Goal: Task Accomplishment & Management: Manage account settings

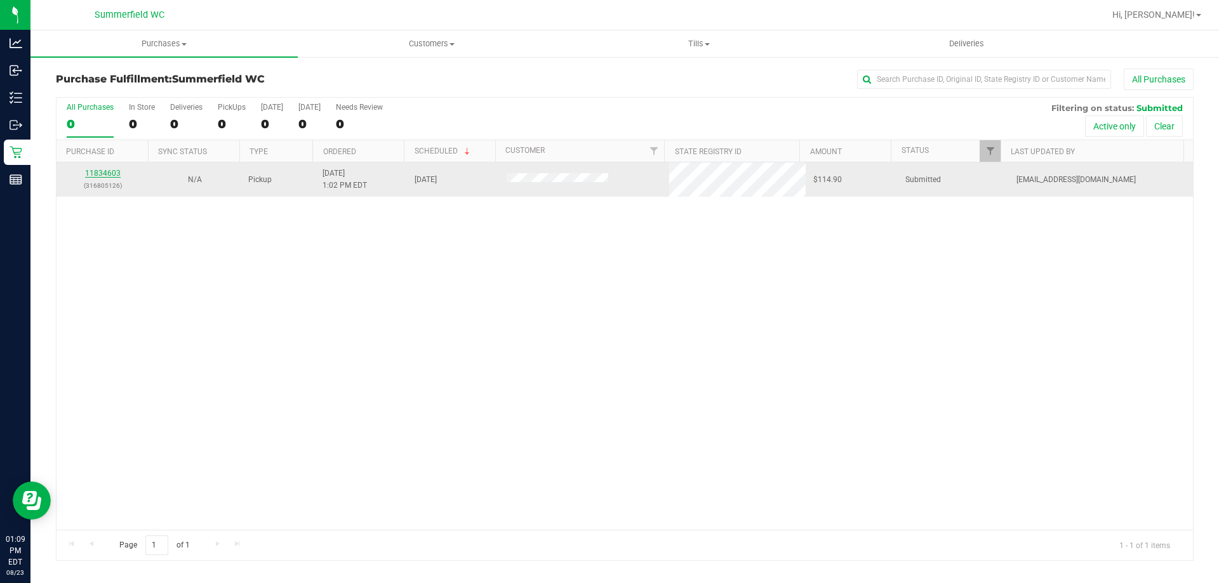
click at [106, 174] on link "11834603" at bounding box center [103, 173] width 36 height 9
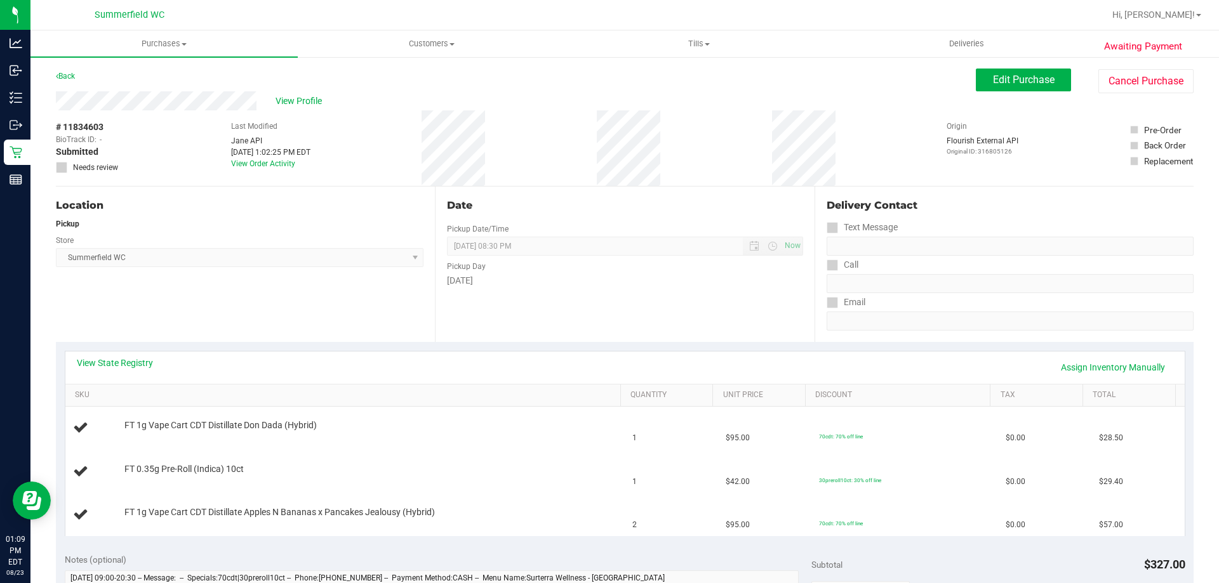
scroll to position [127, 0]
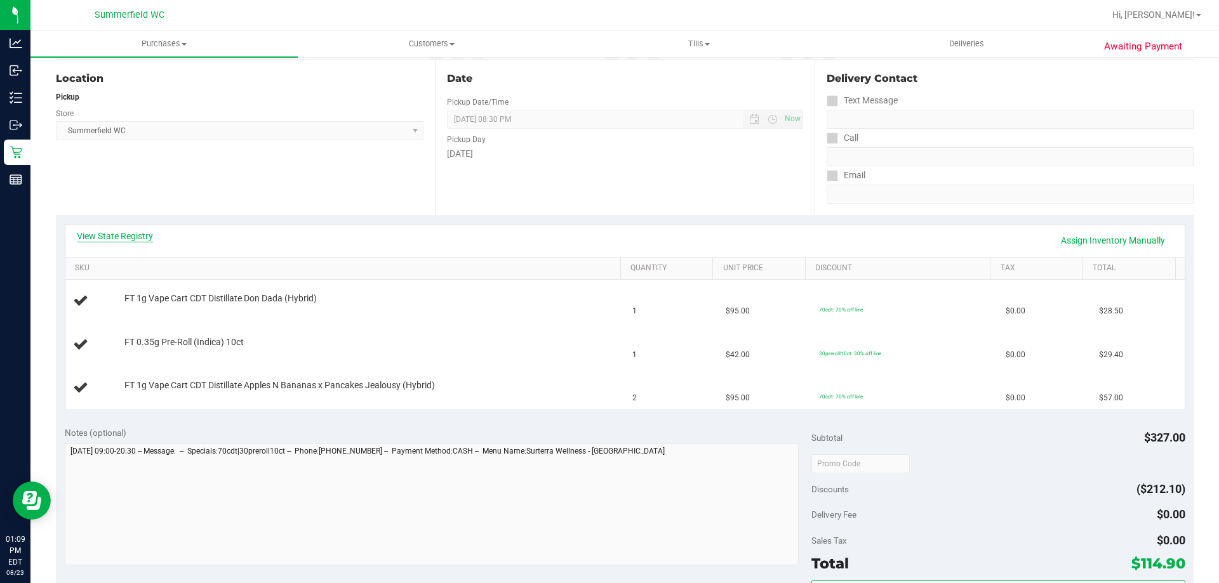
click at [128, 236] on link "View State Registry" at bounding box center [115, 236] width 76 height 13
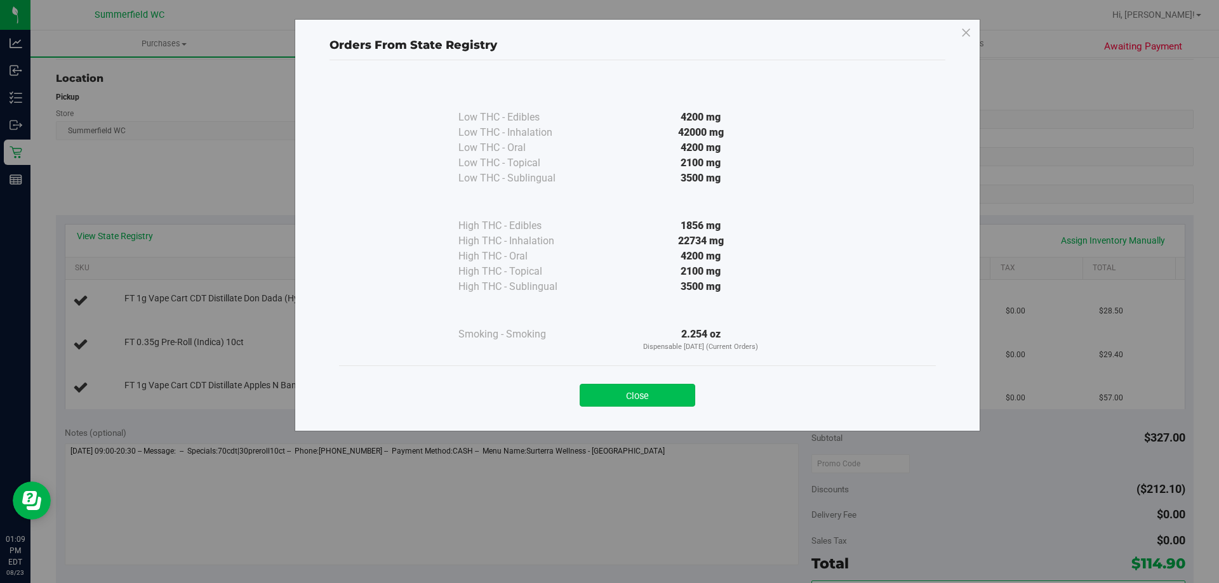
click at [654, 392] on button "Close" at bounding box center [638, 395] width 116 height 23
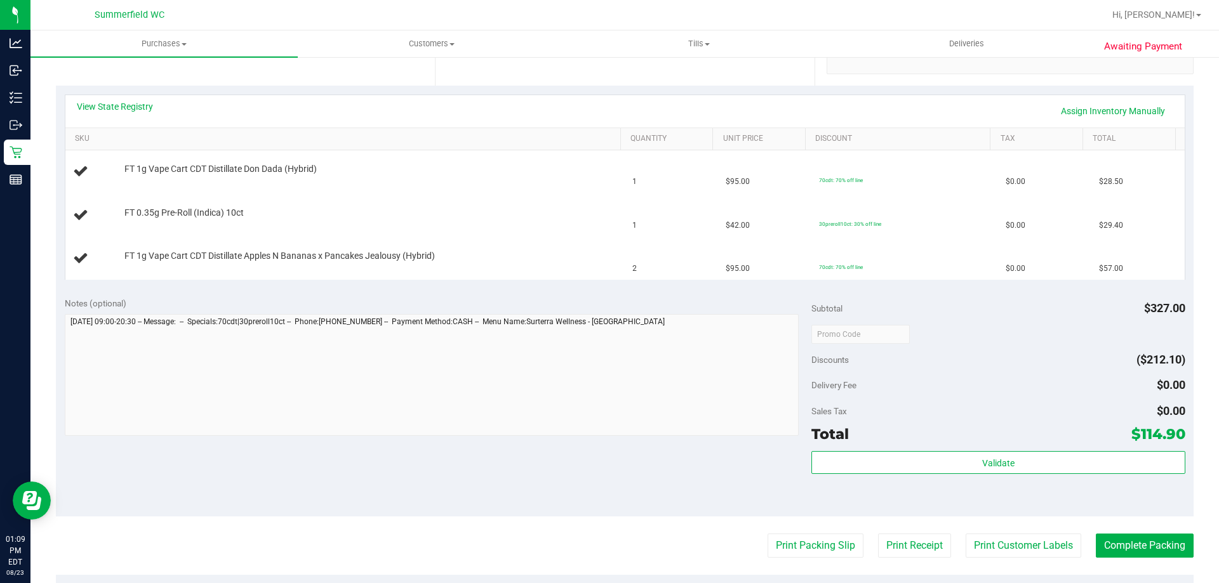
scroll to position [381, 0]
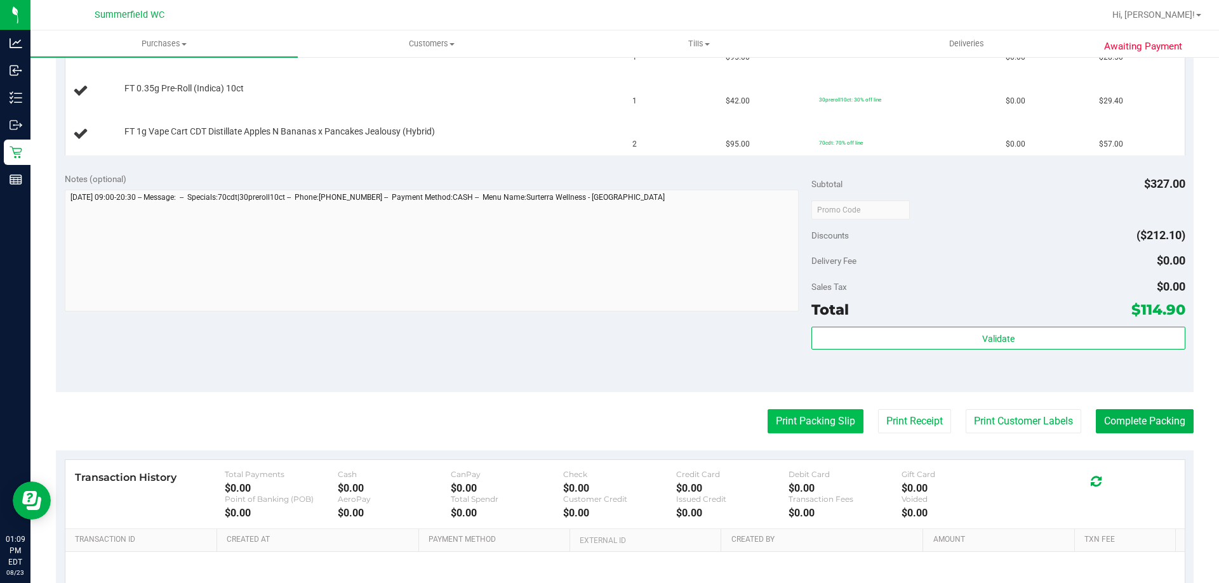
click at [772, 427] on button "Print Packing Slip" at bounding box center [815, 421] width 96 height 24
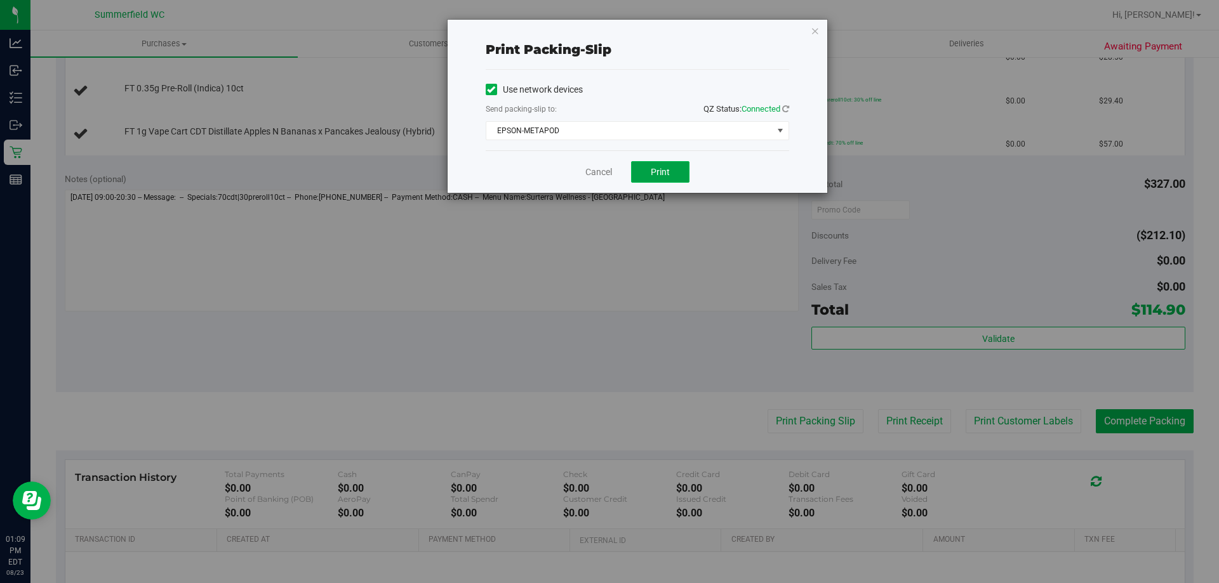
click at [658, 167] on span "Print" at bounding box center [660, 172] width 19 height 10
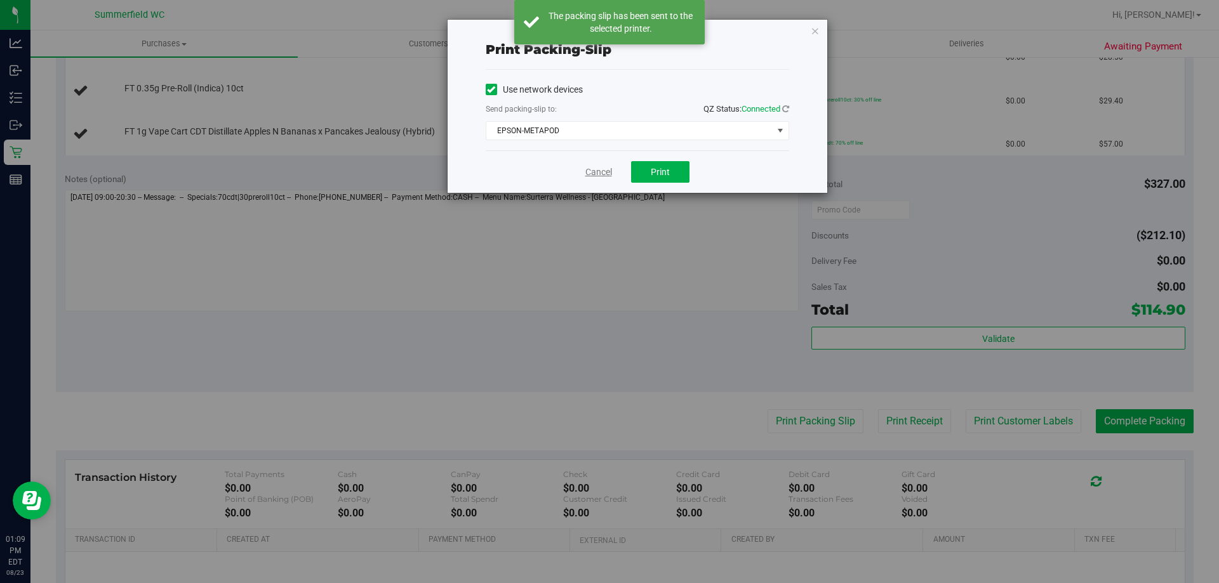
click at [602, 168] on link "Cancel" at bounding box center [598, 172] width 27 height 13
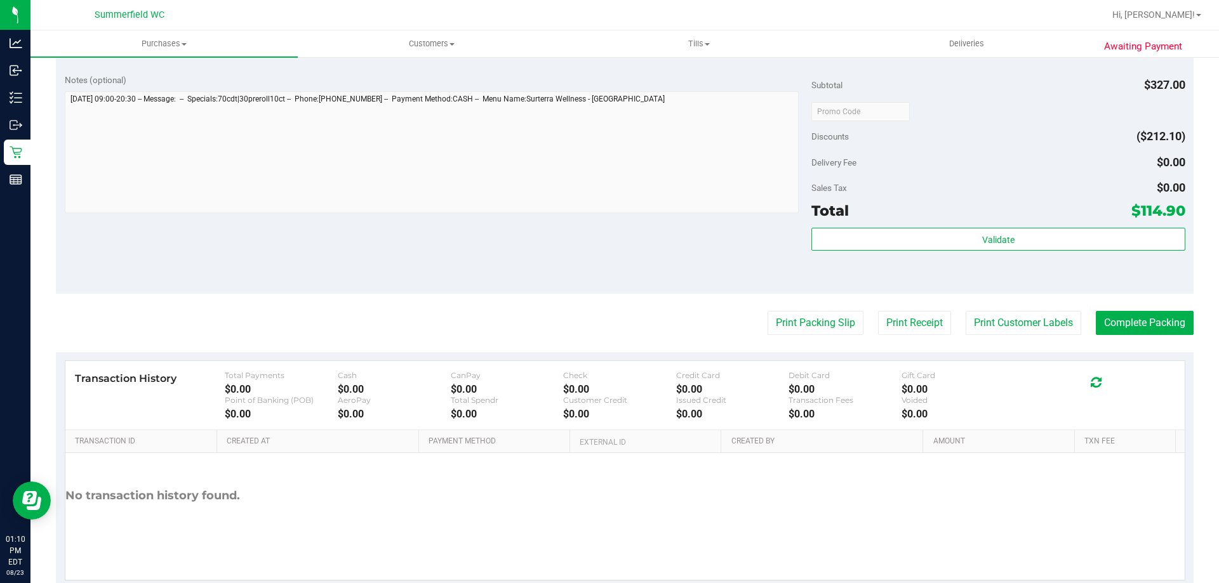
scroll to position [571, 0]
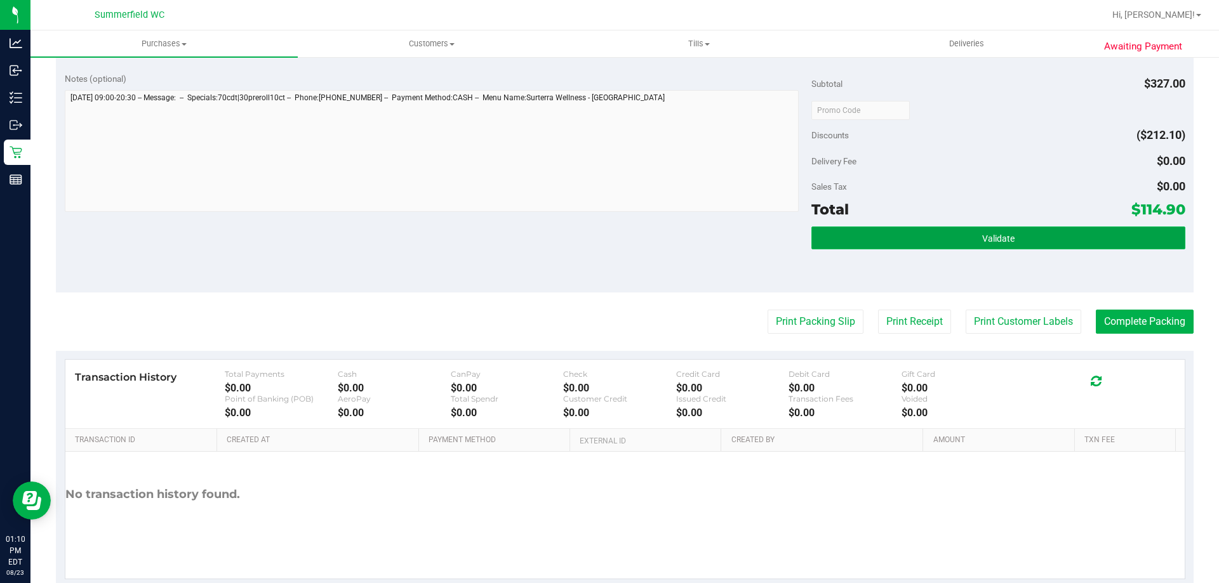
click at [1002, 230] on button "Validate" at bounding box center [997, 238] width 373 height 23
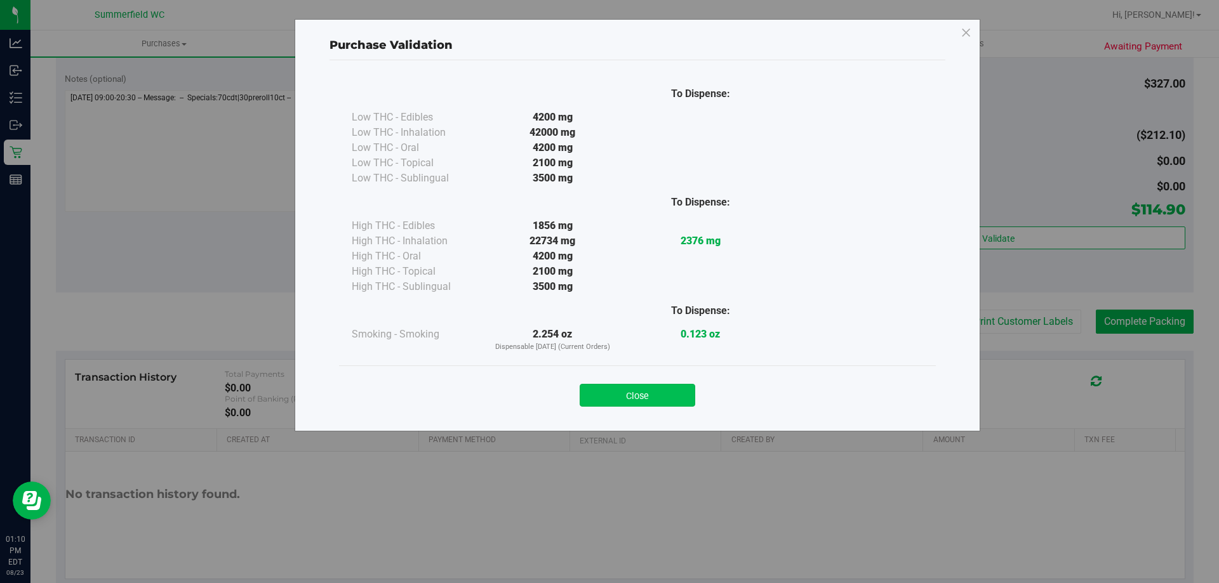
click at [665, 388] on button "Close" at bounding box center [638, 395] width 116 height 23
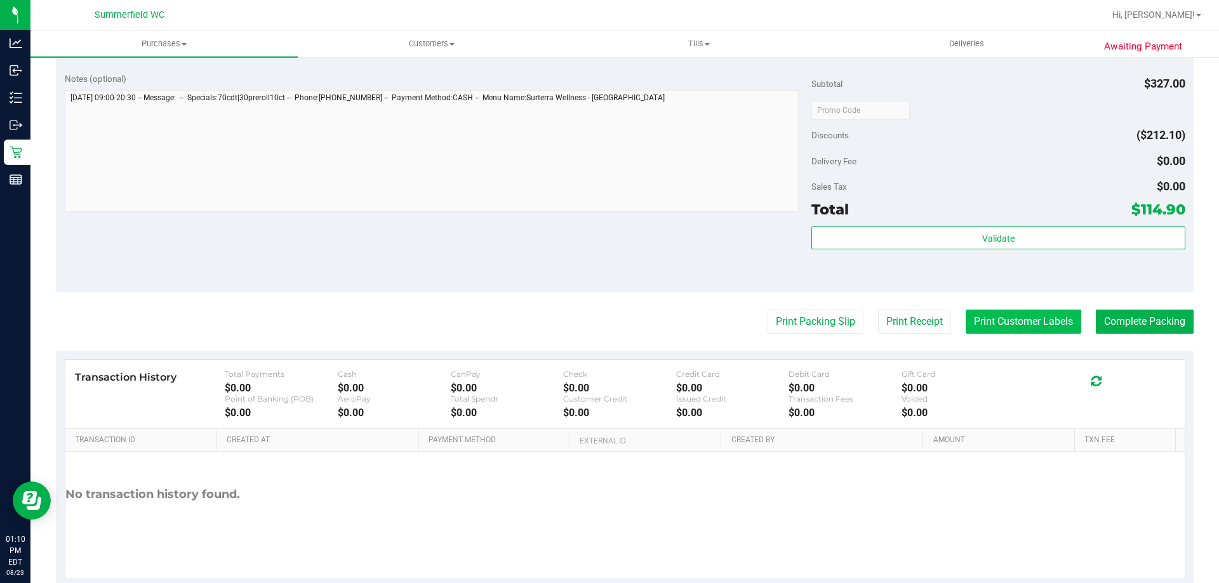
click at [995, 321] on button "Print Customer Labels" at bounding box center [1024, 322] width 116 height 24
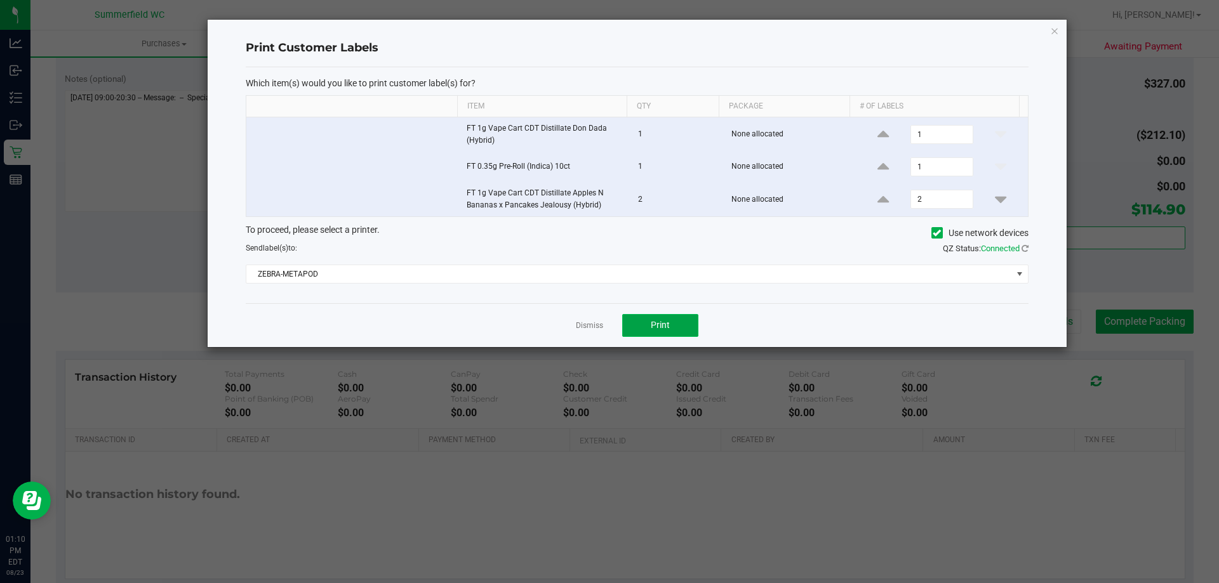
click at [670, 316] on button "Print" at bounding box center [660, 325] width 76 height 23
click at [587, 323] on link "Dismiss" at bounding box center [589, 326] width 27 height 11
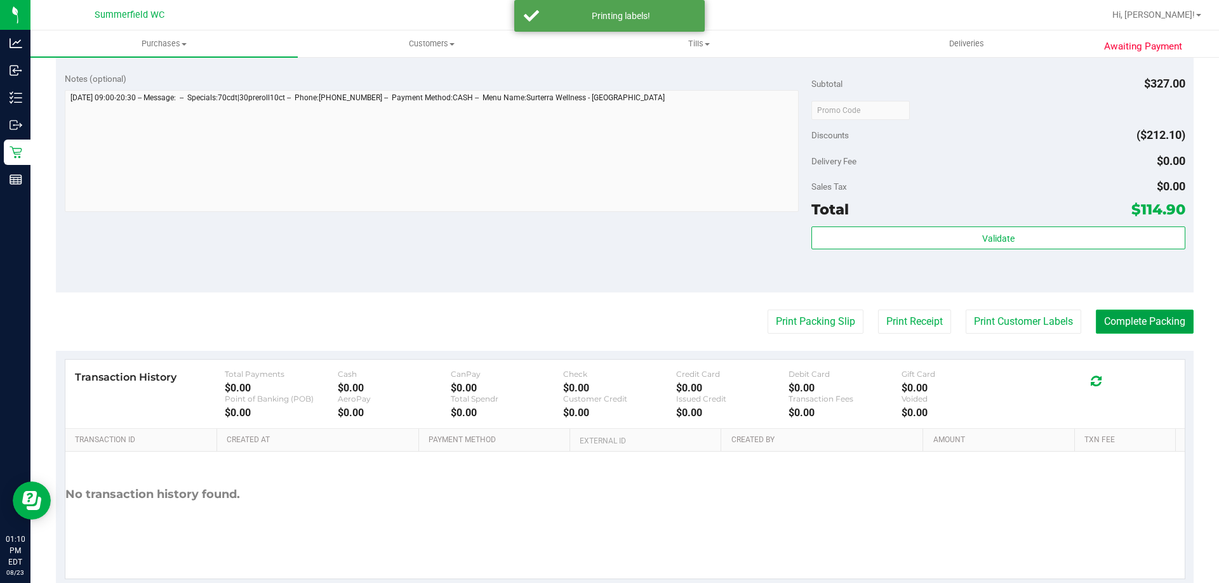
click at [1118, 313] on button "Complete Packing" at bounding box center [1145, 322] width 98 height 24
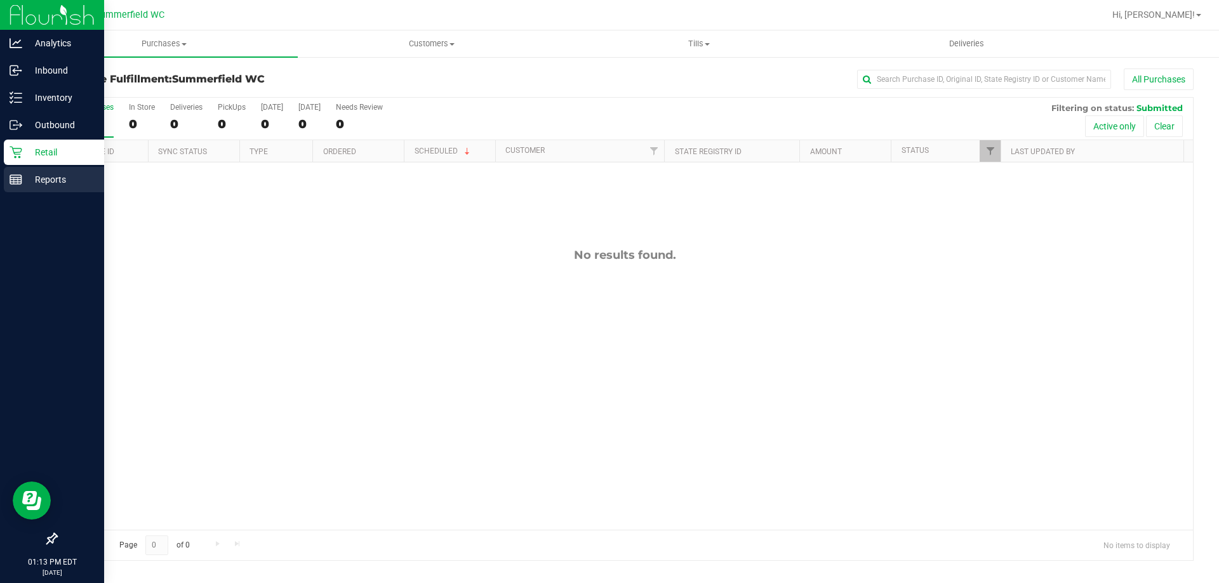
click at [50, 184] on p "Reports" at bounding box center [60, 179] width 76 height 15
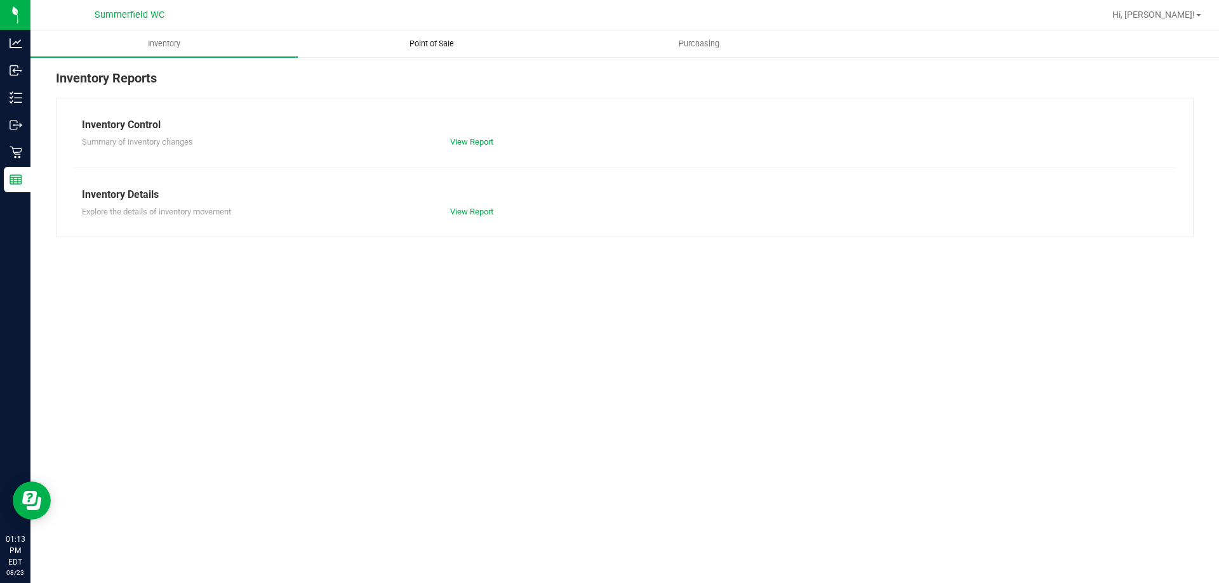
click at [416, 46] on span "Point of Sale" at bounding box center [431, 43] width 79 height 11
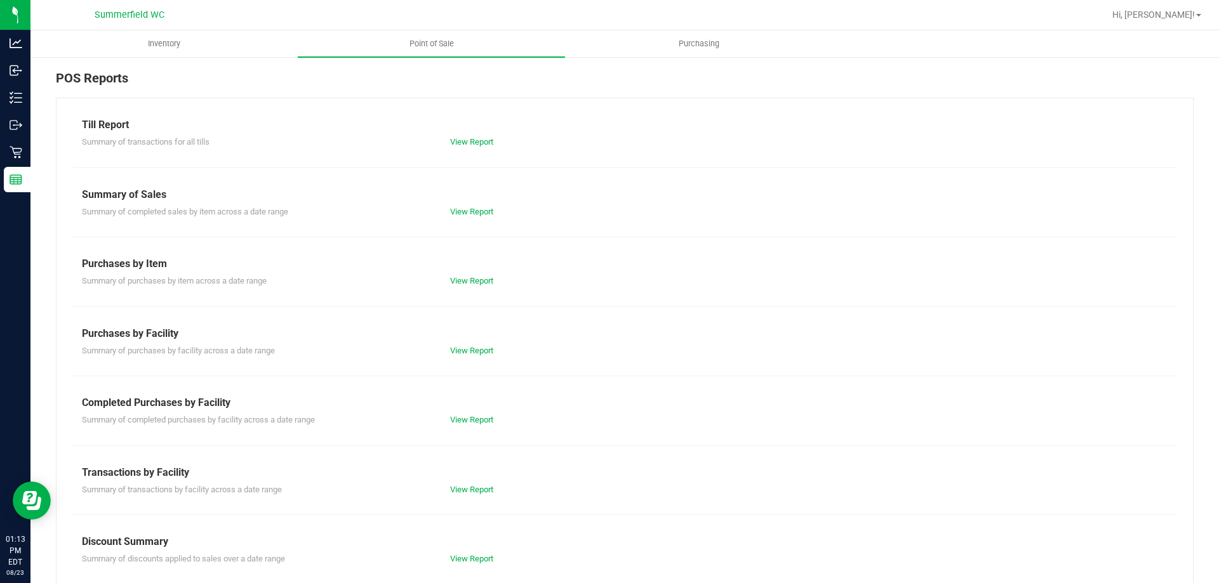
click at [482, 484] on div "View Report" at bounding box center [533, 490] width 184 height 13
click at [483, 491] on link "View Report" at bounding box center [471, 490] width 43 height 10
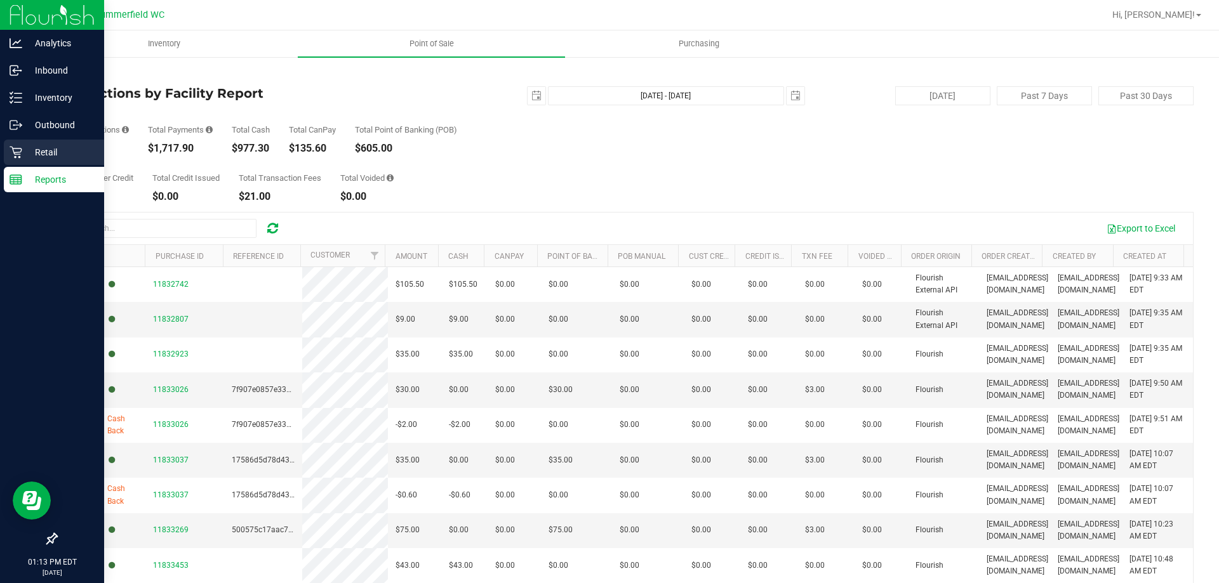
click at [53, 149] on p "Retail" at bounding box center [60, 152] width 76 height 15
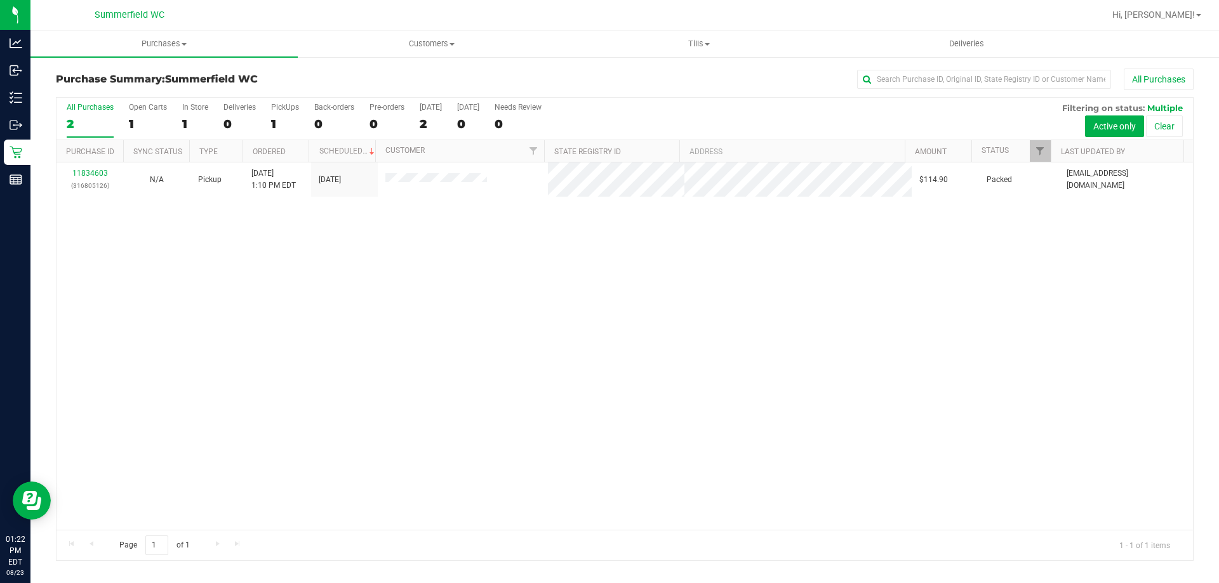
click at [310, 232] on div "11834603 (316805126) N/A Pickup [DATE] 1:10 PM EDT 8/23/2025 $114.90 Packed [EM…" at bounding box center [624, 347] width 1136 height 368
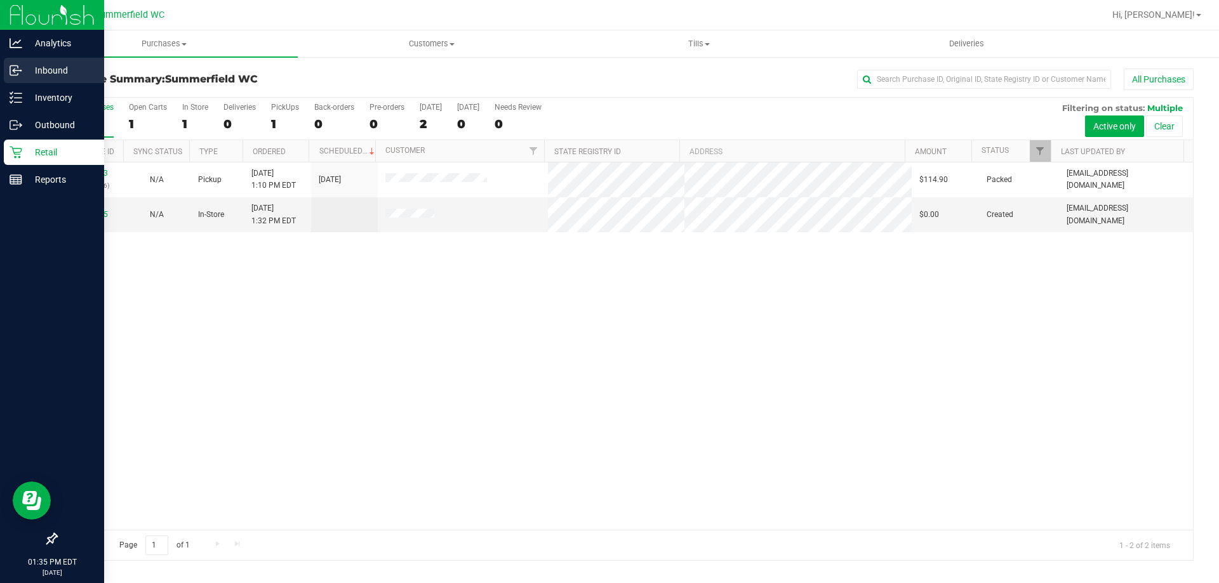
click at [48, 73] on p "Inbound" at bounding box center [60, 70] width 76 height 15
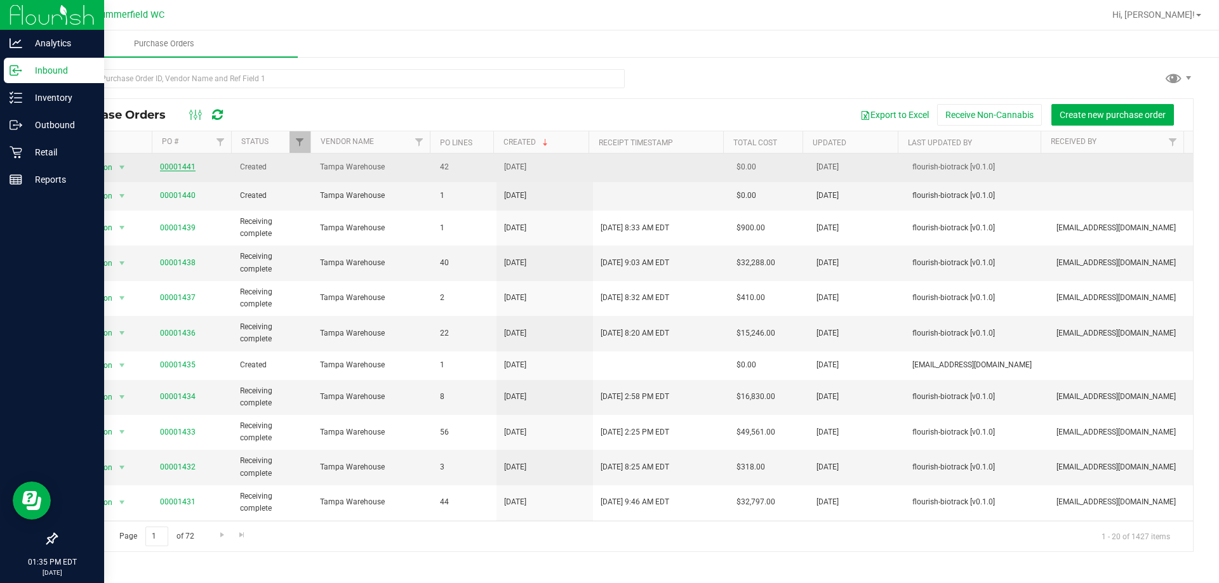
click at [180, 164] on link "00001441" at bounding box center [178, 167] width 36 height 9
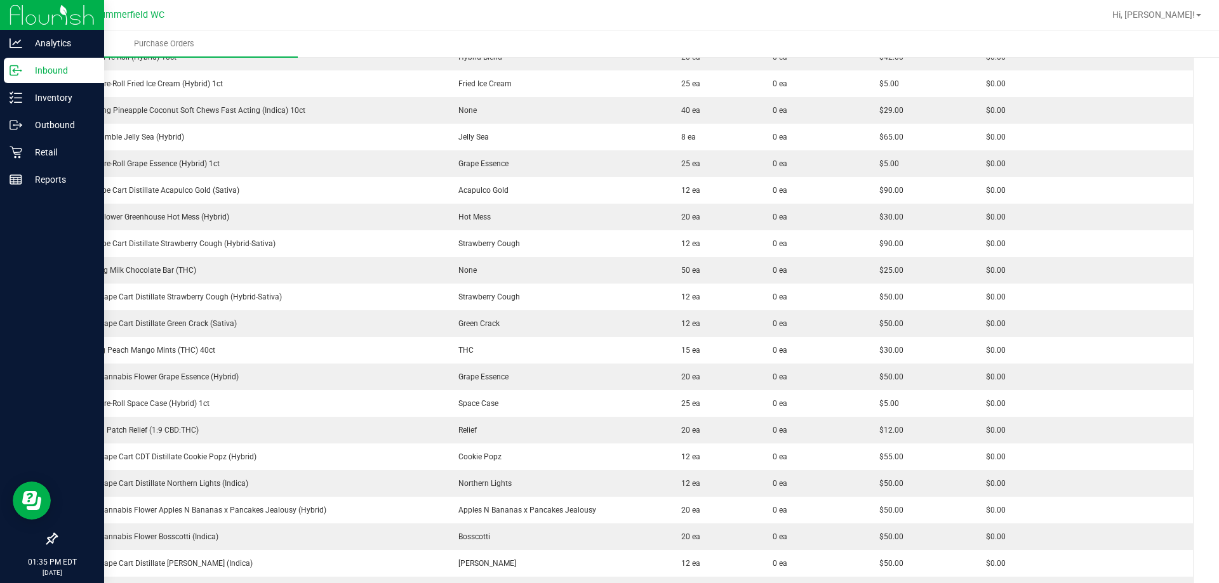
scroll to position [508, 0]
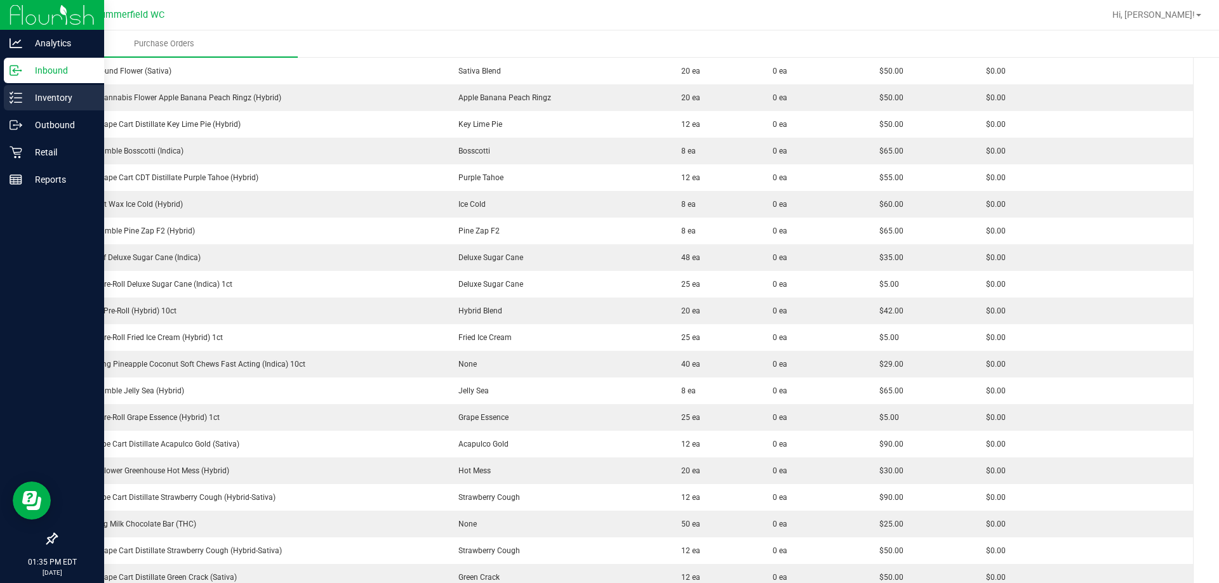
click at [46, 100] on p "Inventory" at bounding box center [60, 97] width 76 height 15
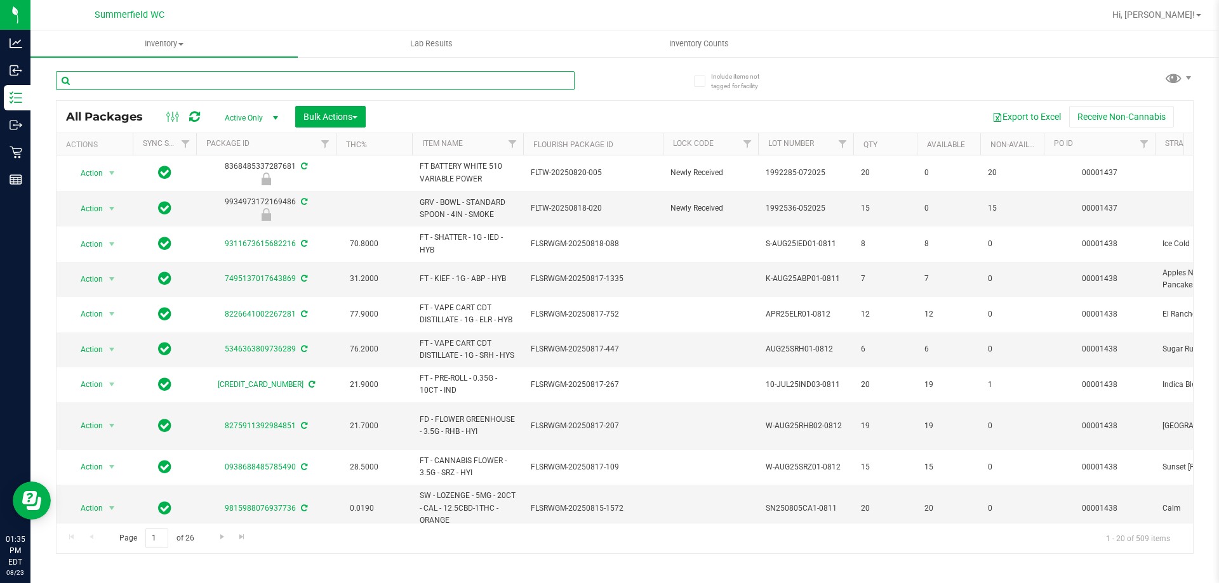
click at [219, 78] on input "text" at bounding box center [315, 80] width 519 height 19
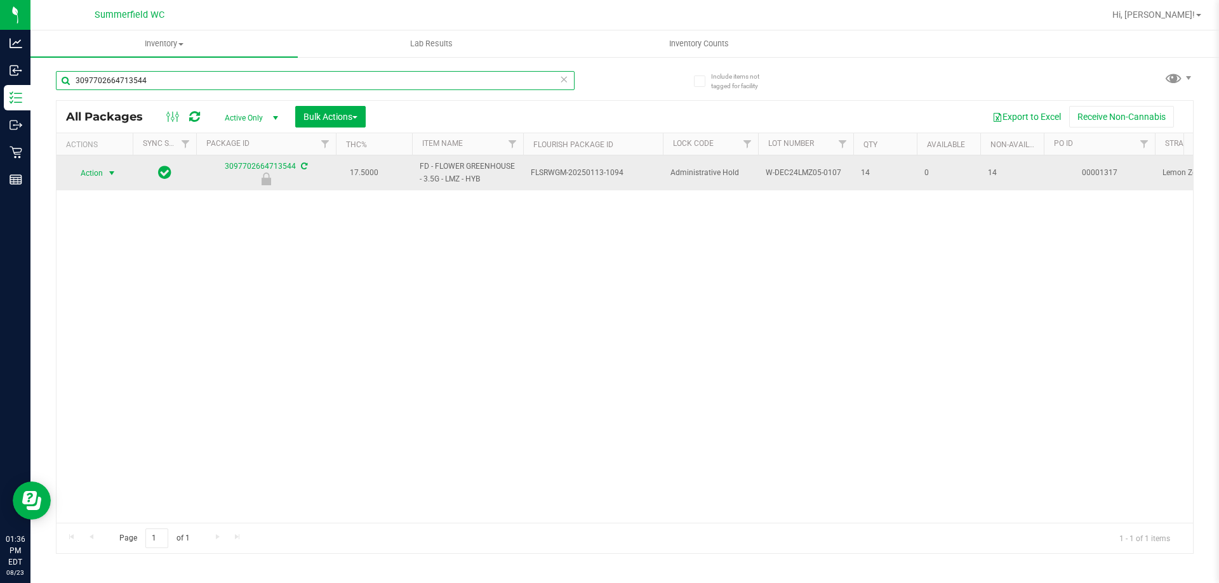
type input "3097702664713544"
click at [94, 175] on span "Action" at bounding box center [86, 173] width 34 height 18
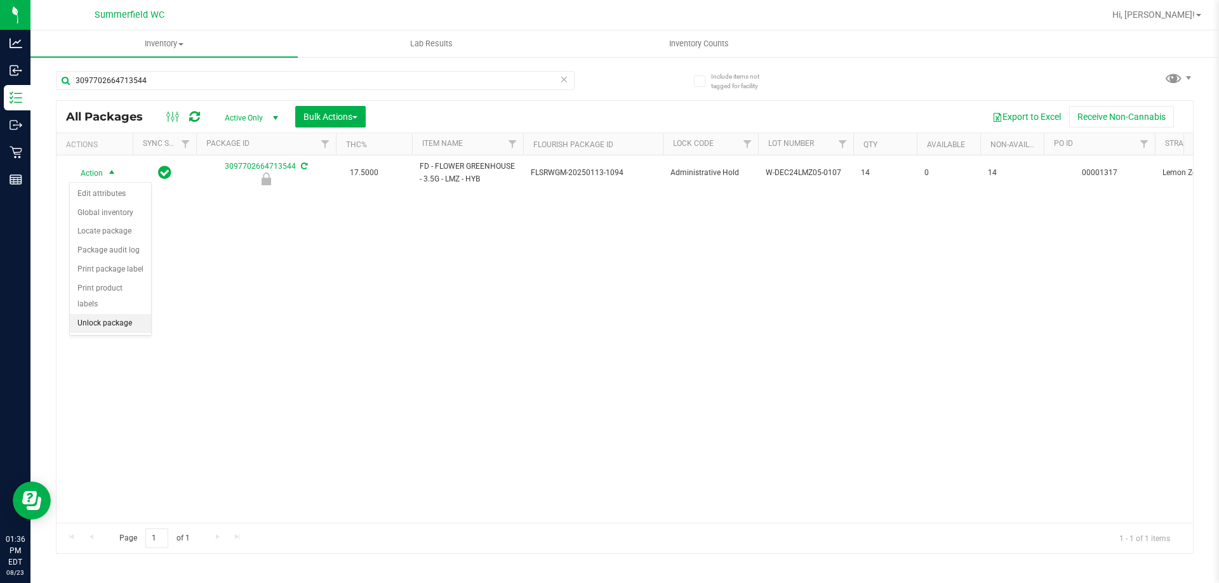
click at [100, 314] on li "Unlock package" at bounding box center [110, 323] width 81 height 19
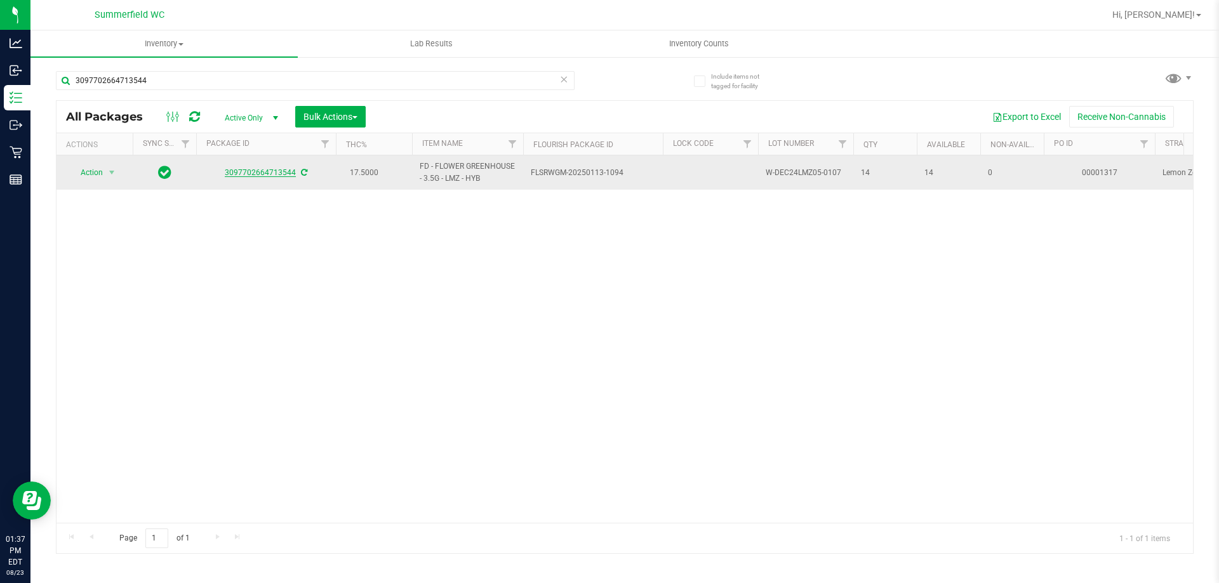
click at [254, 169] on link "3097702664713544" at bounding box center [260, 172] width 71 height 9
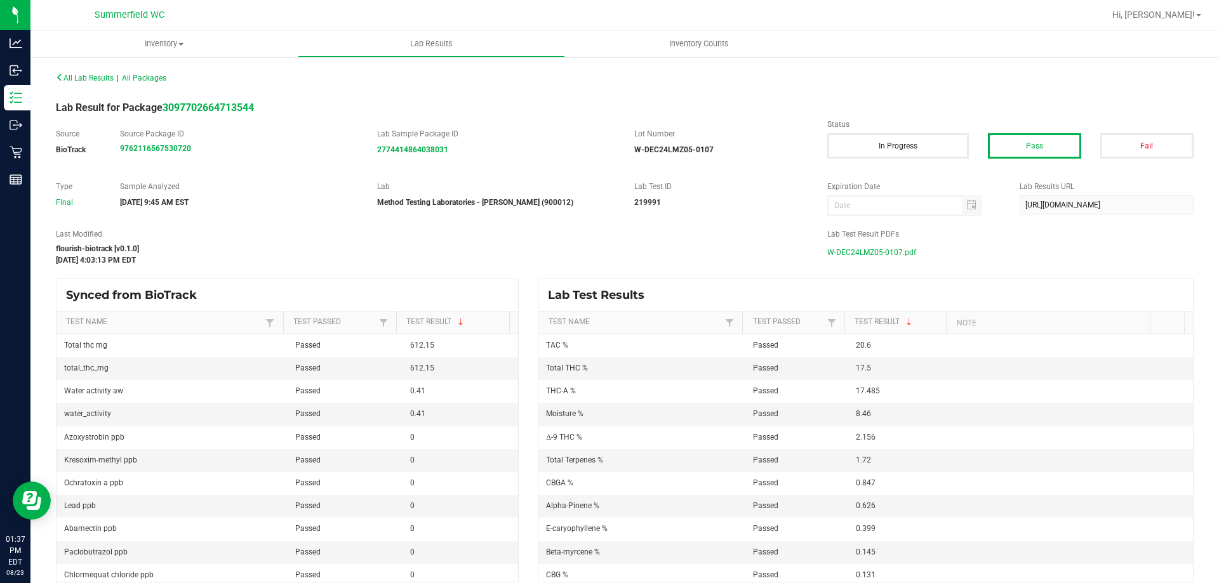
click at [867, 248] on span "W-DEC24LMZ05-0107.pdf" at bounding box center [871, 252] width 89 height 19
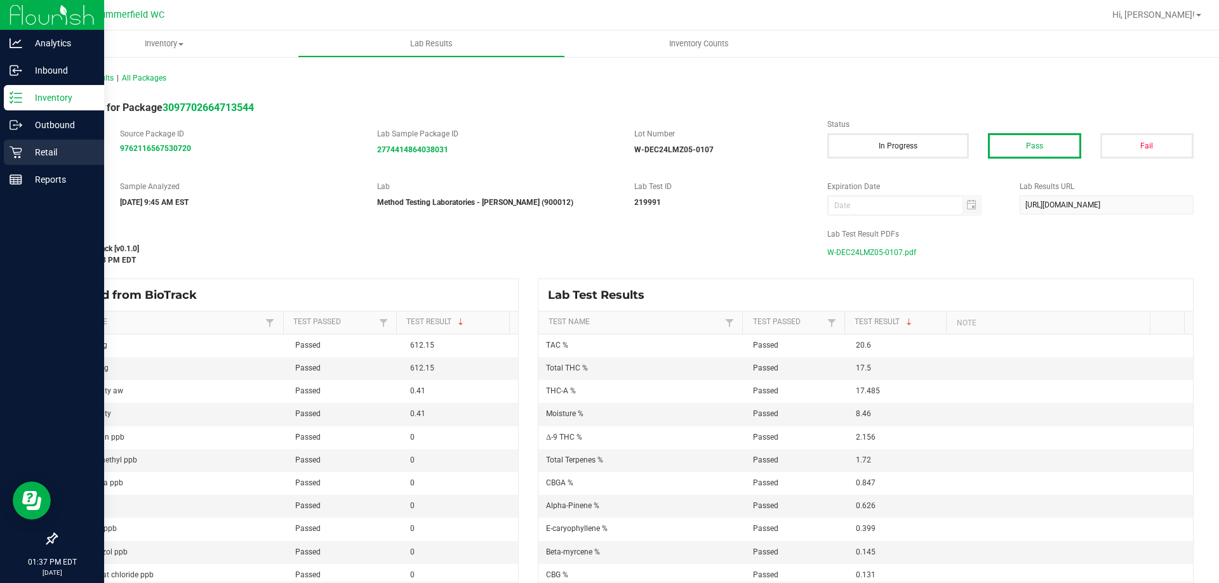
click at [41, 149] on p "Retail" at bounding box center [60, 152] width 76 height 15
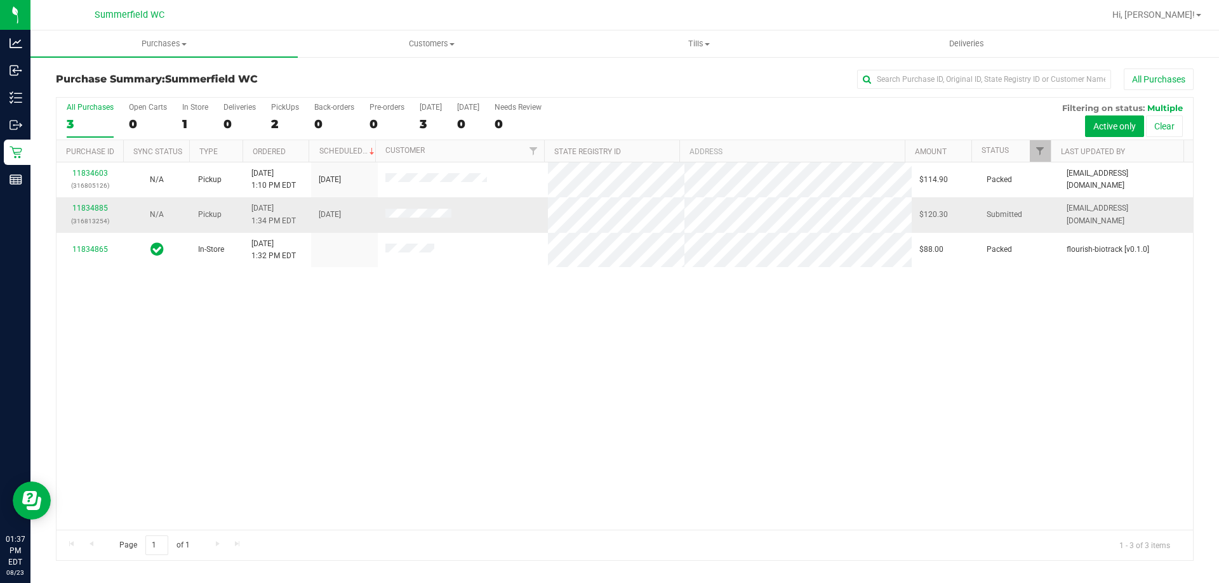
click at [95, 202] on td "11834885 (316813254)" at bounding box center [89, 214] width 67 height 35
click at [96, 206] on link "11834885" at bounding box center [90, 208] width 36 height 9
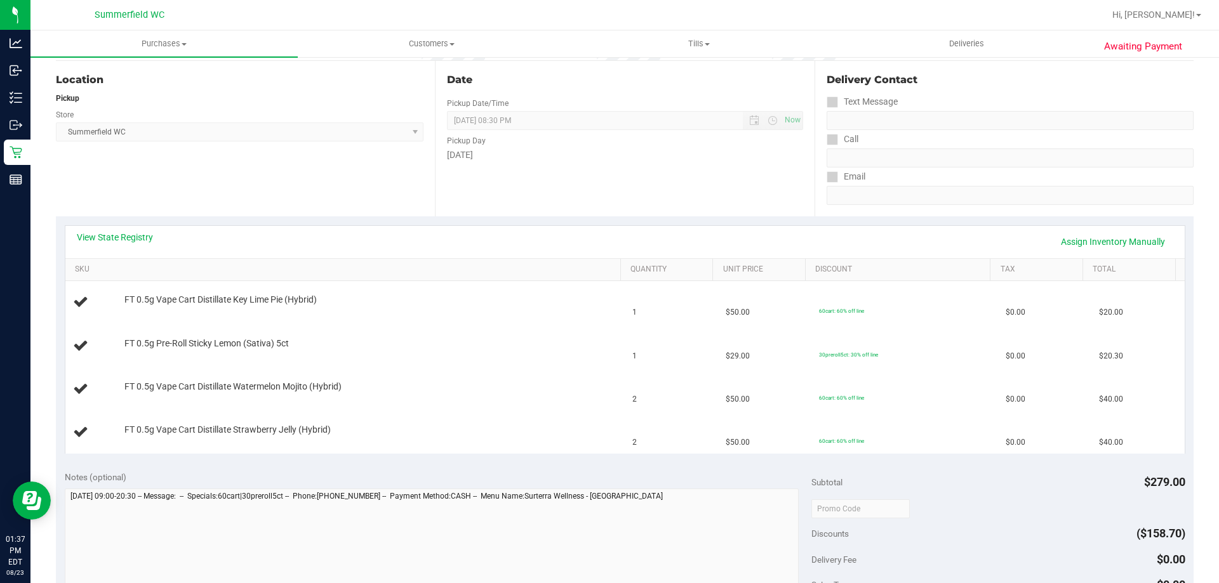
scroll to position [127, 0]
click at [135, 234] on link "View State Registry" at bounding box center [115, 236] width 76 height 13
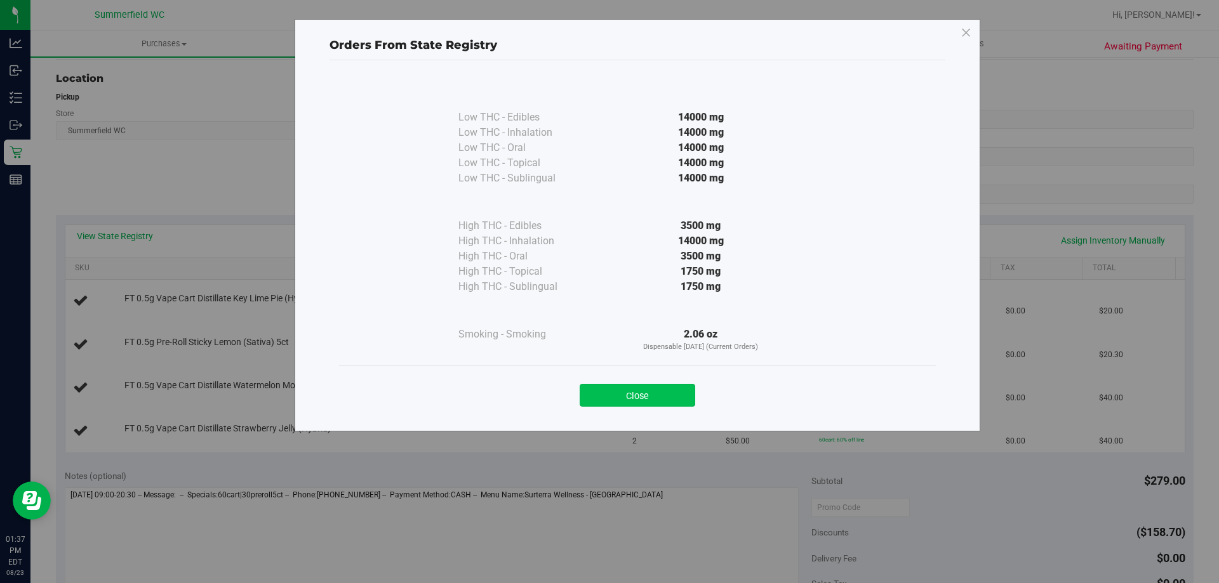
click at [658, 390] on button "Close" at bounding box center [638, 395] width 116 height 23
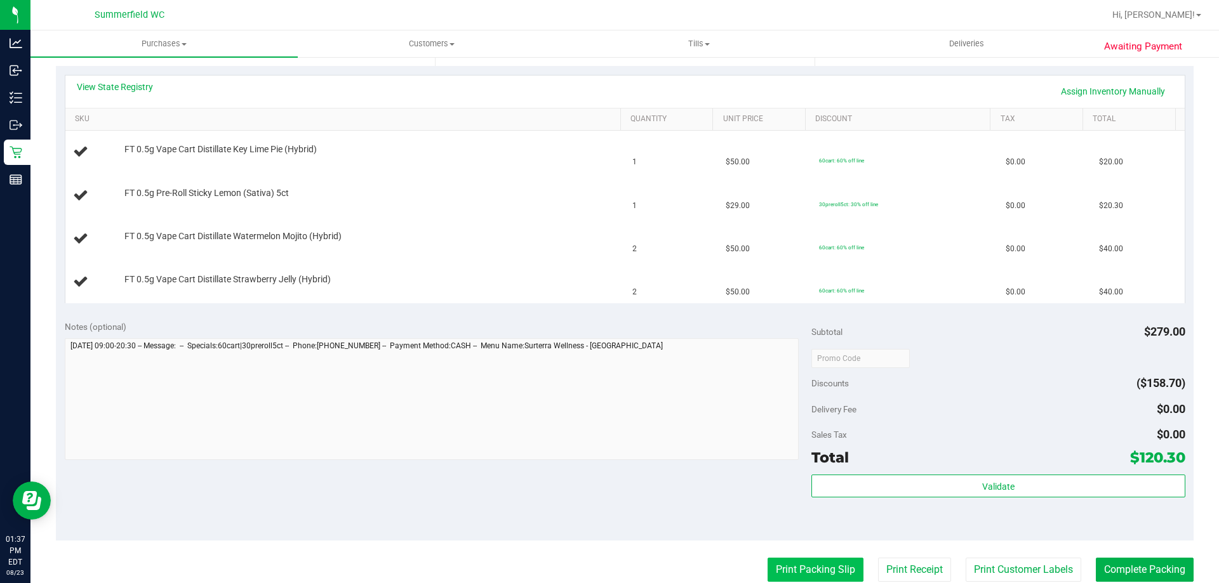
scroll to position [444, 0]
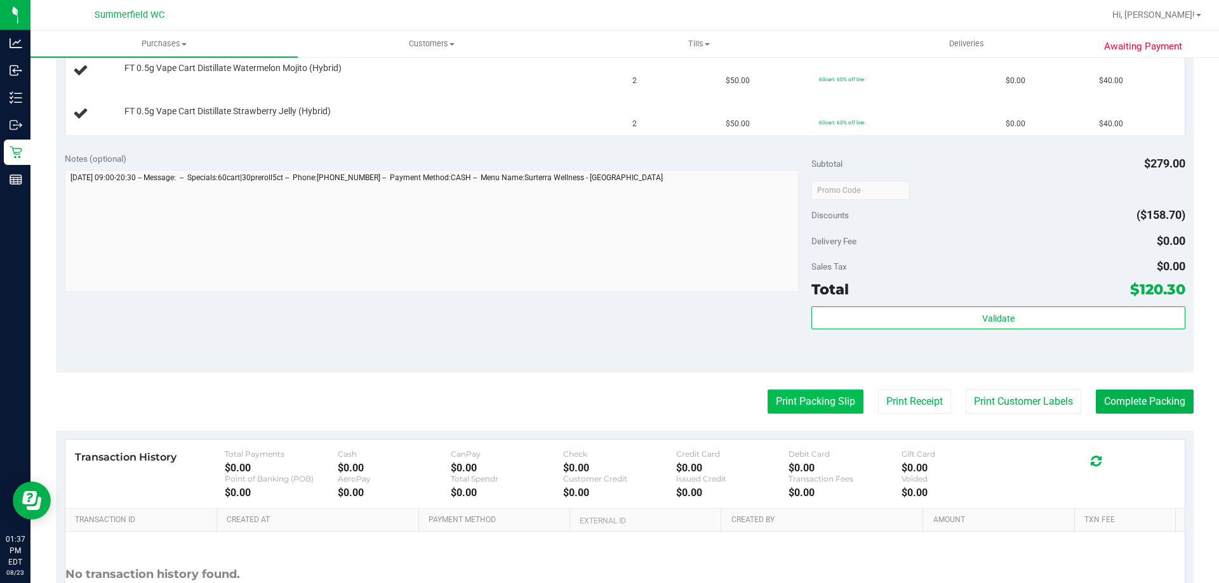
click at [805, 411] on button "Print Packing Slip" at bounding box center [815, 402] width 96 height 24
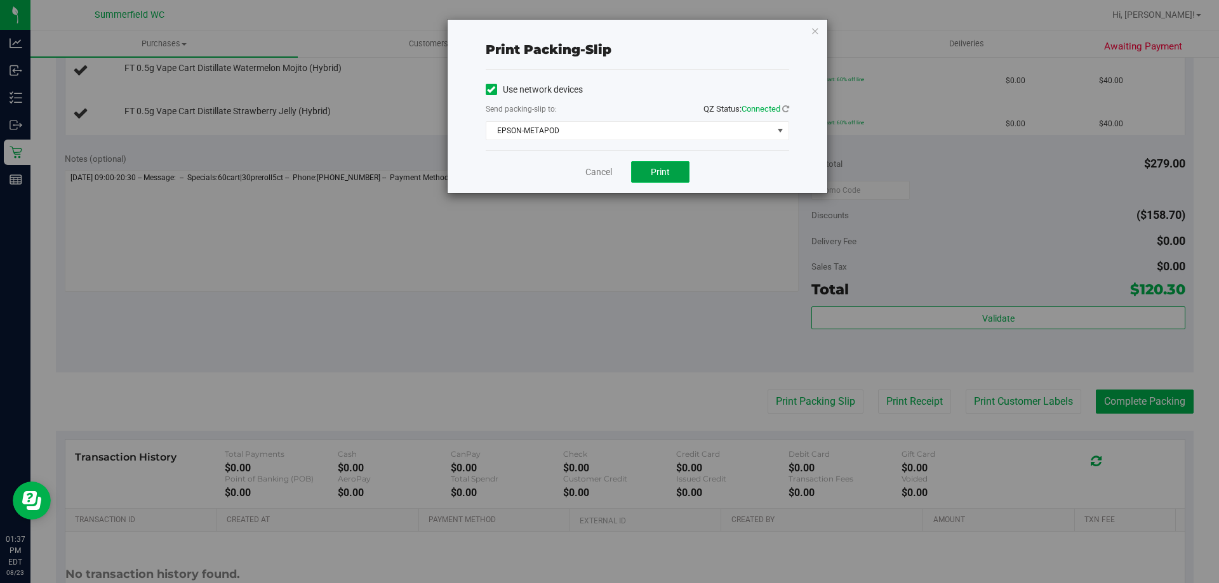
click at [668, 166] on button "Print" at bounding box center [660, 172] width 58 height 22
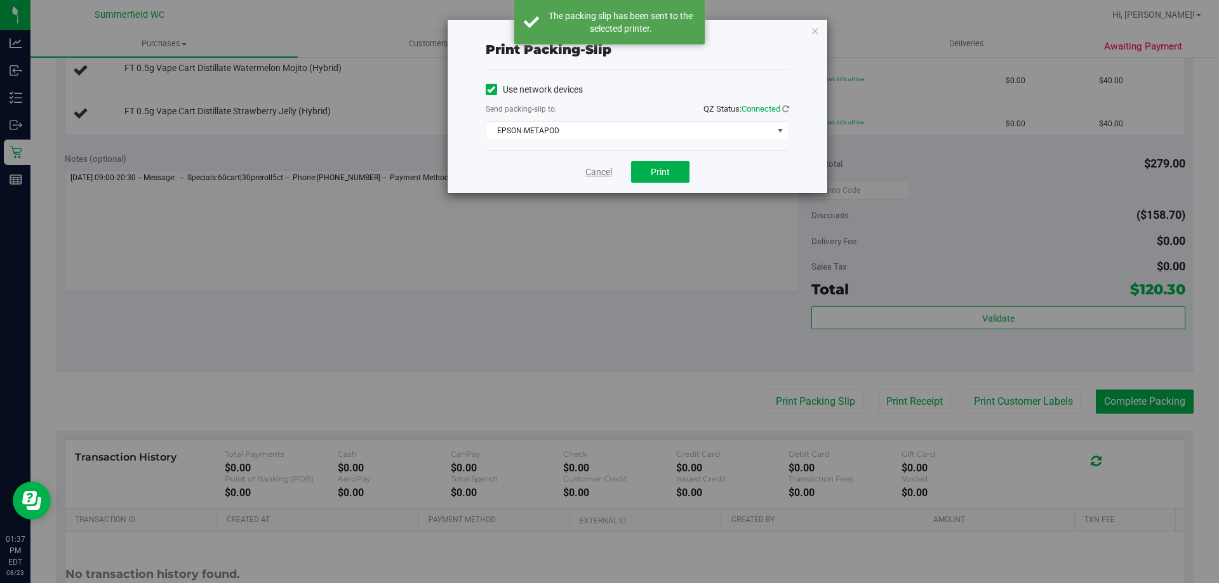
click at [588, 168] on link "Cancel" at bounding box center [598, 172] width 27 height 13
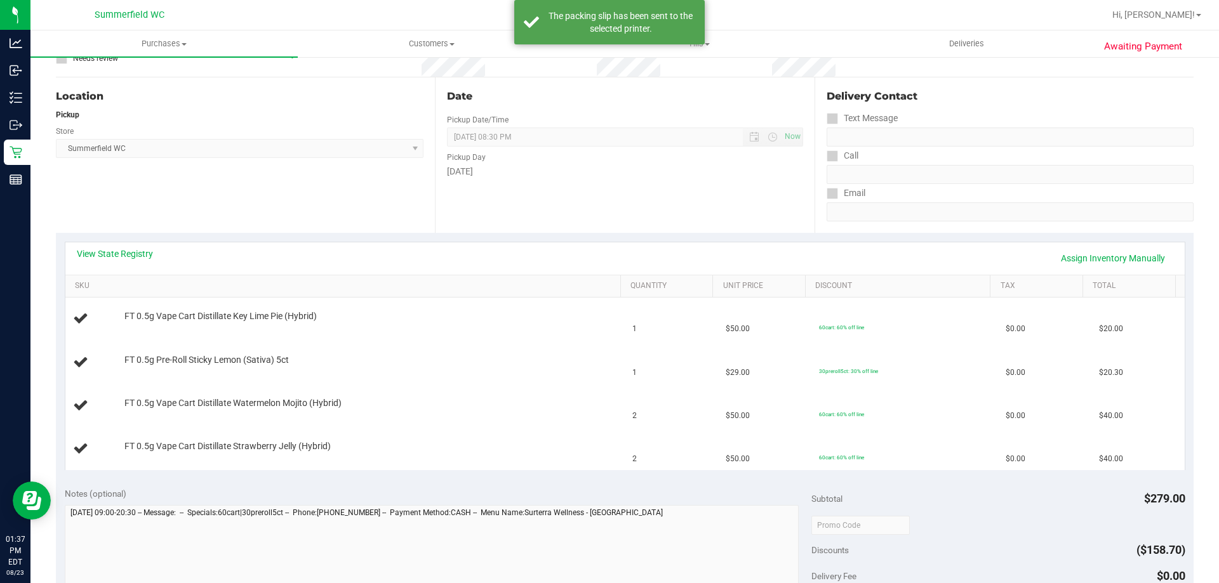
scroll to position [0, 0]
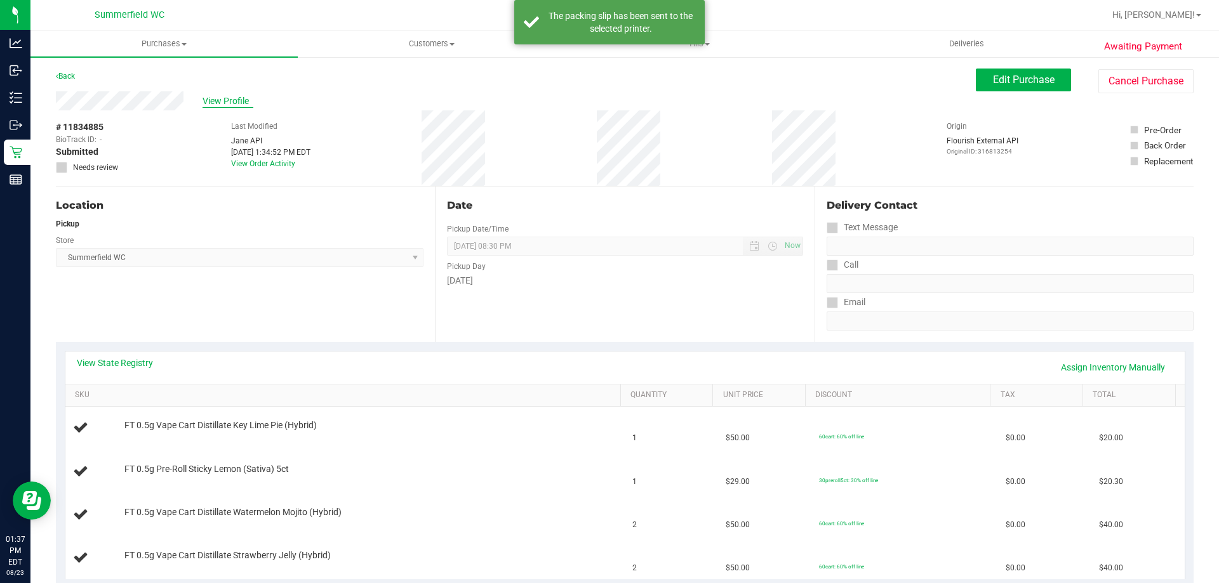
click at [225, 102] on span "View Profile" at bounding box center [227, 101] width 51 height 13
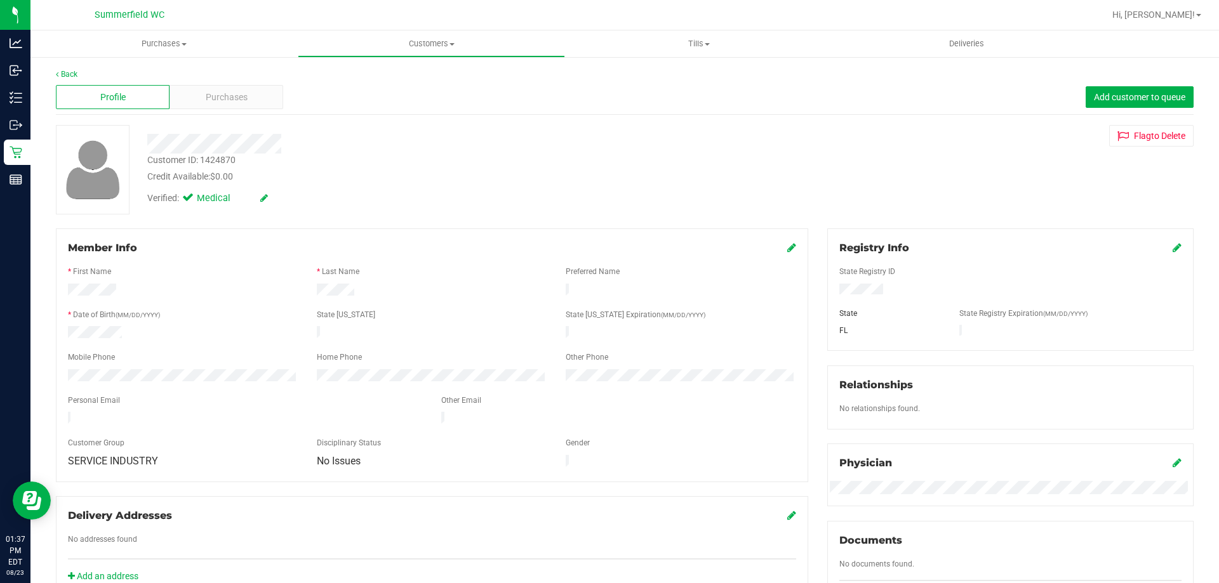
click at [225, 102] on span "Purchases" at bounding box center [227, 97] width 42 height 13
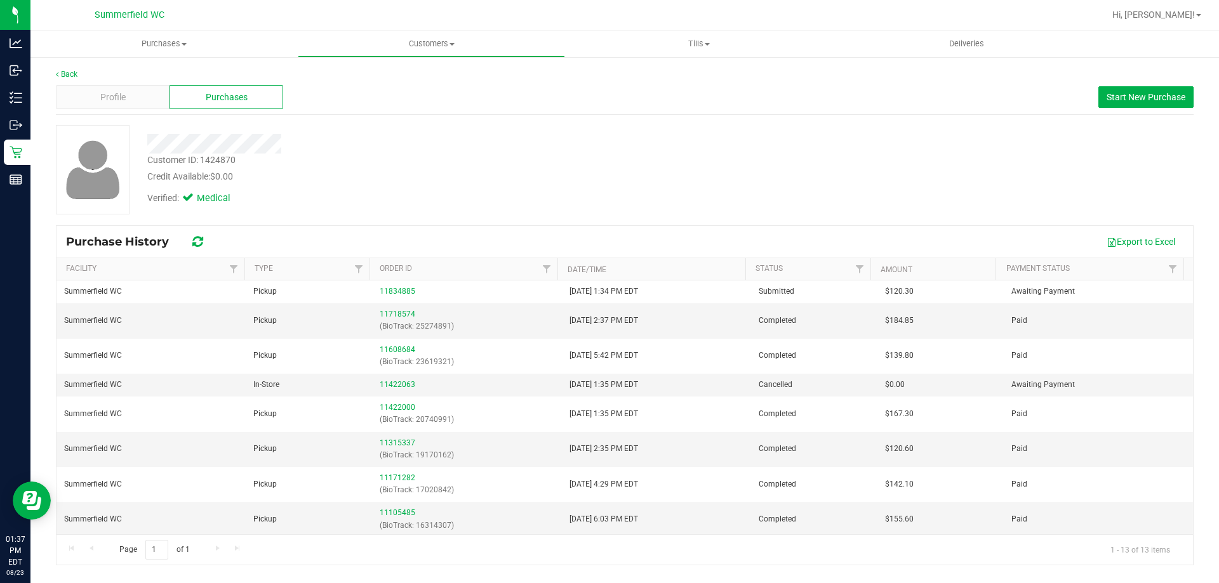
click at [73, 79] on div "Back" at bounding box center [625, 74] width 1138 height 11
click at [72, 75] on link "Back" at bounding box center [67, 74] width 22 height 9
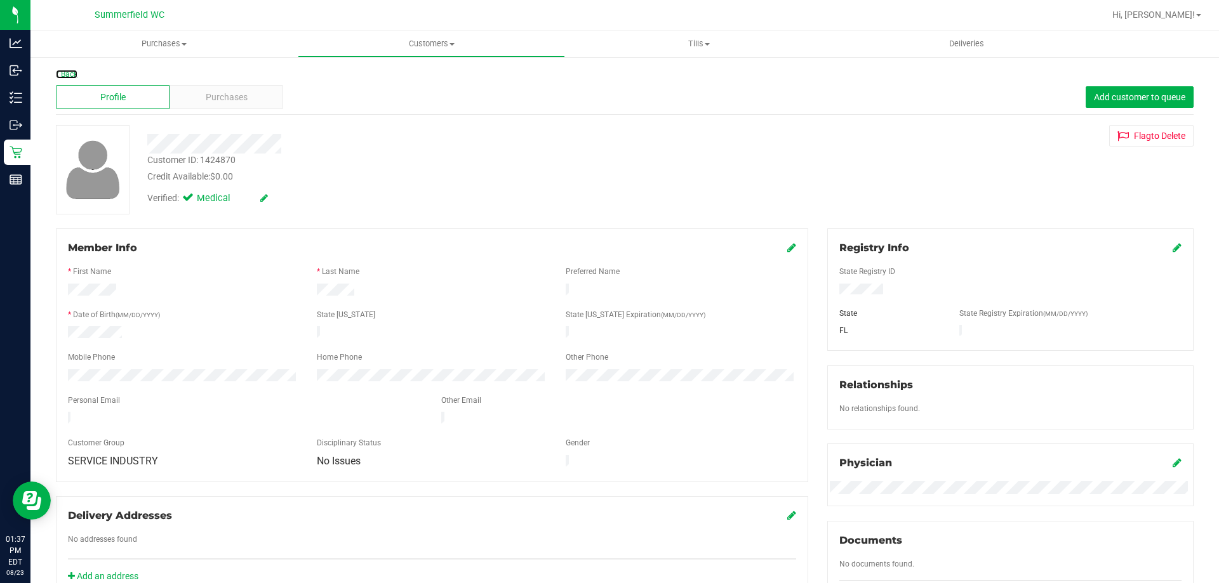
click at [72, 74] on link "Back" at bounding box center [67, 74] width 22 height 9
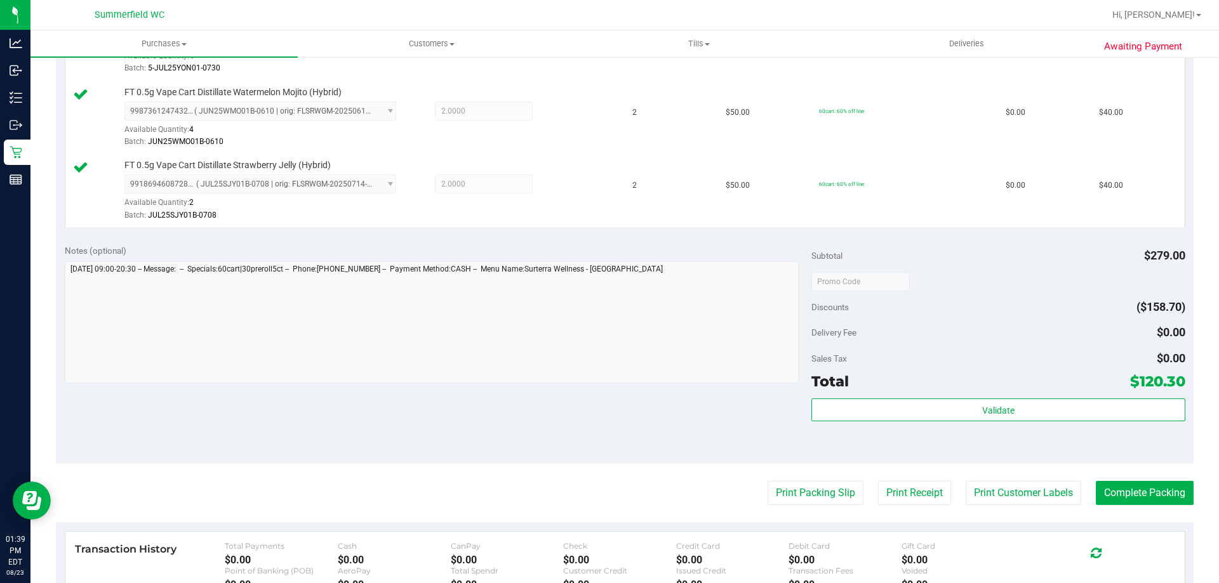
scroll to position [571, 0]
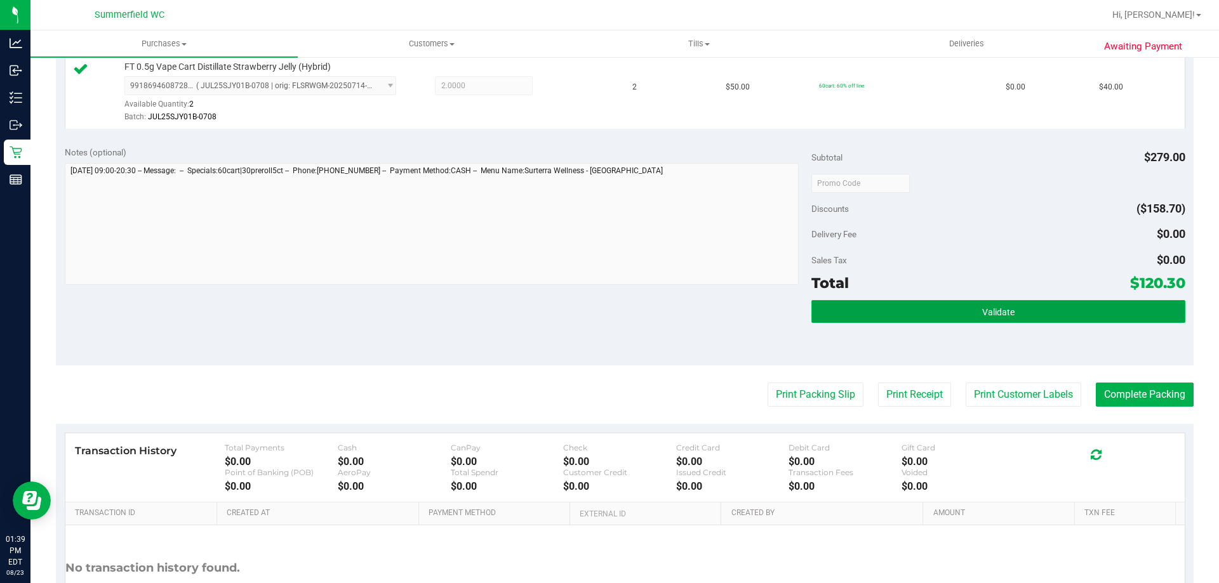
click at [986, 313] on span "Validate" at bounding box center [998, 312] width 32 height 10
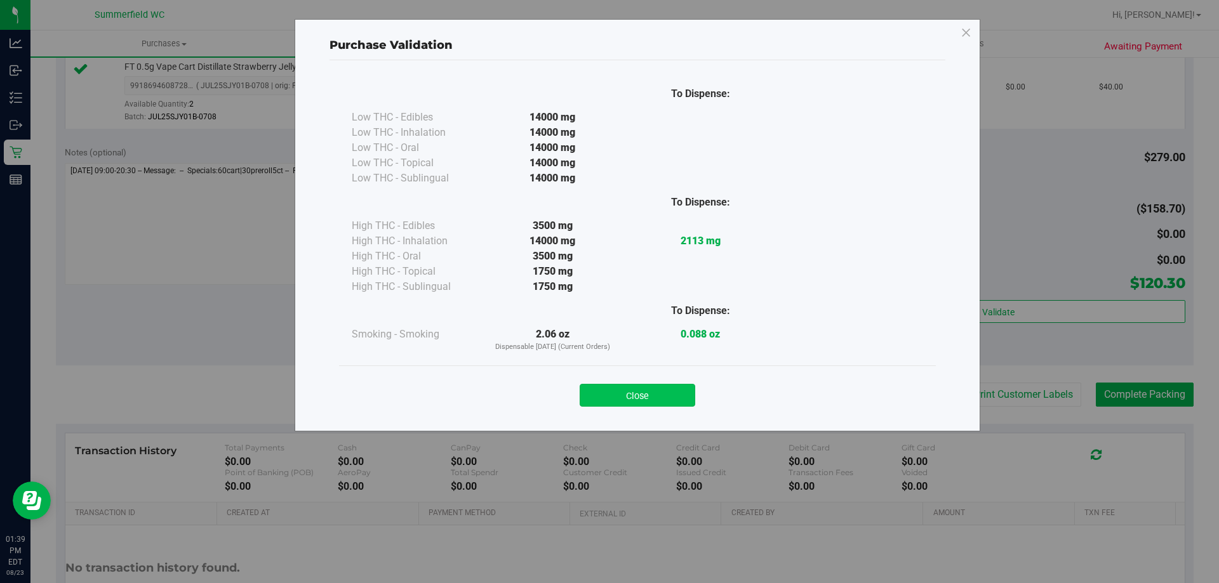
click at [661, 392] on button "Close" at bounding box center [638, 395] width 116 height 23
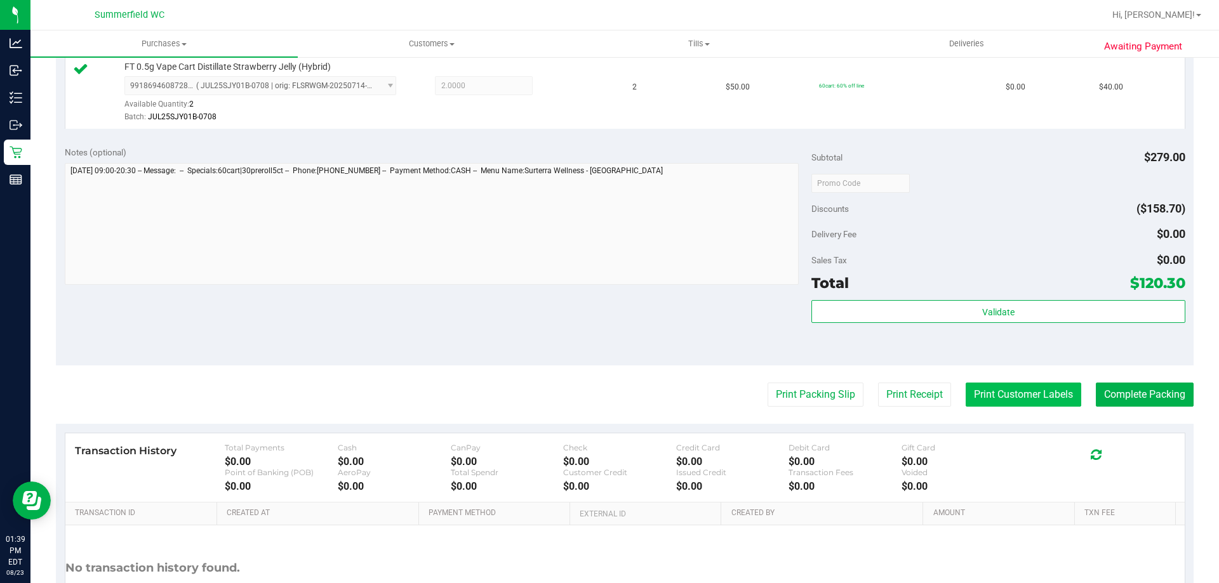
click at [1036, 395] on button "Print Customer Labels" at bounding box center [1024, 395] width 116 height 24
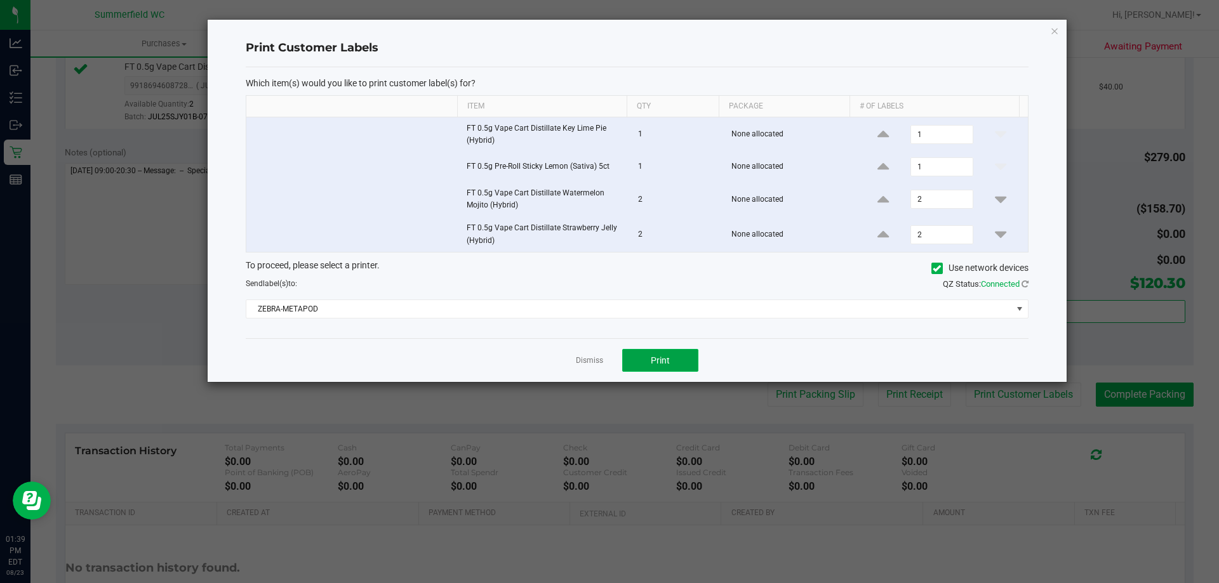
click at [654, 352] on button "Print" at bounding box center [660, 360] width 76 height 23
click at [590, 357] on link "Dismiss" at bounding box center [589, 360] width 27 height 11
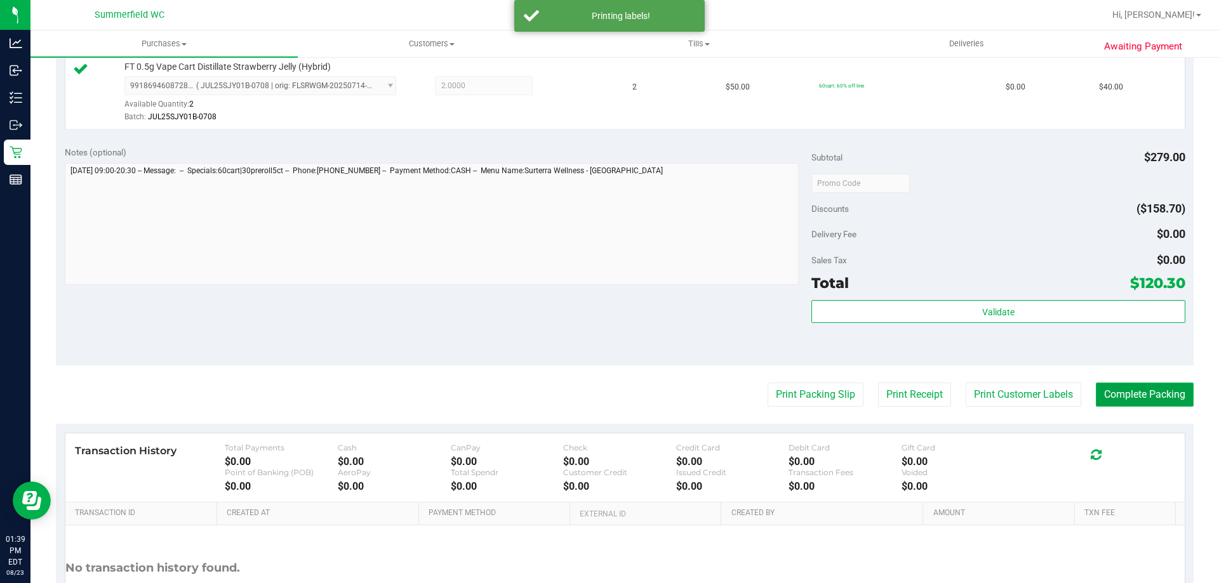
click at [1139, 388] on button "Complete Packing" at bounding box center [1145, 395] width 98 height 24
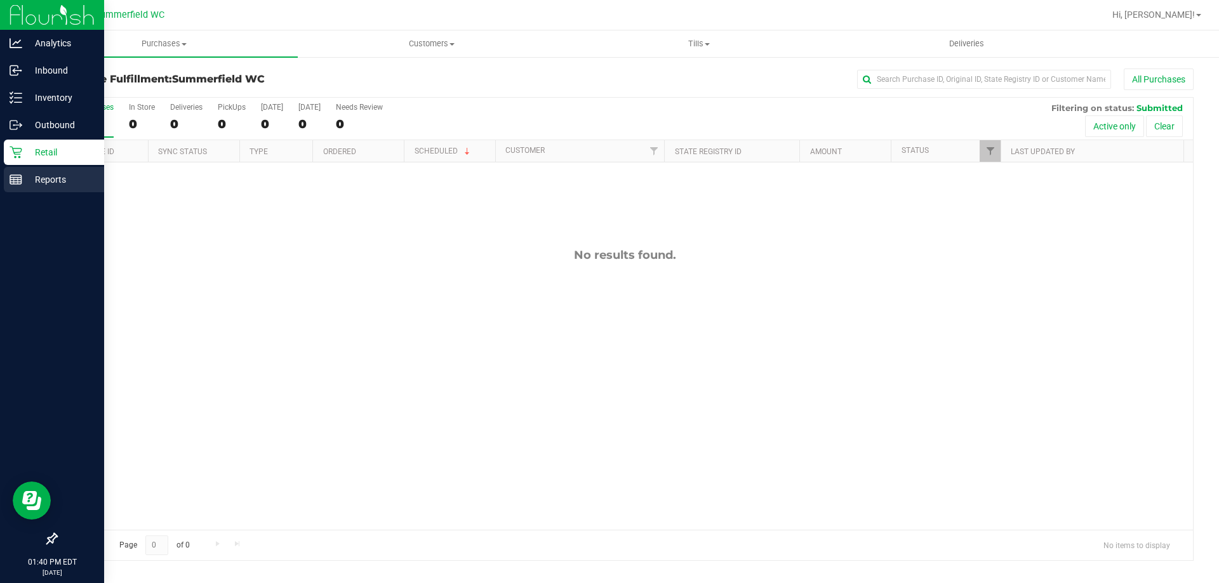
click at [63, 182] on p "Reports" at bounding box center [60, 179] width 76 height 15
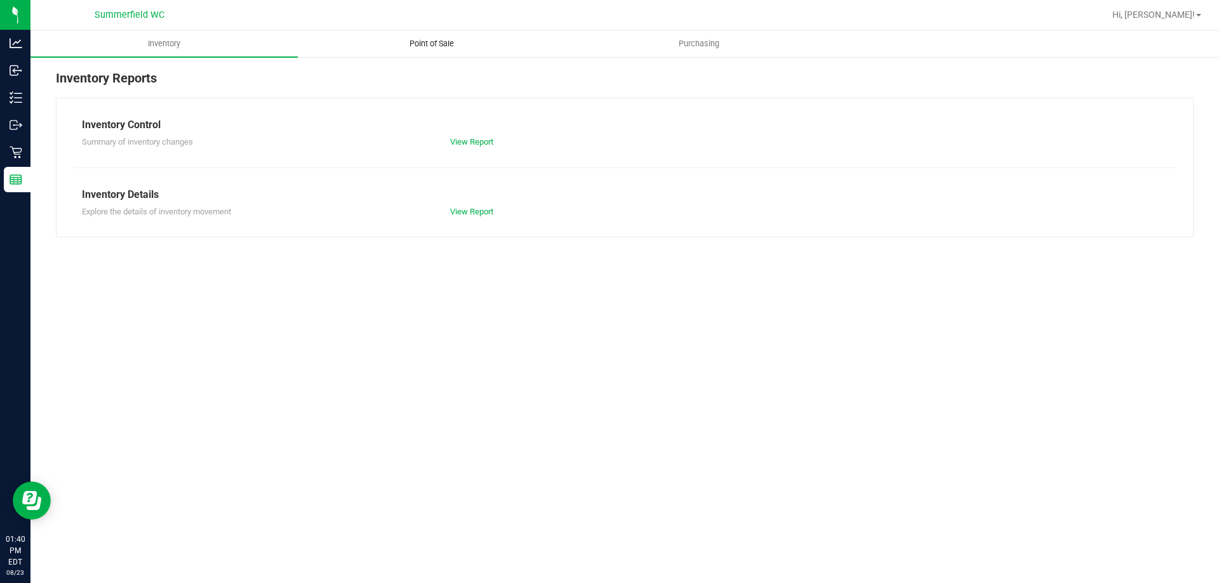
click at [446, 44] on span "Point of Sale" at bounding box center [431, 43] width 79 height 11
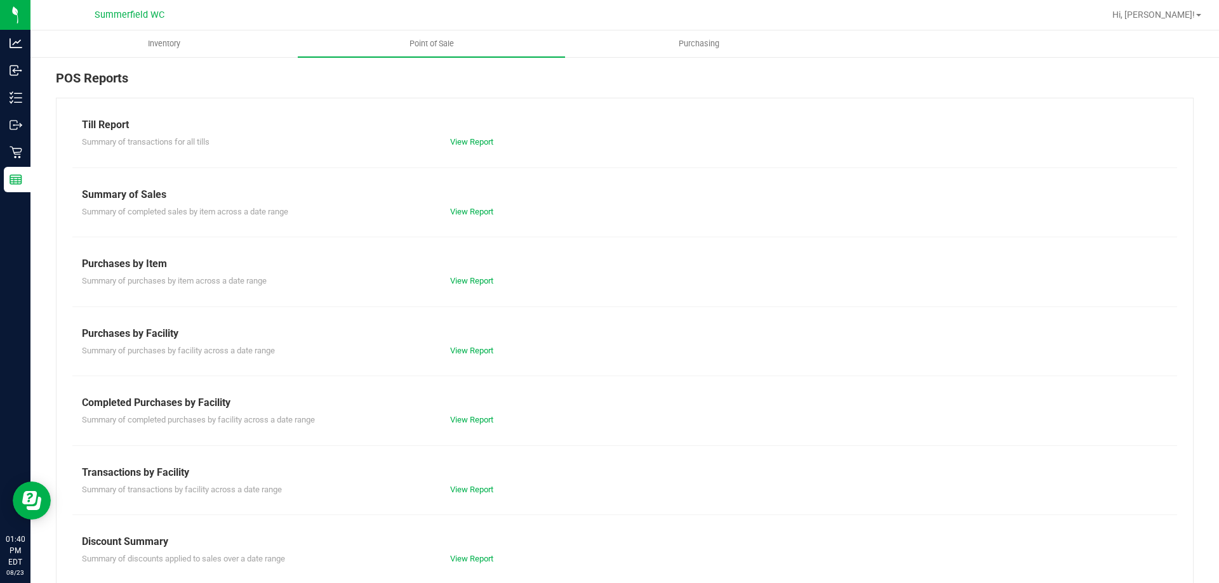
click at [481, 484] on div "View Report" at bounding box center [533, 490] width 184 height 13
click at [481, 489] on link "View Report" at bounding box center [471, 490] width 43 height 10
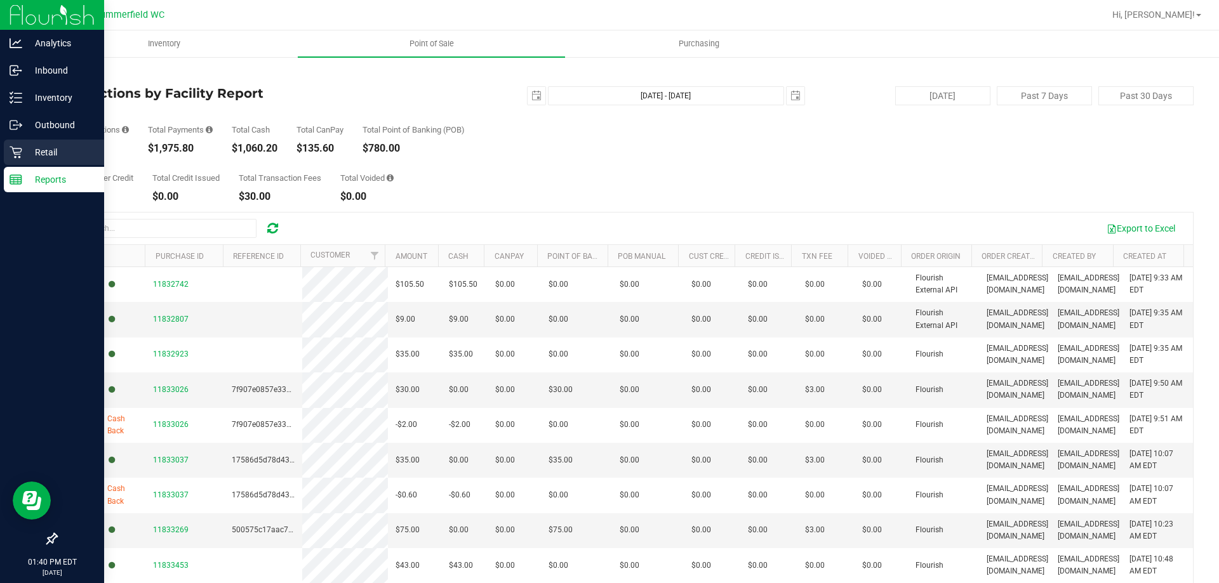
click at [41, 152] on p "Retail" at bounding box center [60, 152] width 76 height 15
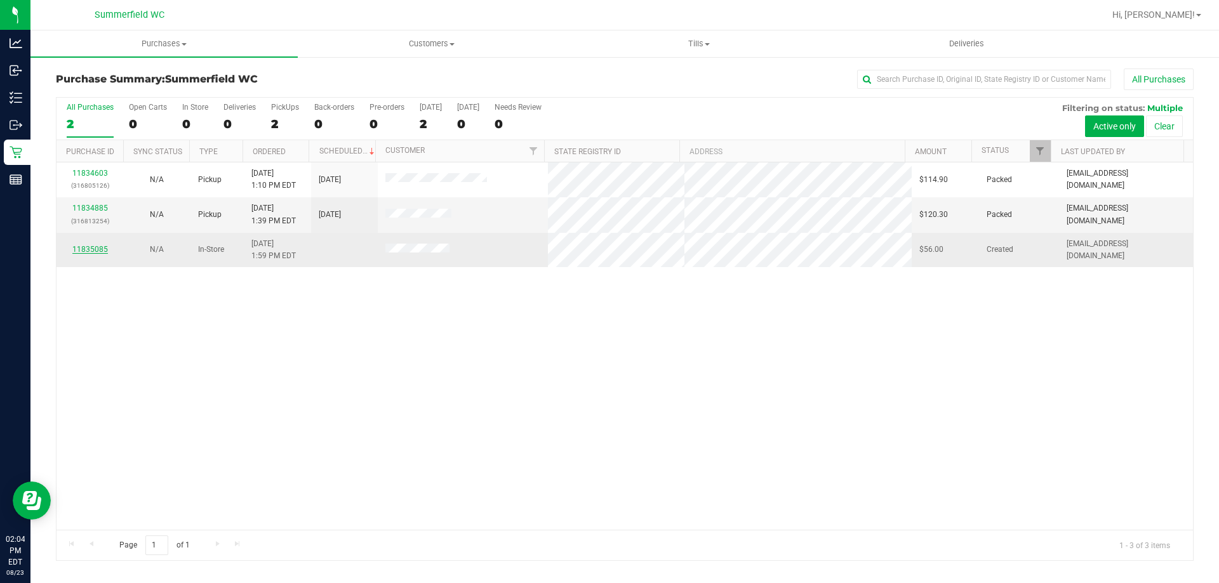
click at [98, 250] on link "11835085" at bounding box center [90, 249] width 36 height 9
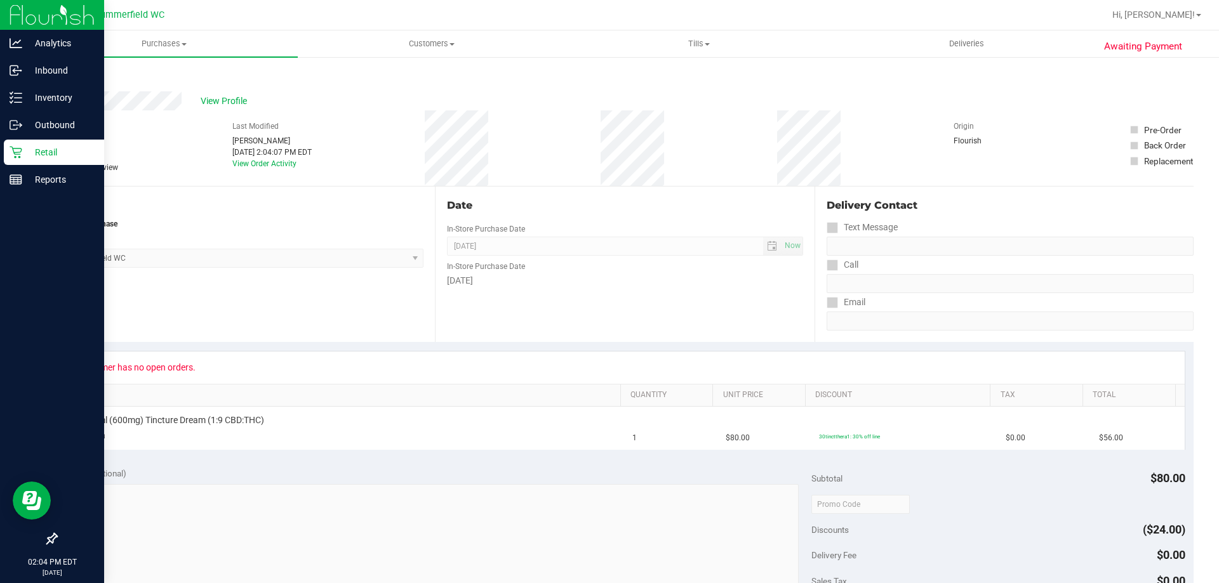
click at [41, 149] on p "Retail" at bounding box center [60, 152] width 76 height 15
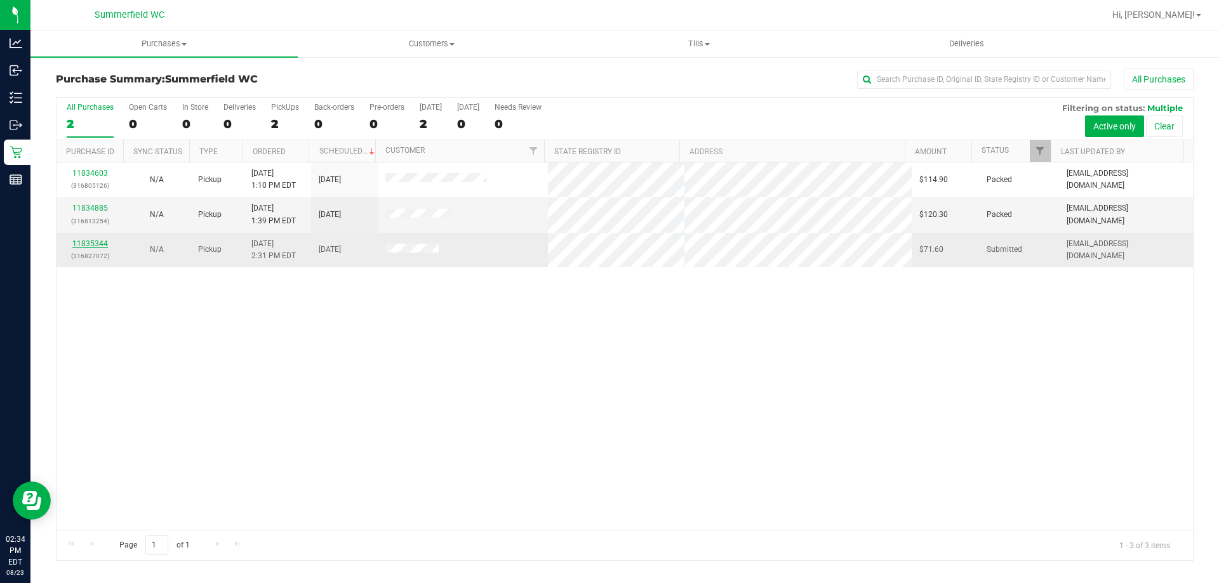
click at [82, 242] on link "11835344" at bounding box center [90, 243] width 36 height 9
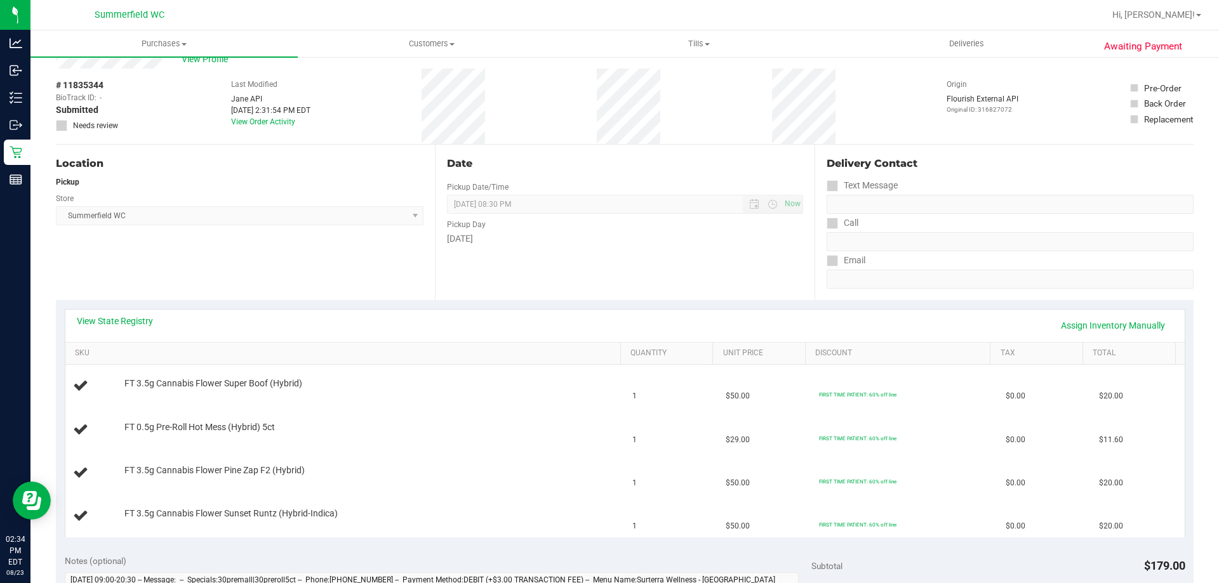
scroll to position [63, 0]
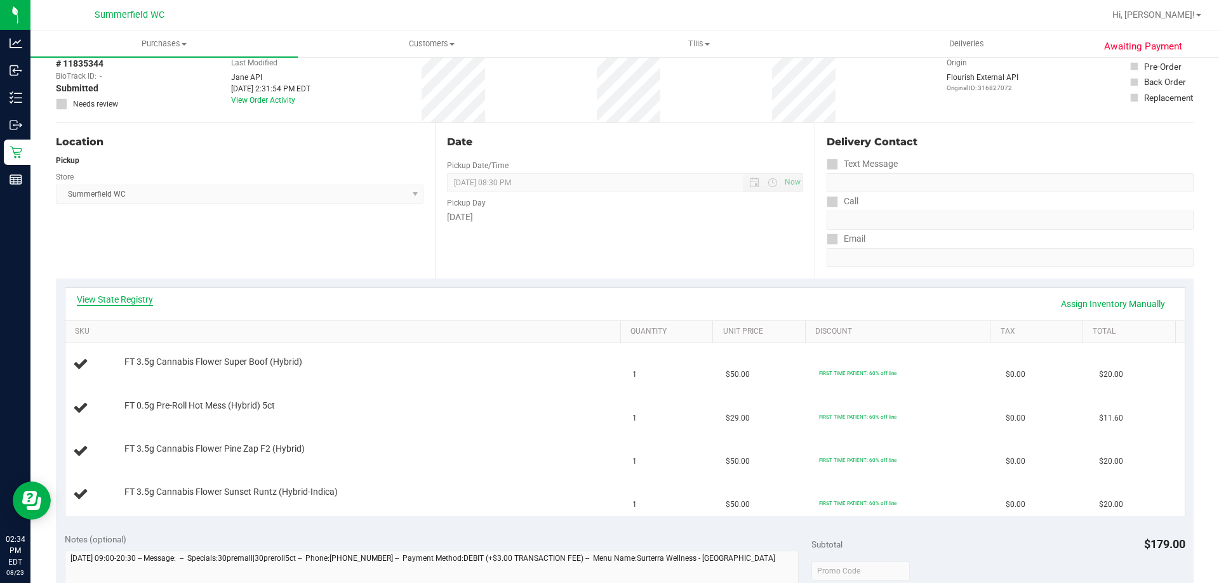
click at [130, 293] on link "View State Registry" at bounding box center [115, 299] width 76 height 13
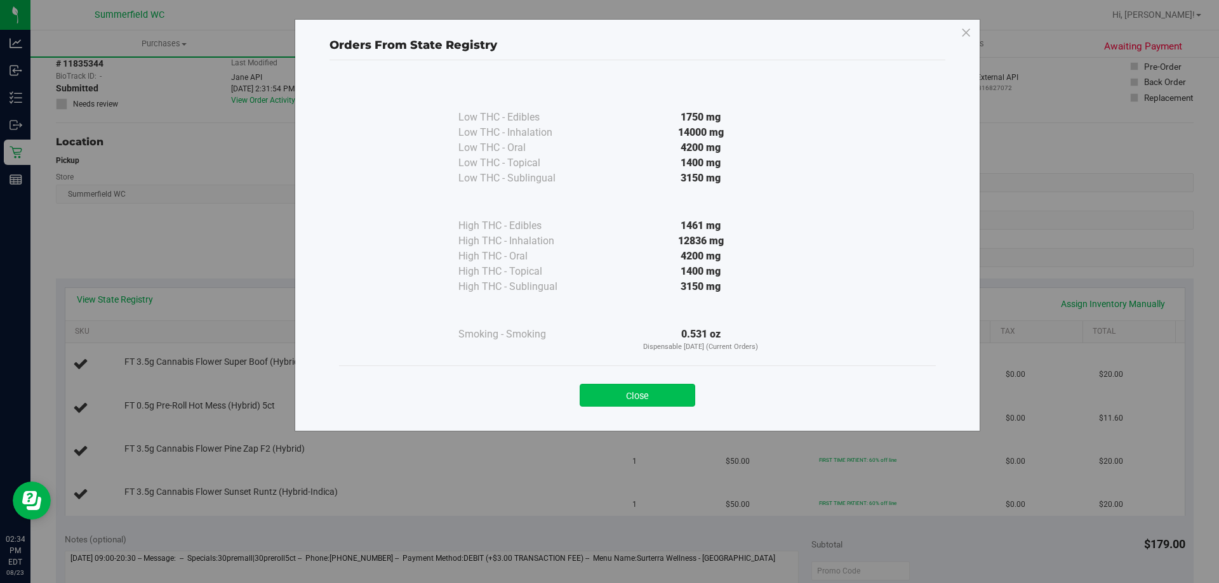
click at [625, 399] on button "Close" at bounding box center [638, 395] width 116 height 23
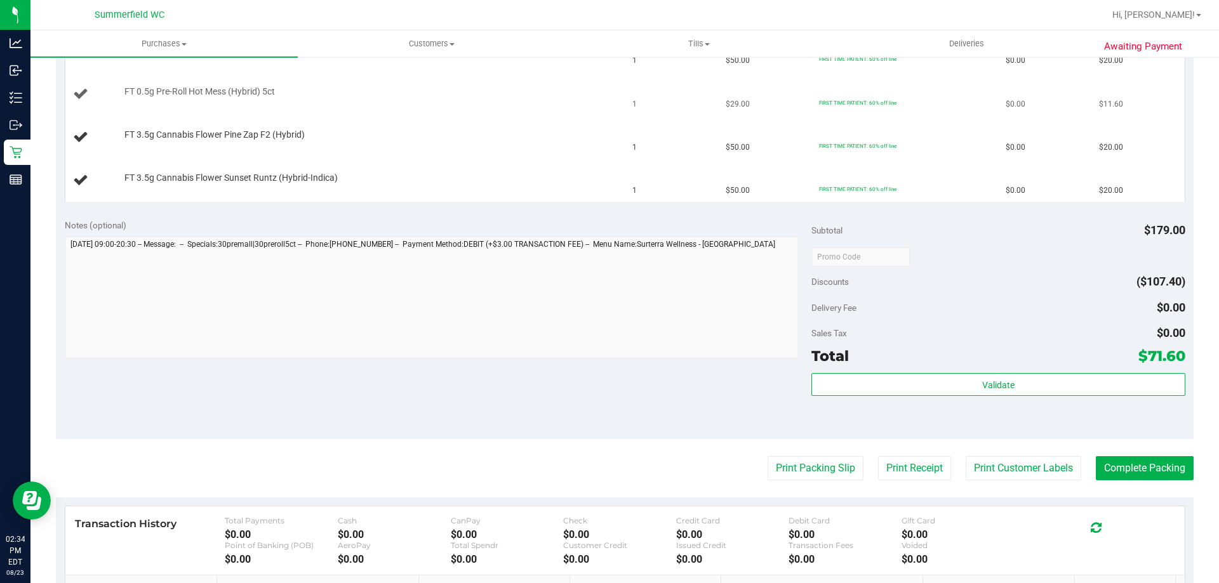
scroll to position [381, 0]
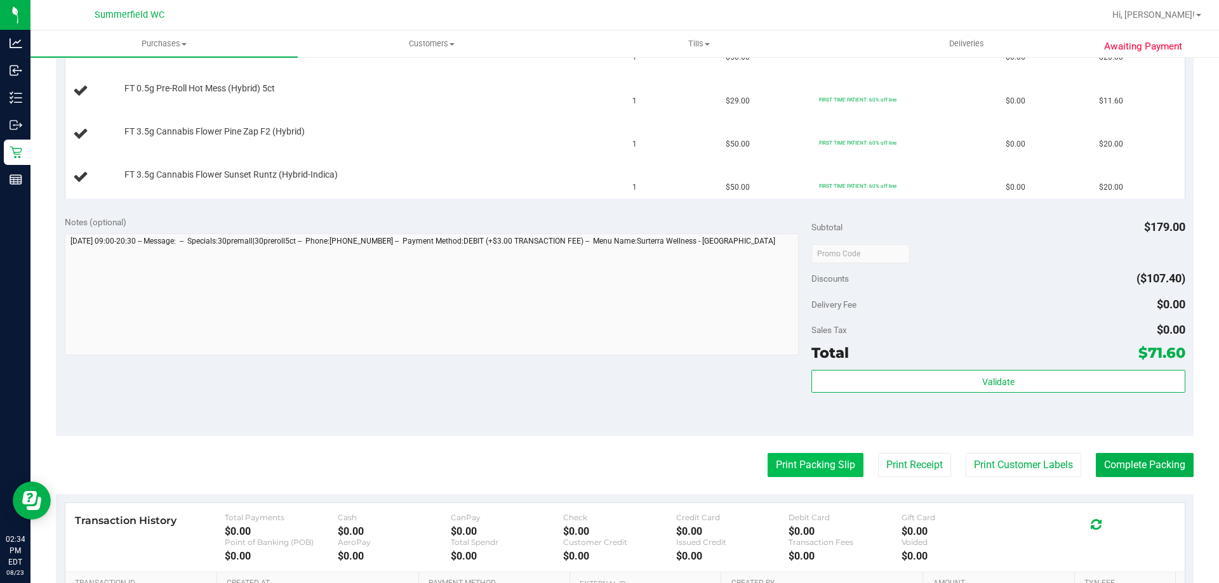
click at [807, 458] on button "Print Packing Slip" at bounding box center [815, 465] width 96 height 24
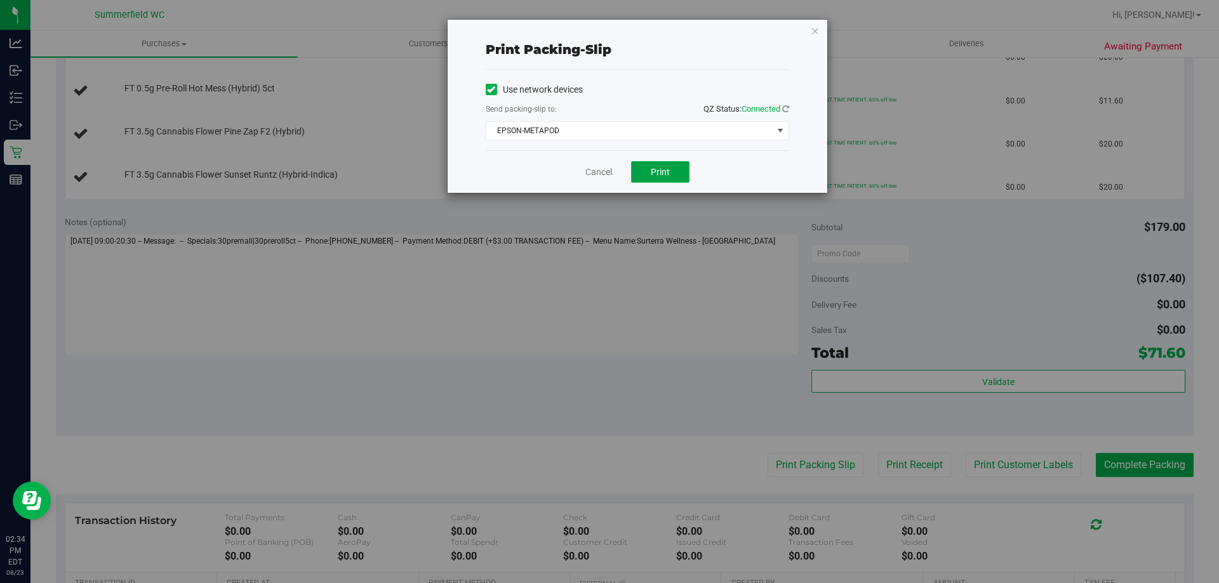
click at [686, 163] on button "Print" at bounding box center [660, 172] width 58 height 22
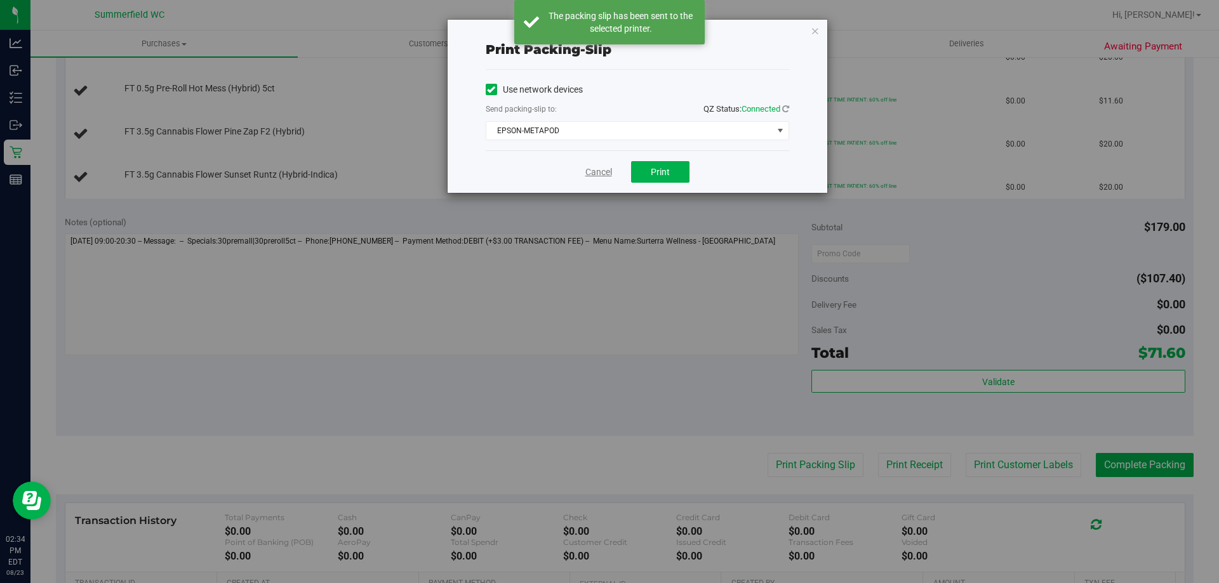
click at [594, 175] on link "Cancel" at bounding box center [598, 172] width 27 height 13
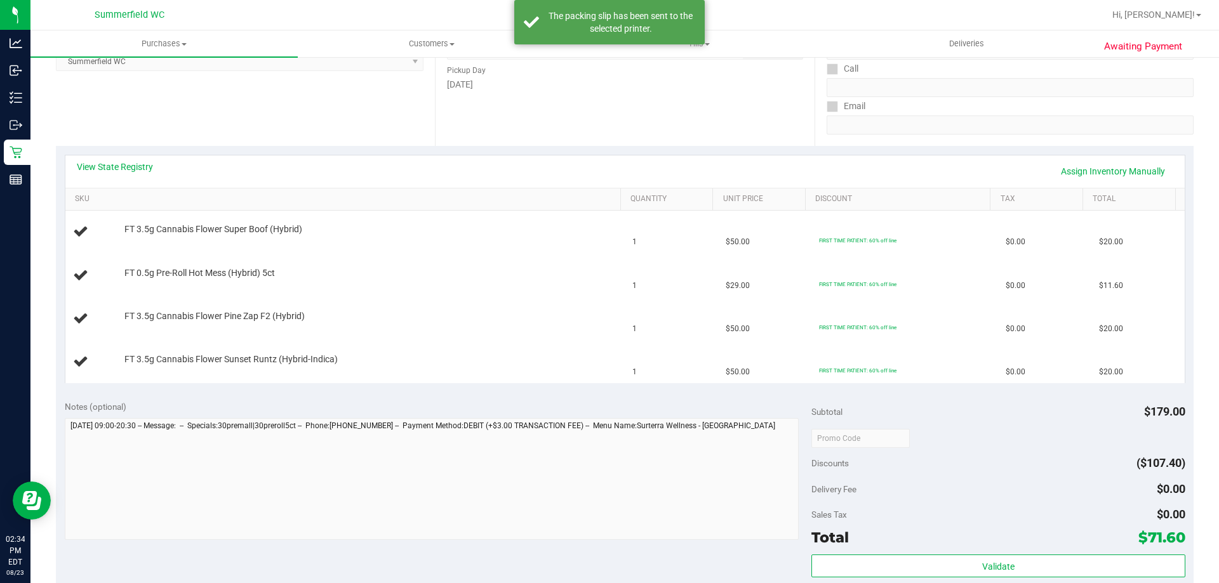
scroll to position [190, 0]
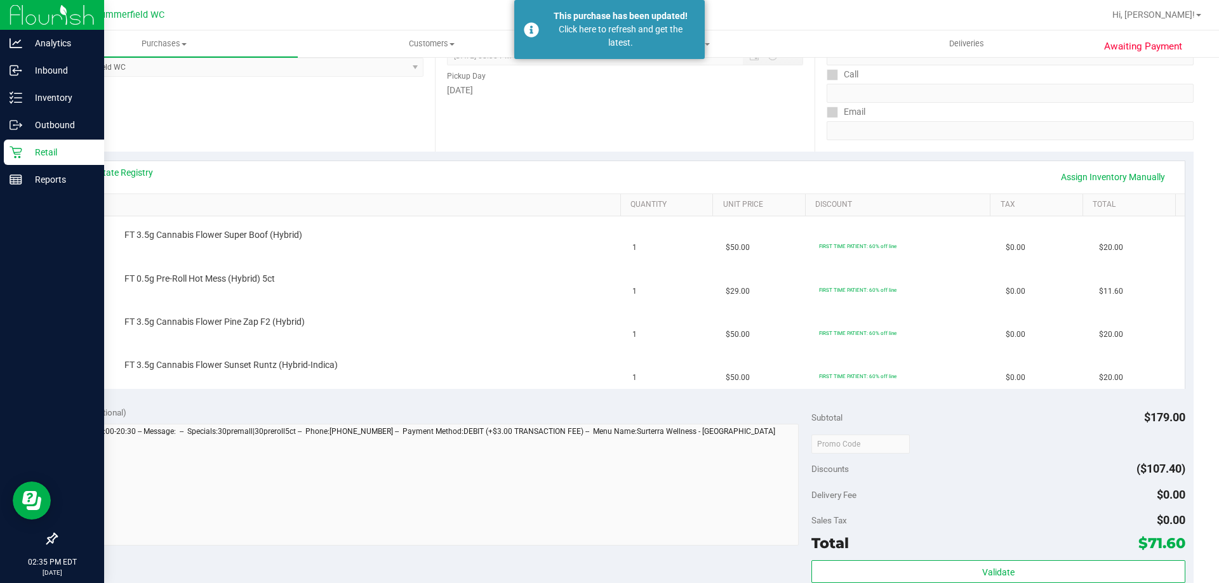
click at [39, 146] on p "Retail" at bounding box center [60, 152] width 76 height 15
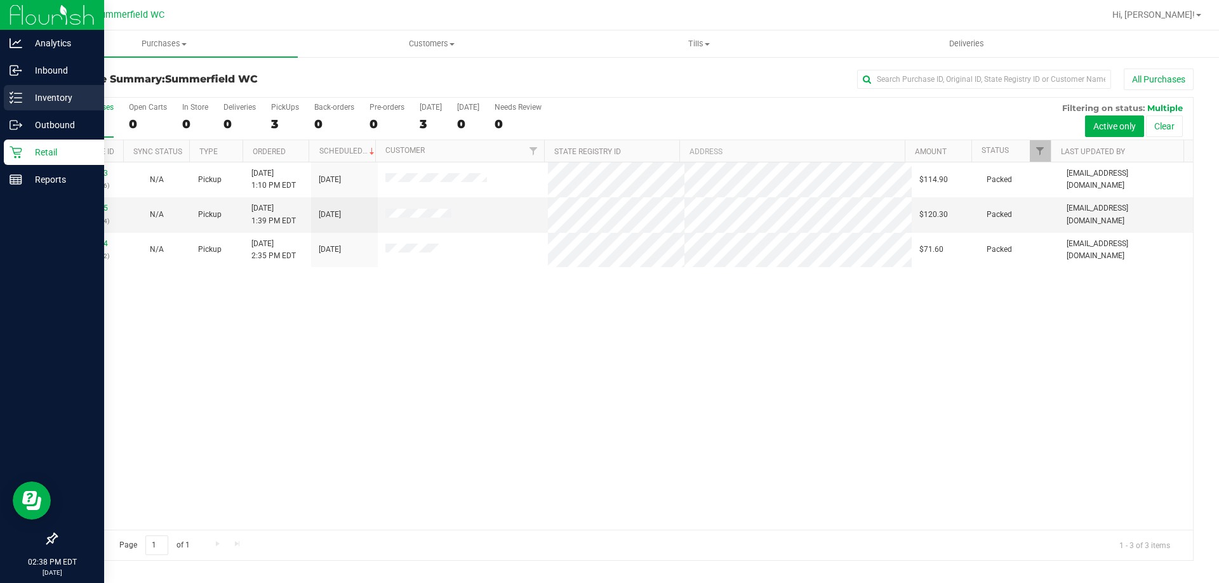
click at [59, 93] on p "Inventory" at bounding box center [60, 97] width 76 height 15
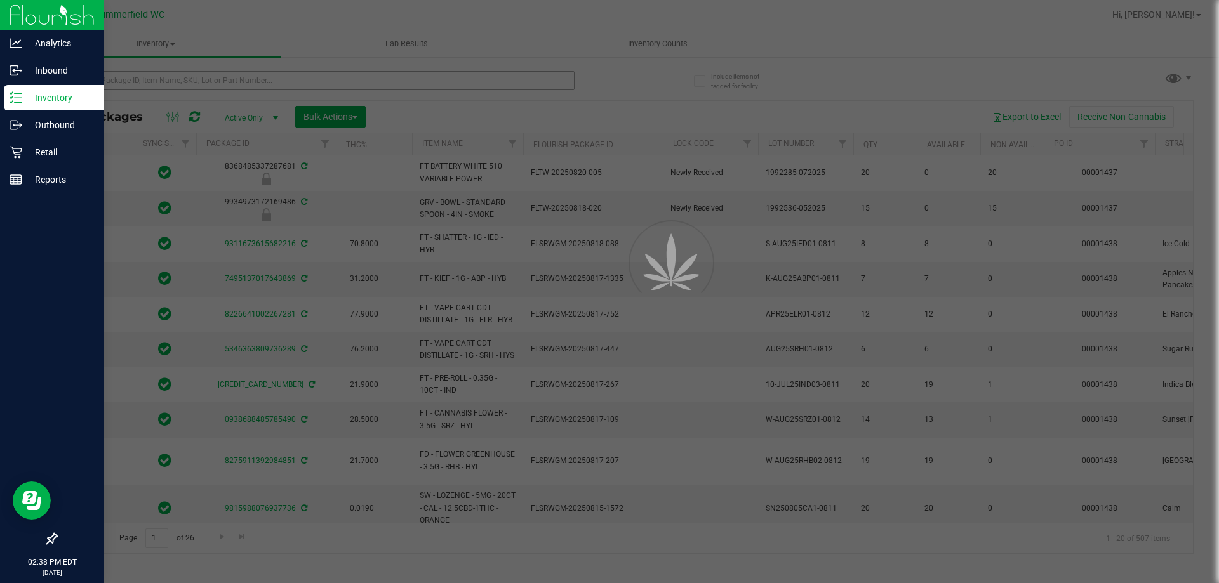
click at [174, 79] on div at bounding box center [609, 291] width 1219 height 583
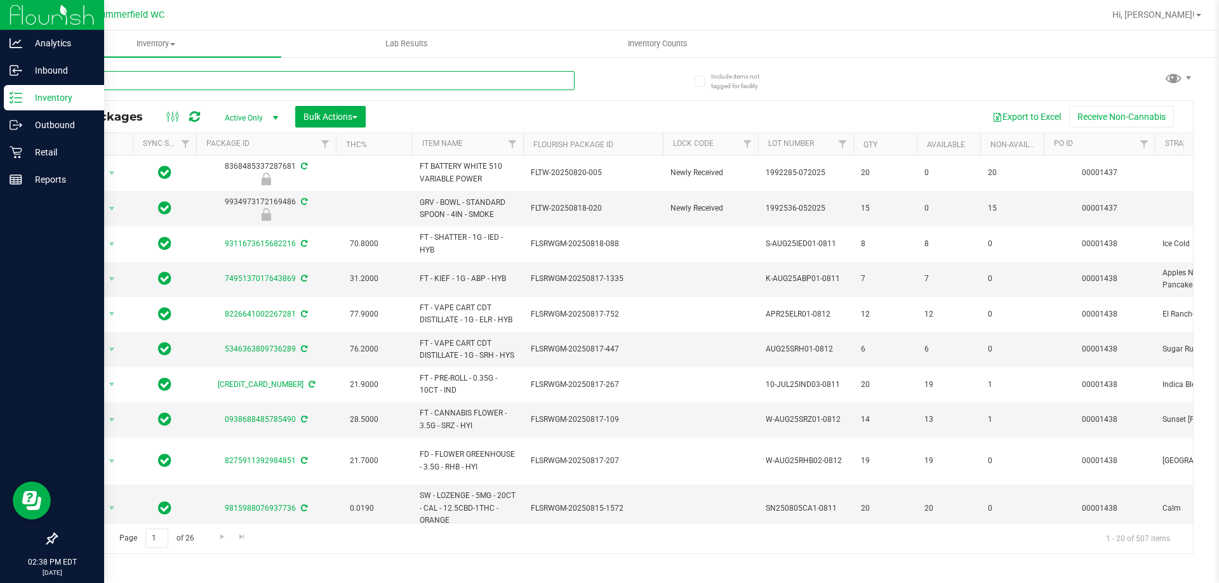
click at [213, 75] on input "text" at bounding box center [315, 80] width 519 height 19
type input "arz"
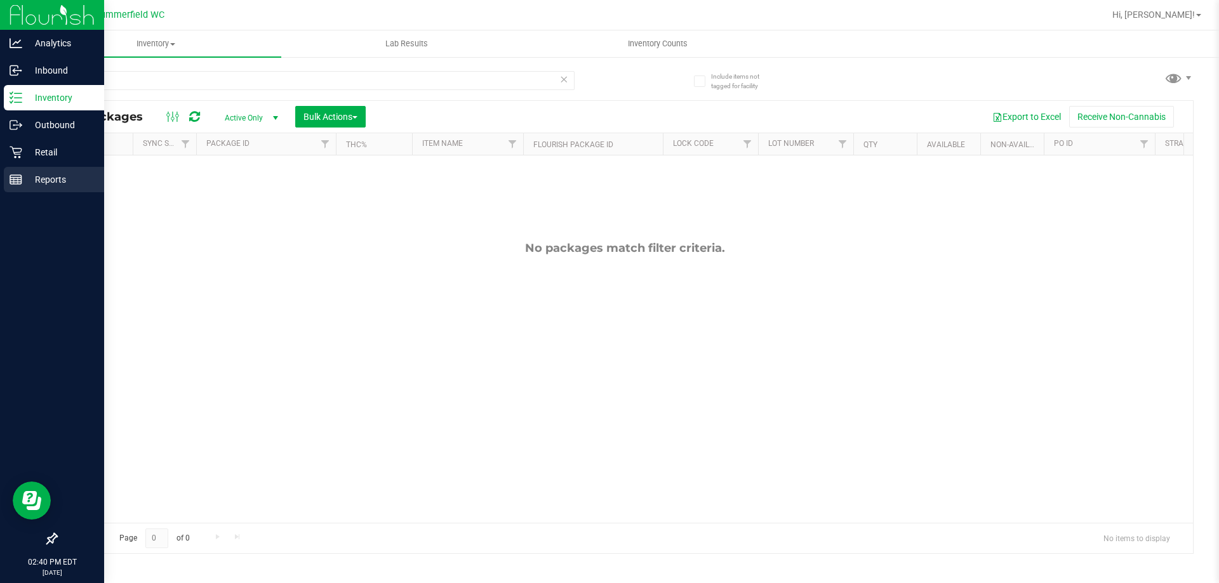
click at [46, 175] on p "Reports" at bounding box center [60, 179] width 76 height 15
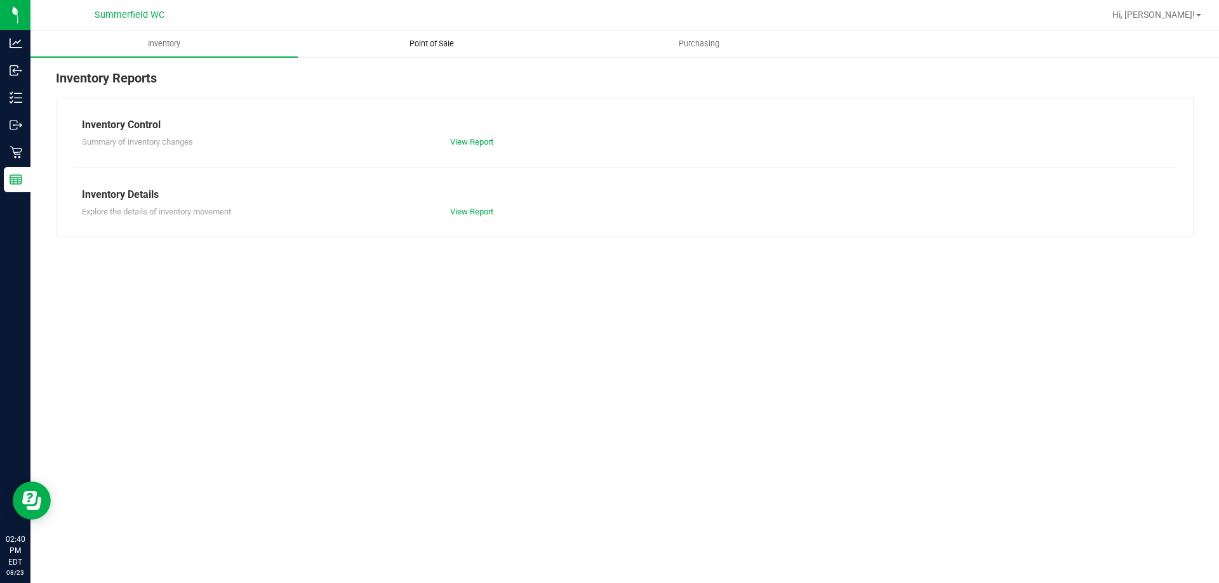
click at [422, 44] on span "Point of Sale" at bounding box center [431, 43] width 79 height 11
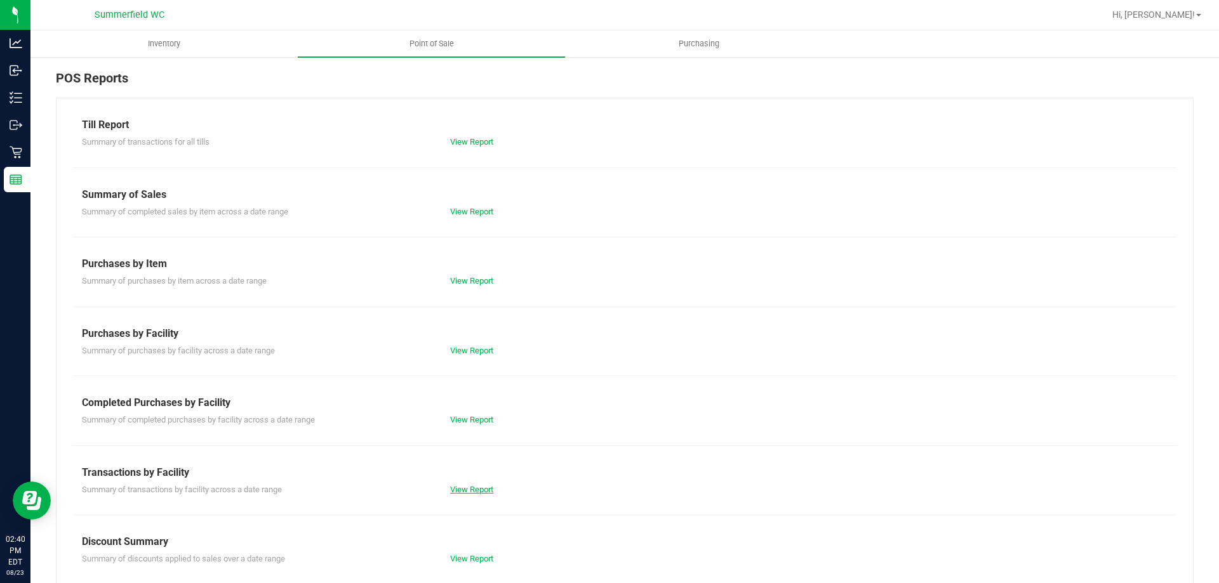
click at [464, 491] on link "View Report" at bounding box center [471, 490] width 43 height 10
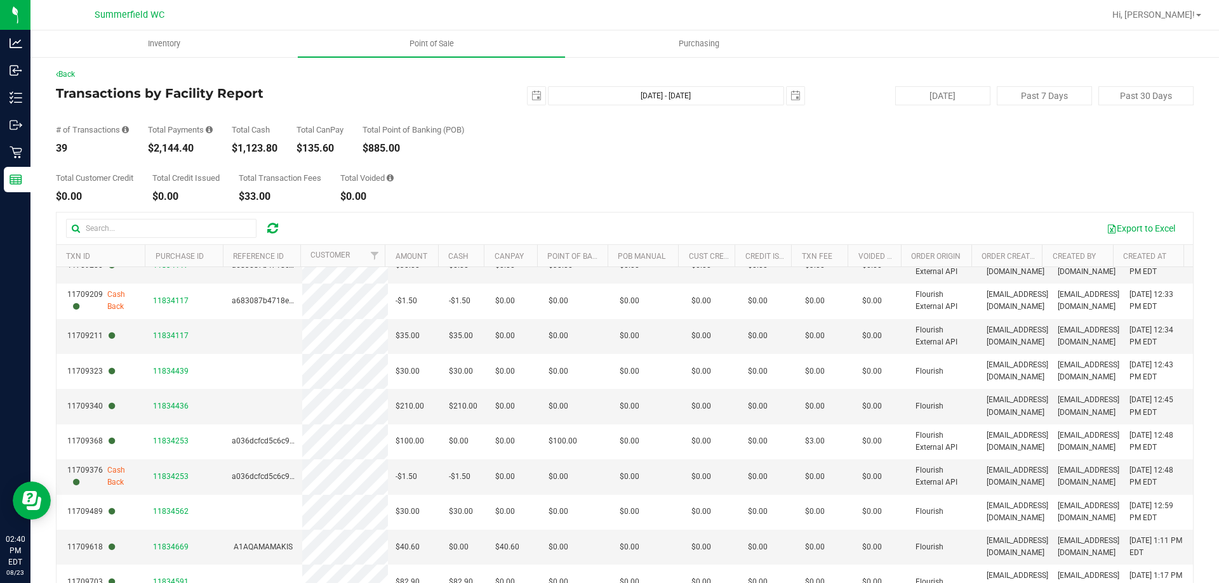
scroll to position [95, 0]
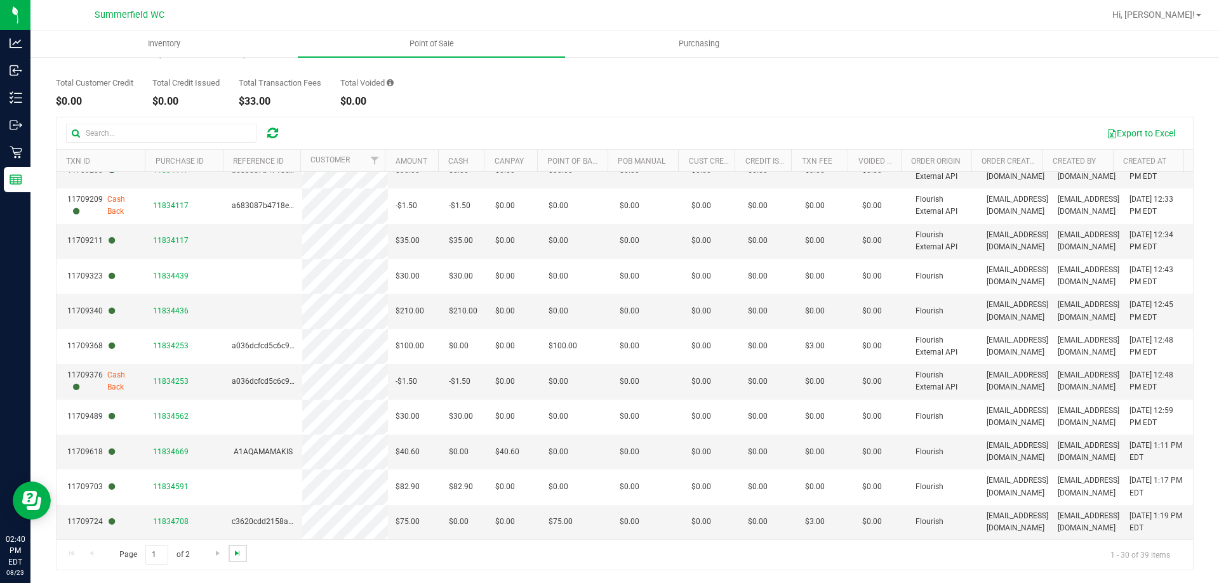
click at [240, 549] on span "Go to the last page" at bounding box center [237, 553] width 10 height 10
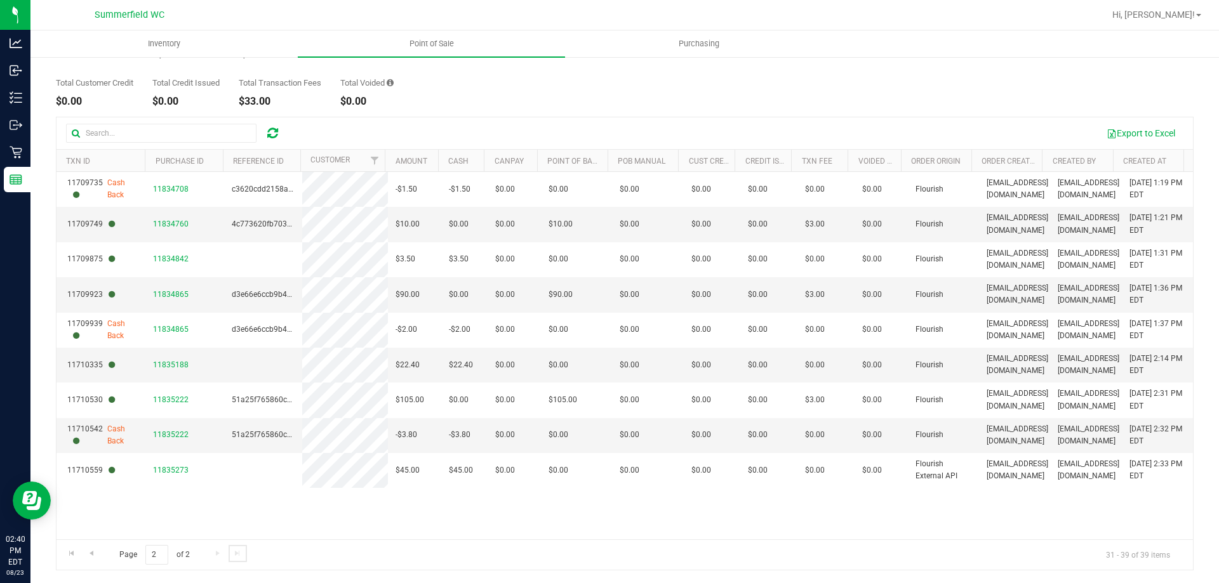
scroll to position [0, 0]
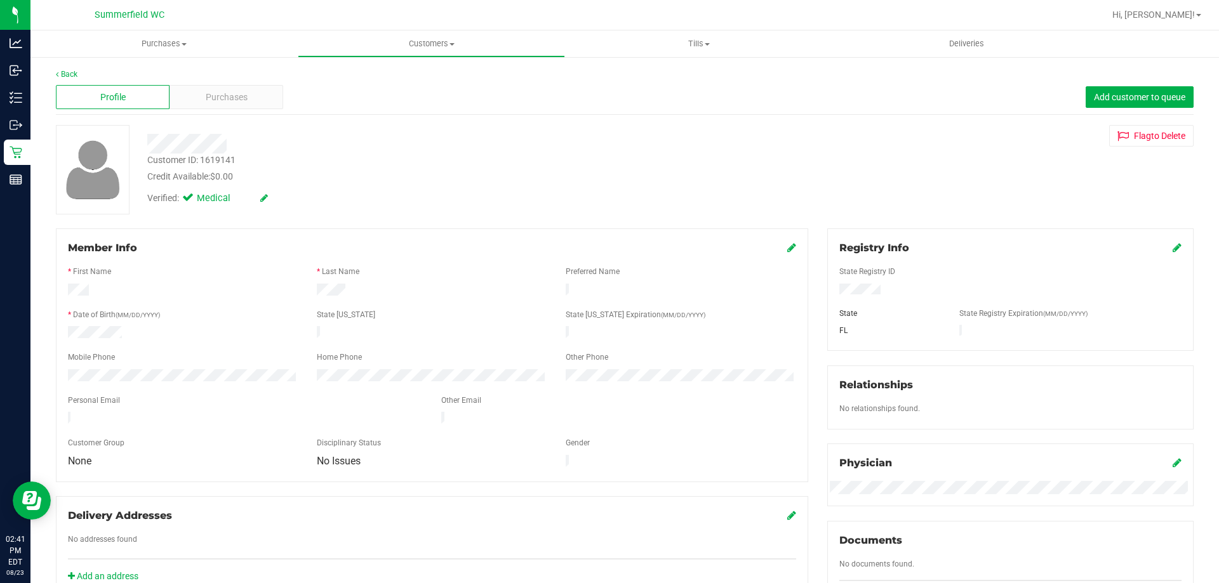
drag, startPoint x: 173, startPoint y: 408, endPoint x: 60, endPoint y: 412, distance: 113.1
click at [60, 412] on div at bounding box center [244, 419] width 373 height 15
click at [51, 371] on div "Member Info * First Name * Last Name Preferred Name * Date of Birth (MM/DD/YYYY…" at bounding box center [431, 414] width 771 height 370
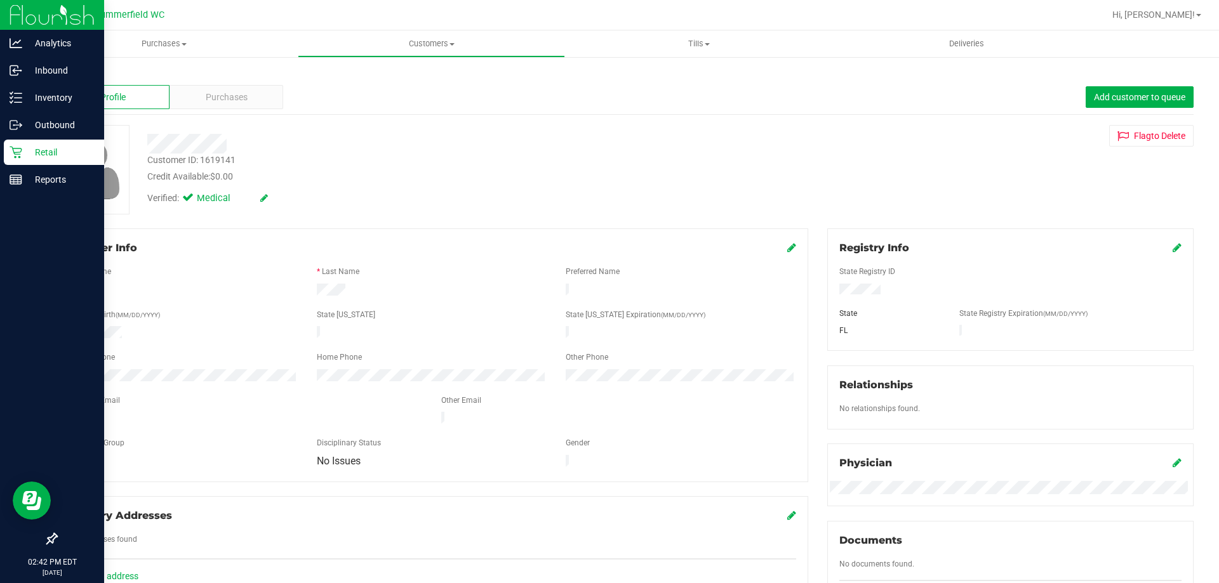
click at [48, 150] on p "Retail" at bounding box center [60, 152] width 76 height 15
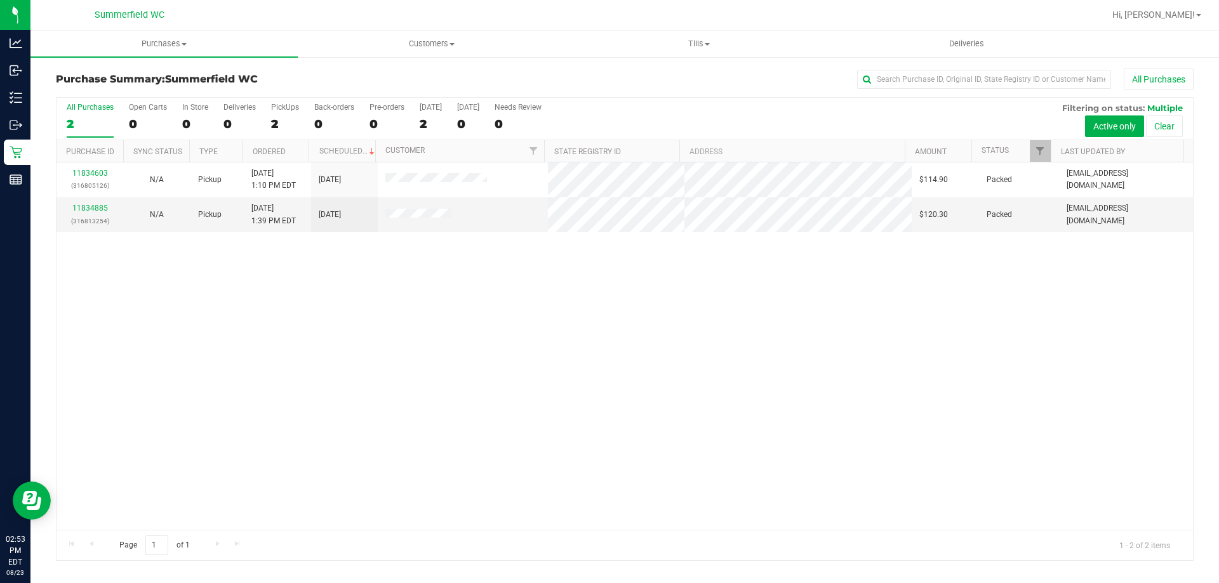
click at [62, 402] on div "11834603 (316805126) N/A Pickup [DATE] 1:10 PM EDT 8/23/2025 $114.90 Packed [EM…" at bounding box center [624, 347] width 1136 height 368
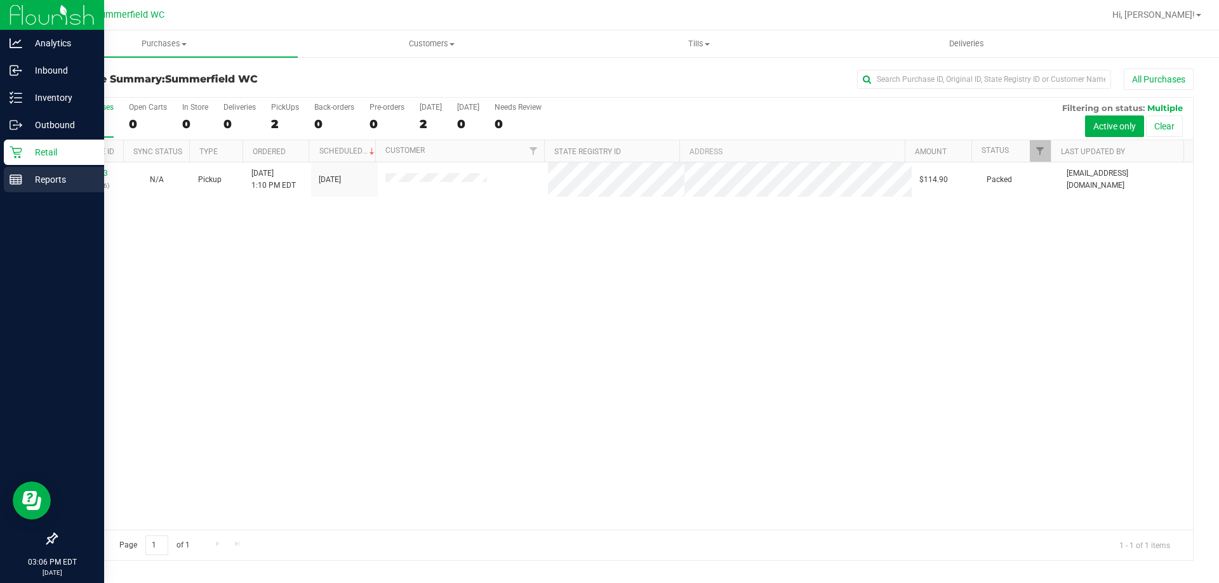
click at [50, 177] on p "Reports" at bounding box center [60, 179] width 76 height 15
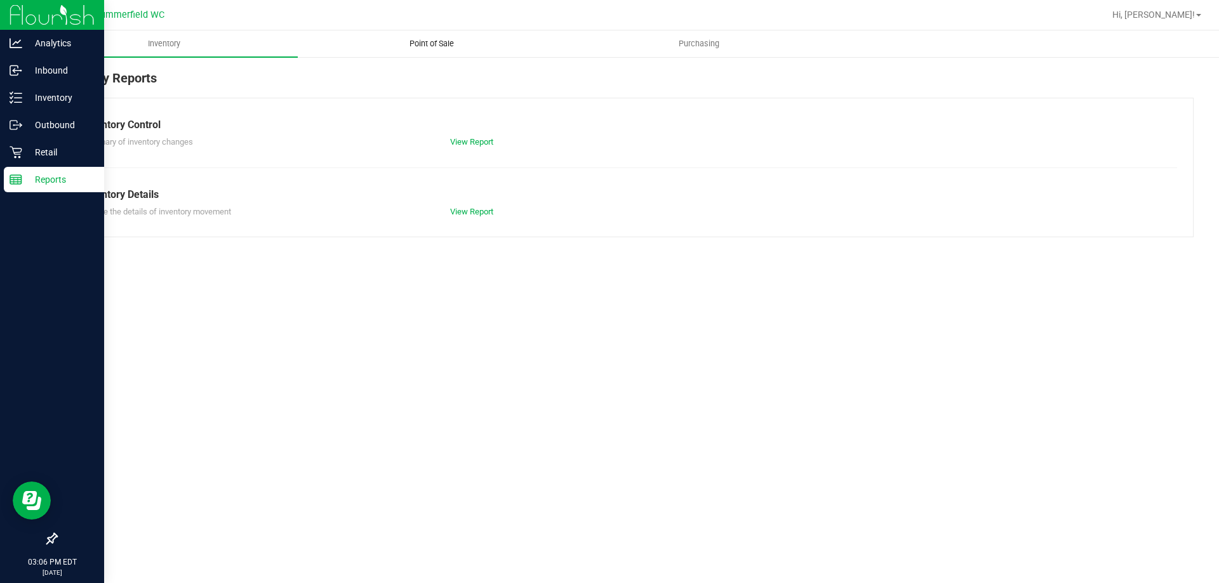
click at [444, 46] on span "Point of Sale" at bounding box center [431, 43] width 79 height 11
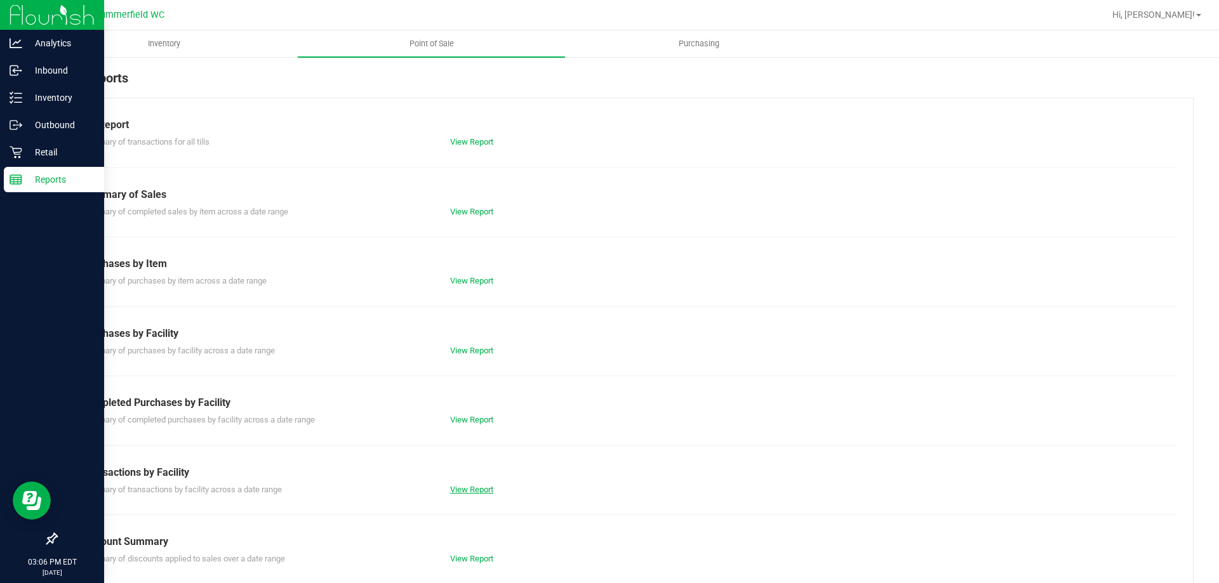
click at [454, 491] on link "View Report" at bounding box center [471, 490] width 43 height 10
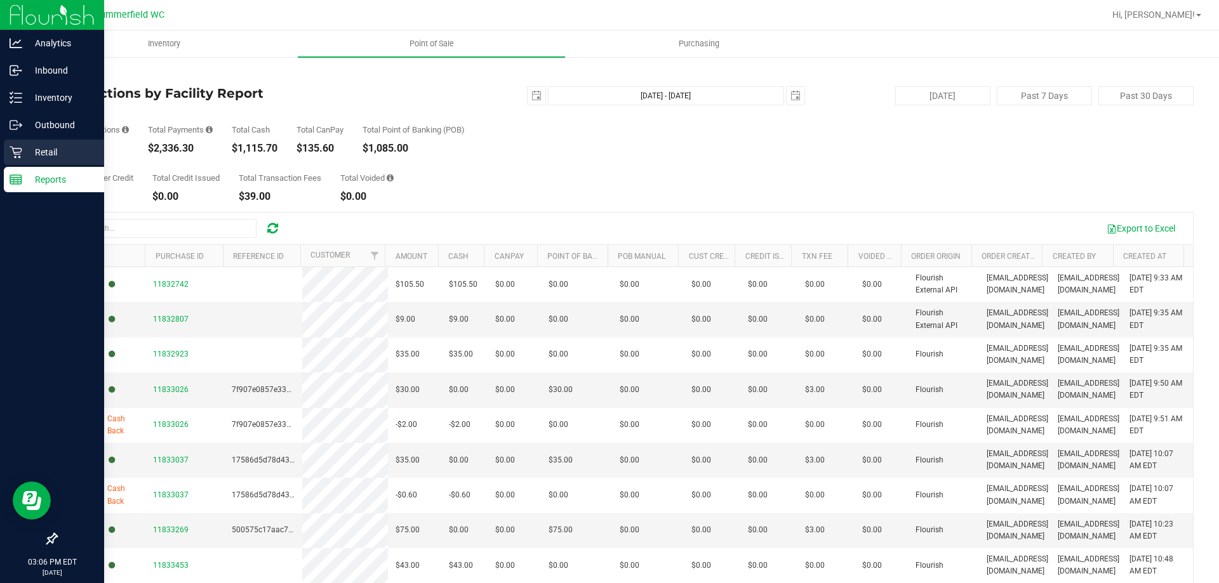
click at [54, 149] on p "Retail" at bounding box center [60, 152] width 76 height 15
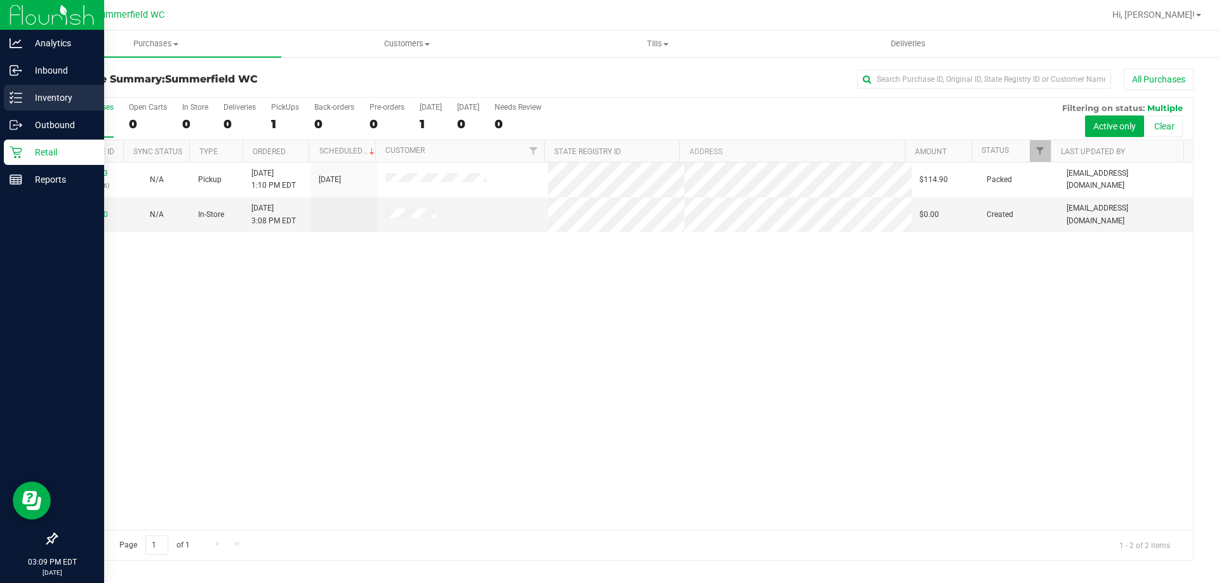
click at [41, 88] on div "Inventory" at bounding box center [54, 97] width 100 height 25
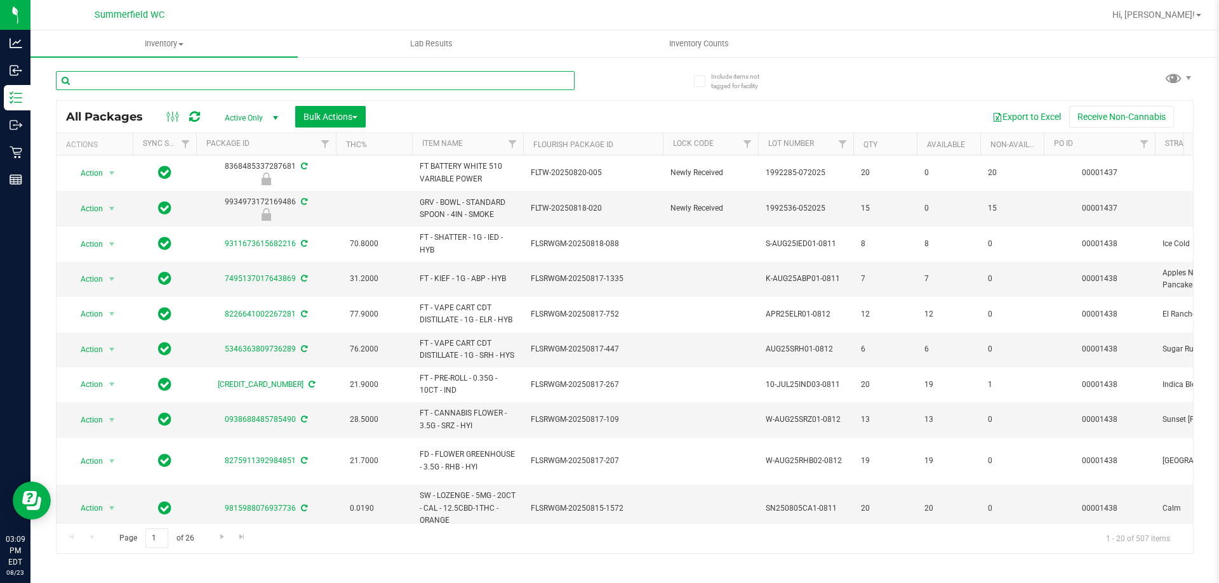
click at [270, 77] on input "text" at bounding box center [315, 80] width 519 height 19
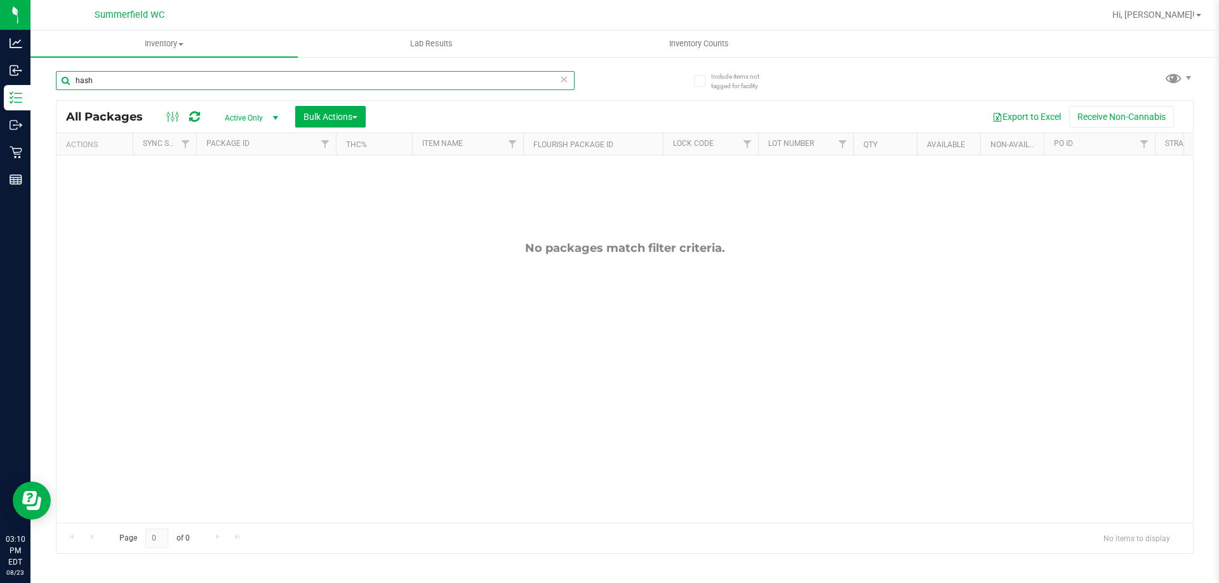
type input "hash"
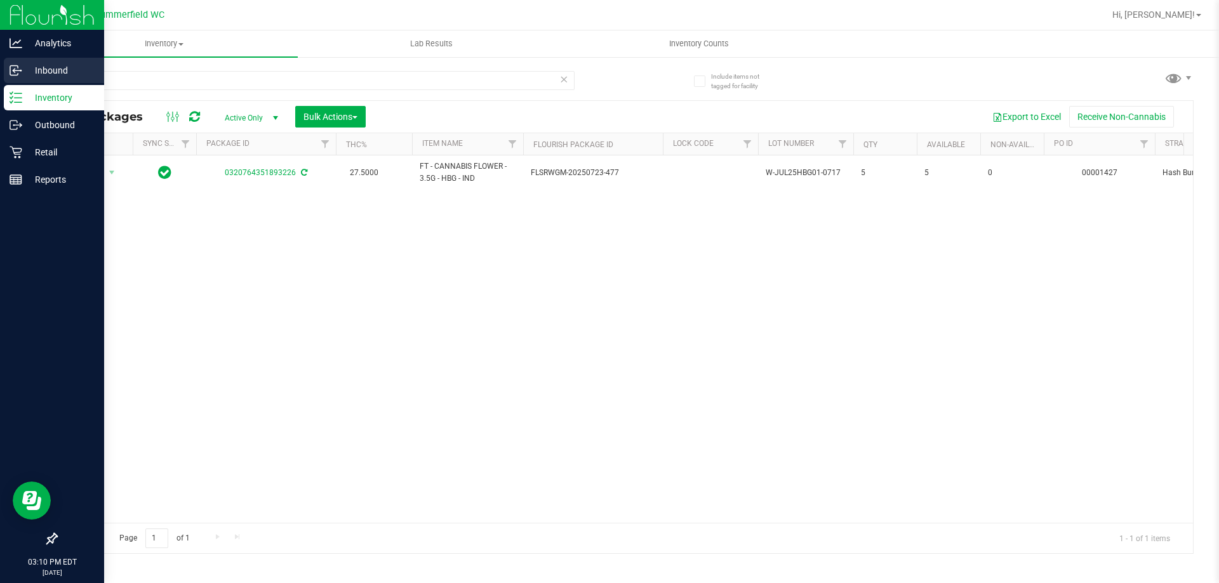
click at [62, 72] on p "Inbound" at bounding box center [60, 70] width 76 height 15
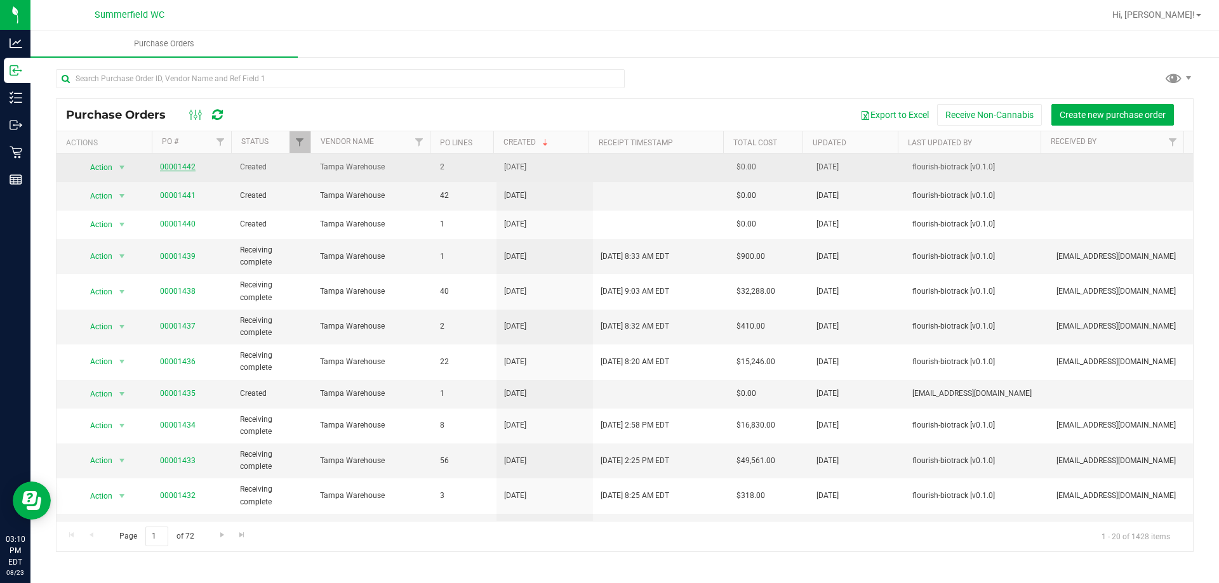
click at [176, 168] on link "00001442" at bounding box center [178, 167] width 36 height 9
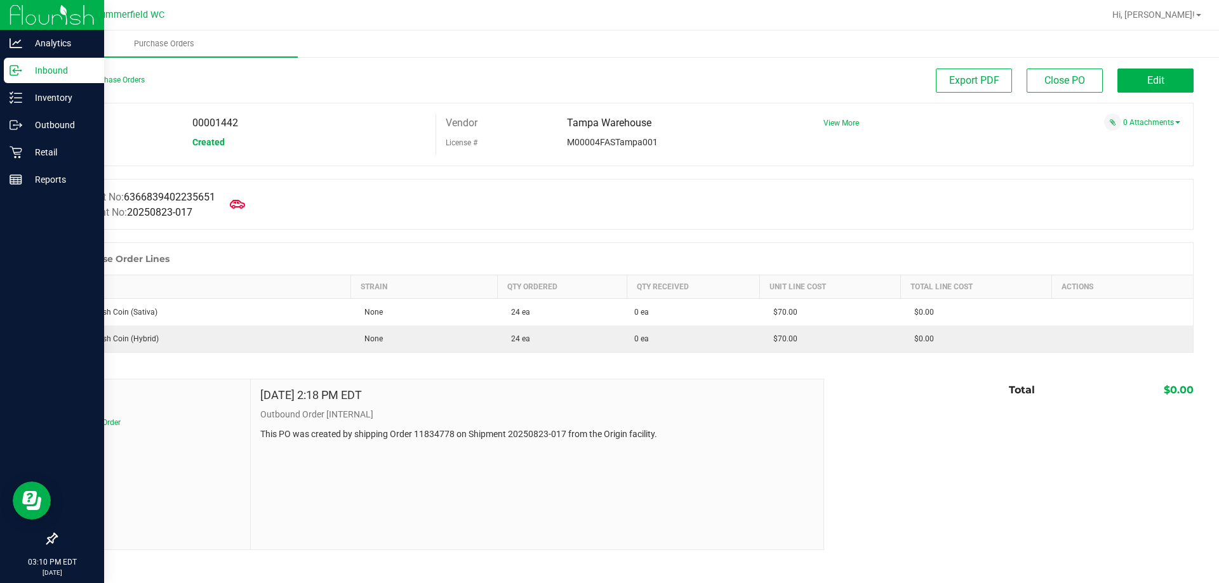
click at [25, 66] on p "Inbound" at bounding box center [60, 70] width 76 height 15
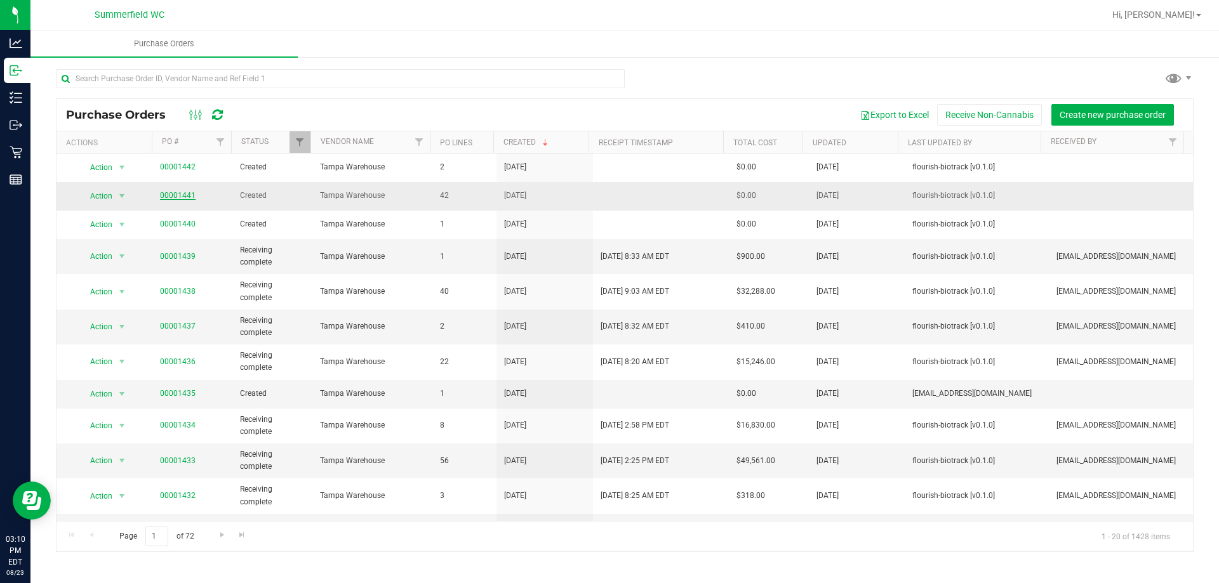
click at [185, 197] on link "00001441" at bounding box center [178, 195] width 36 height 9
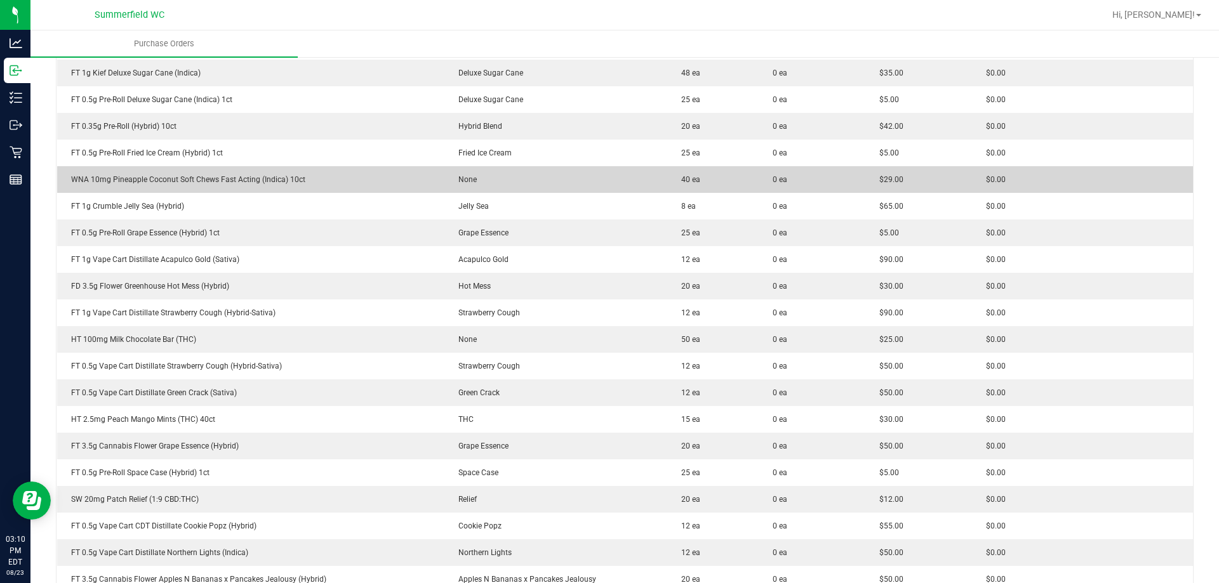
scroll to position [698, 0]
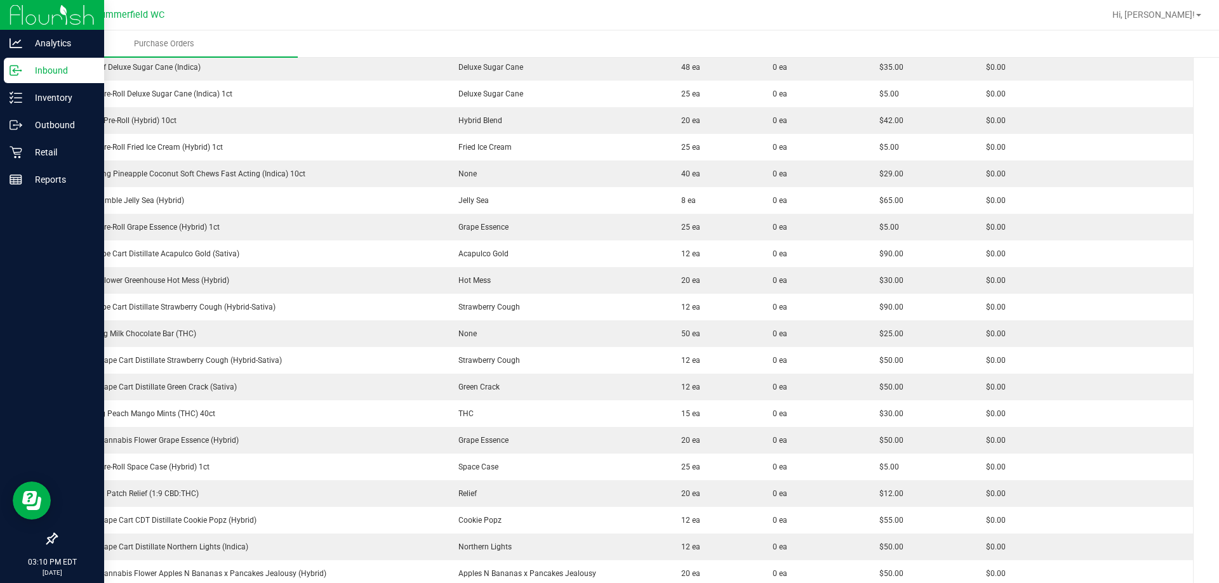
click at [38, 67] on p "Inbound" at bounding box center [60, 70] width 76 height 15
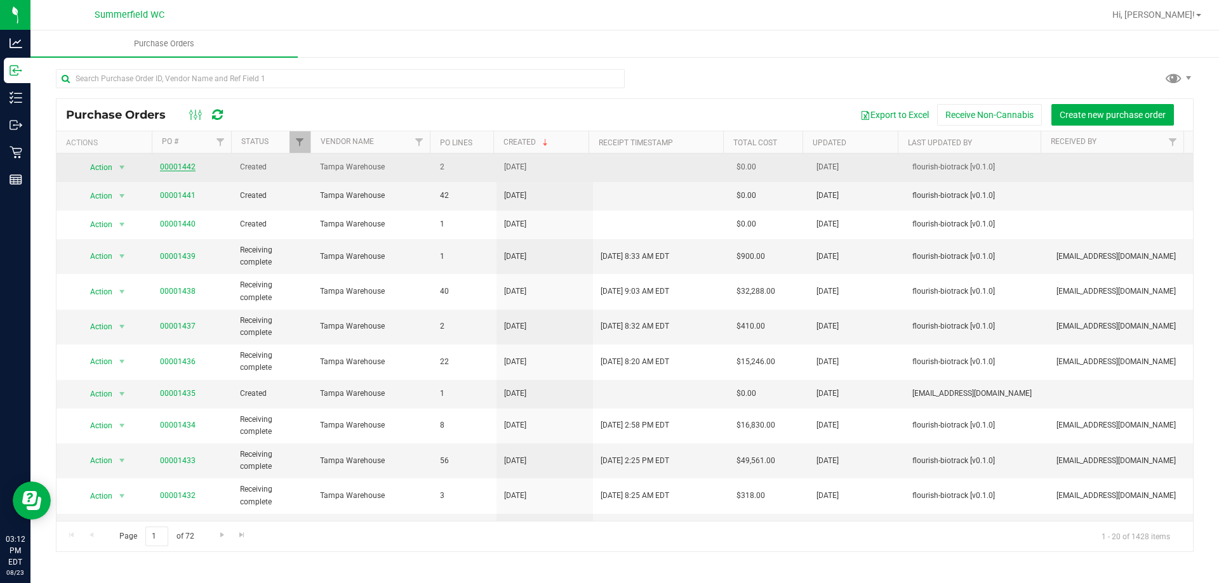
click at [174, 168] on link "00001442" at bounding box center [178, 167] width 36 height 9
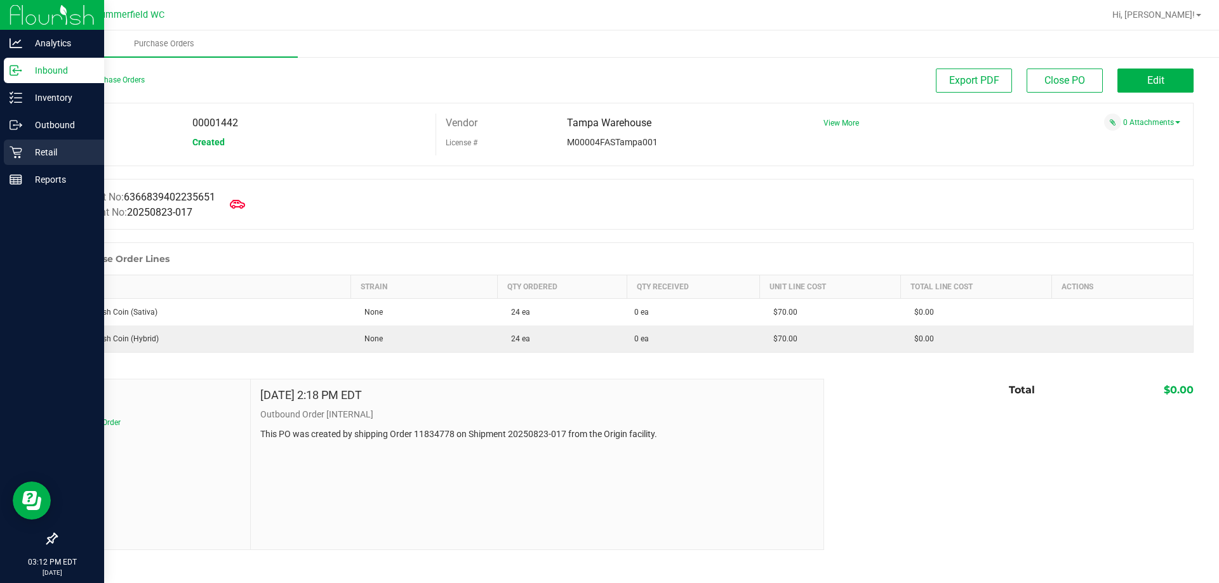
click at [55, 155] on p "Retail" at bounding box center [60, 152] width 76 height 15
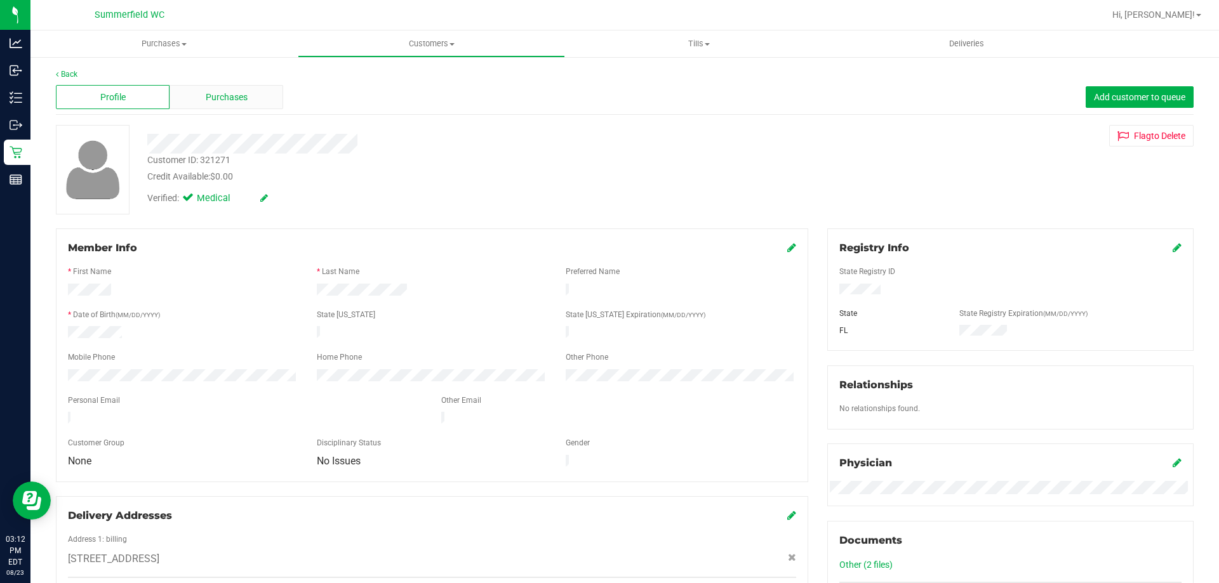
click at [204, 104] on div "Purchases" at bounding box center [226, 97] width 114 height 24
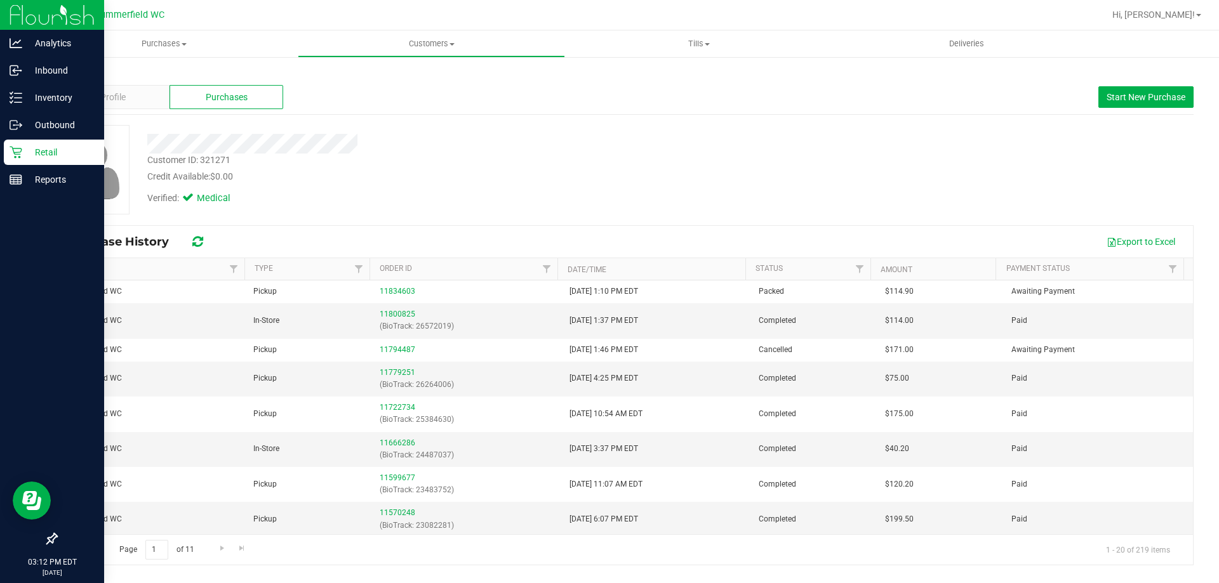
click at [43, 150] on p "Retail" at bounding box center [60, 152] width 76 height 15
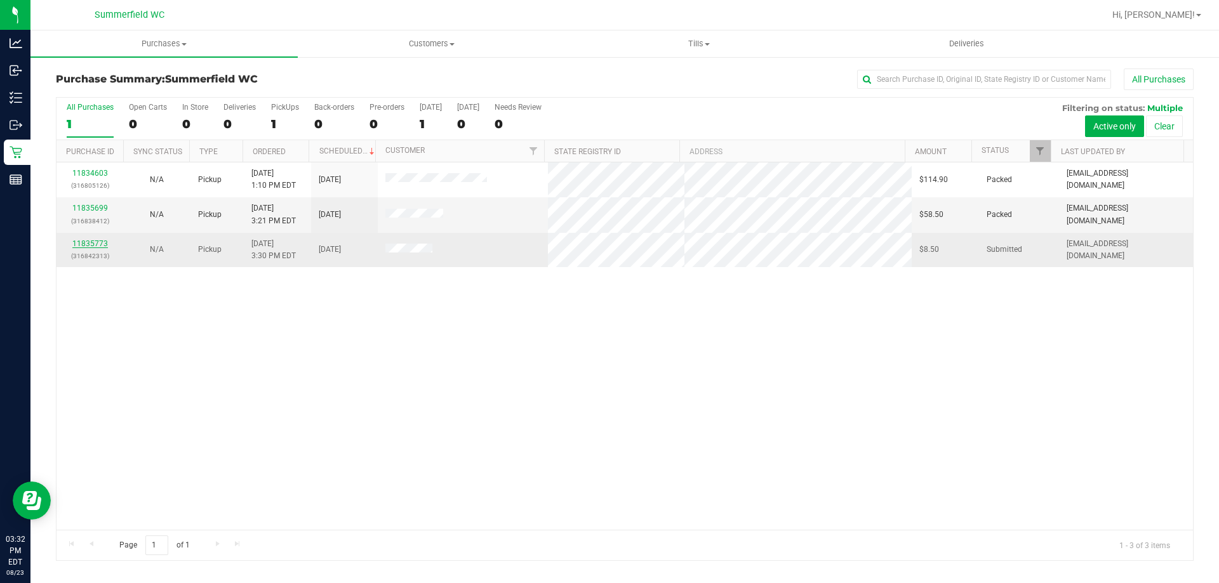
click at [85, 242] on link "11835773" at bounding box center [90, 243] width 36 height 9
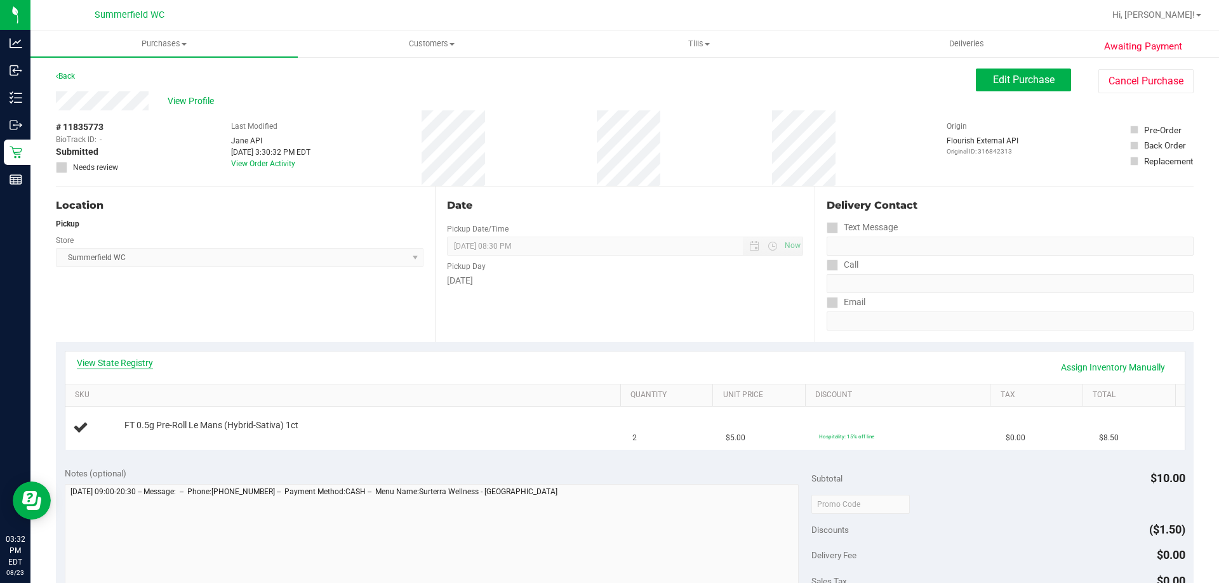
click at [143, 362] on link "View State Registry" at bounding box center [115, 363] width 76 height 13
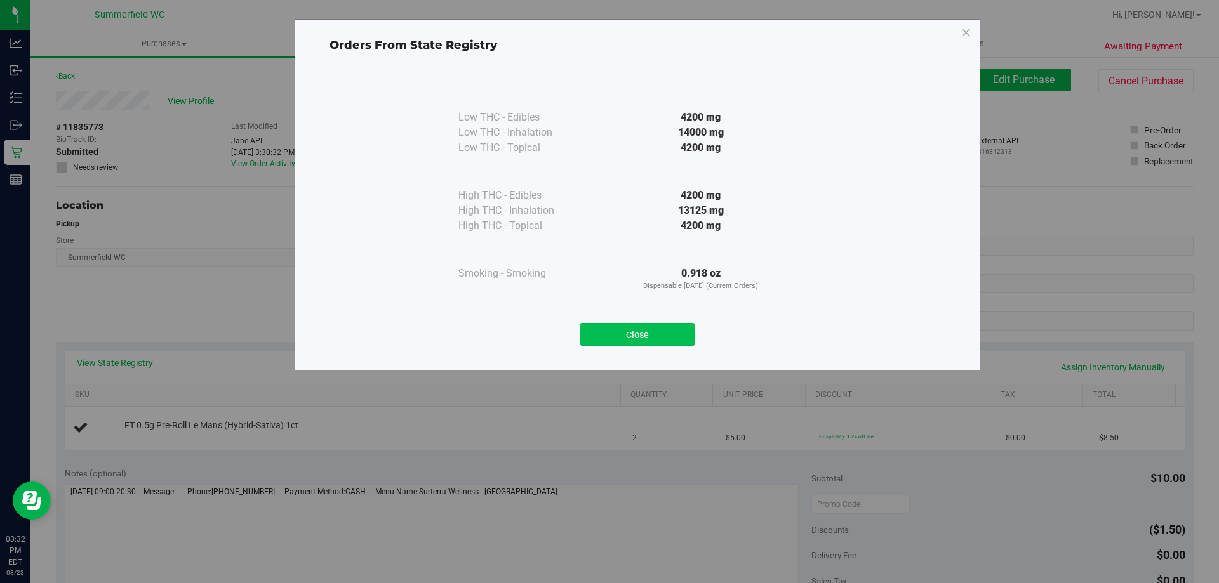
click at [678, 333] on button "Close" at bounding box center [638, 334] width 116 height 23
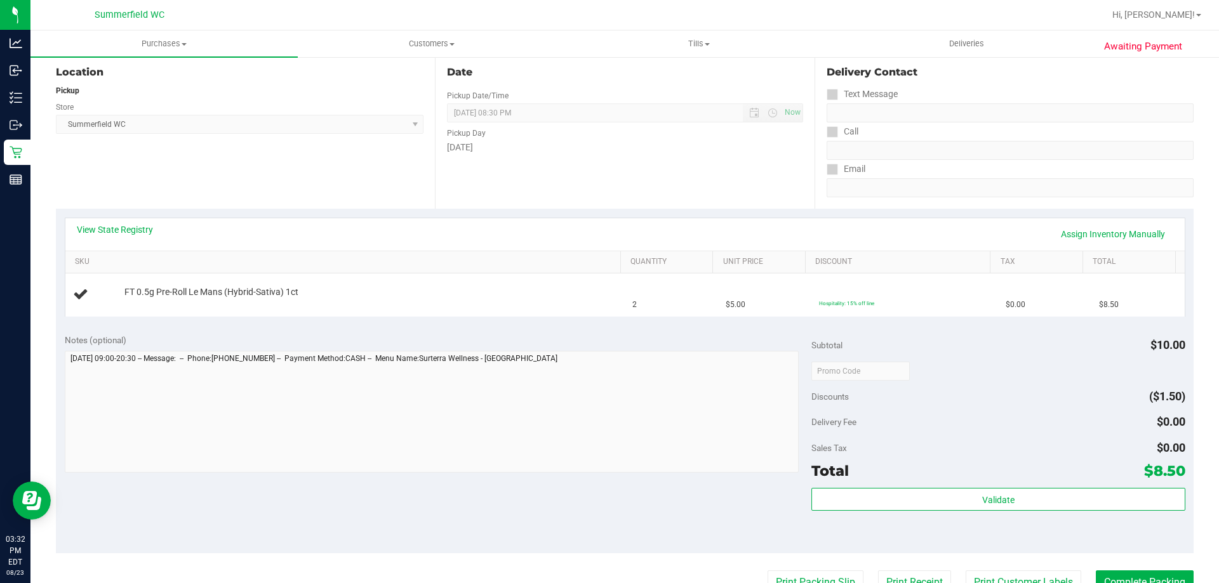
scroll to position [317, 0]
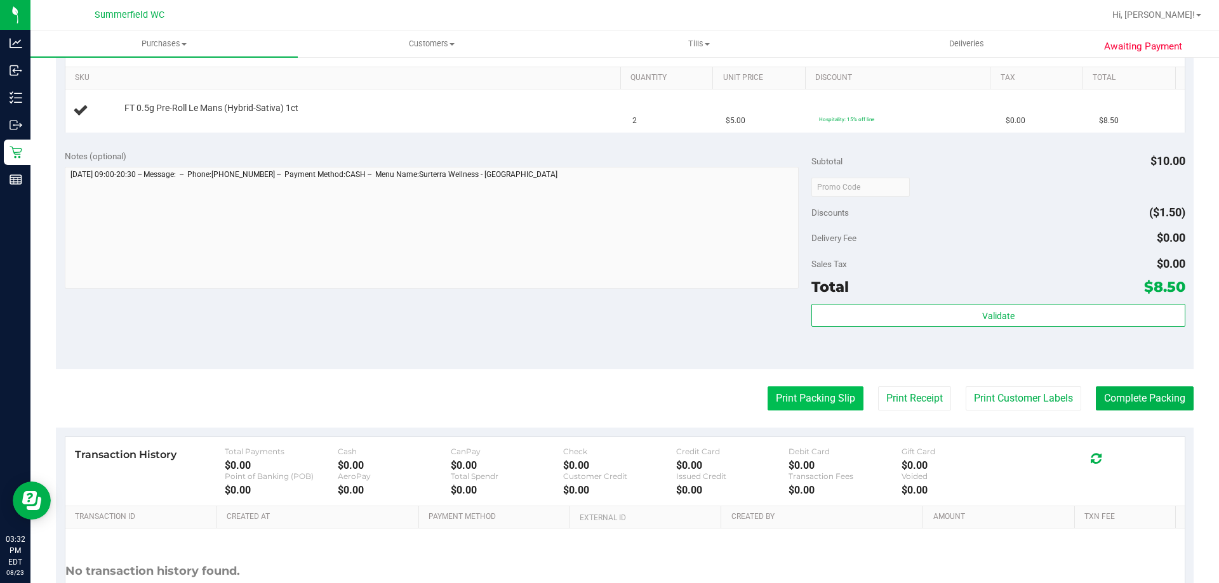
click at [789, 394] on button "Print Packing Slip" at bounding box center [815, 399] width 96 height 24
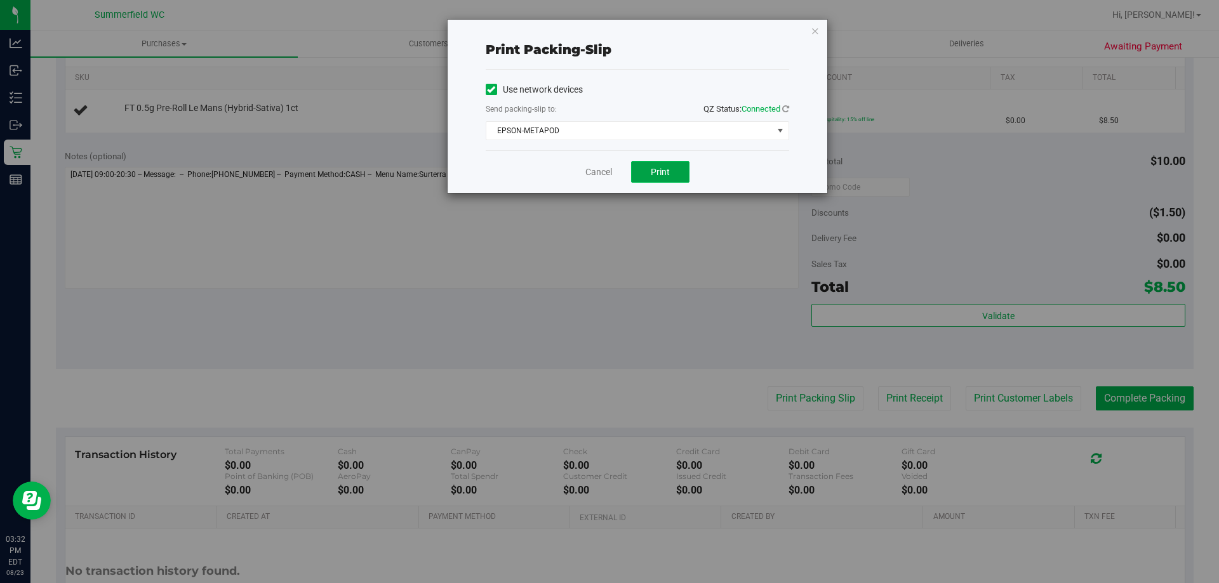
click at [646, 174] on button "Print" at bounding box center [660, 172] width 58 height 22
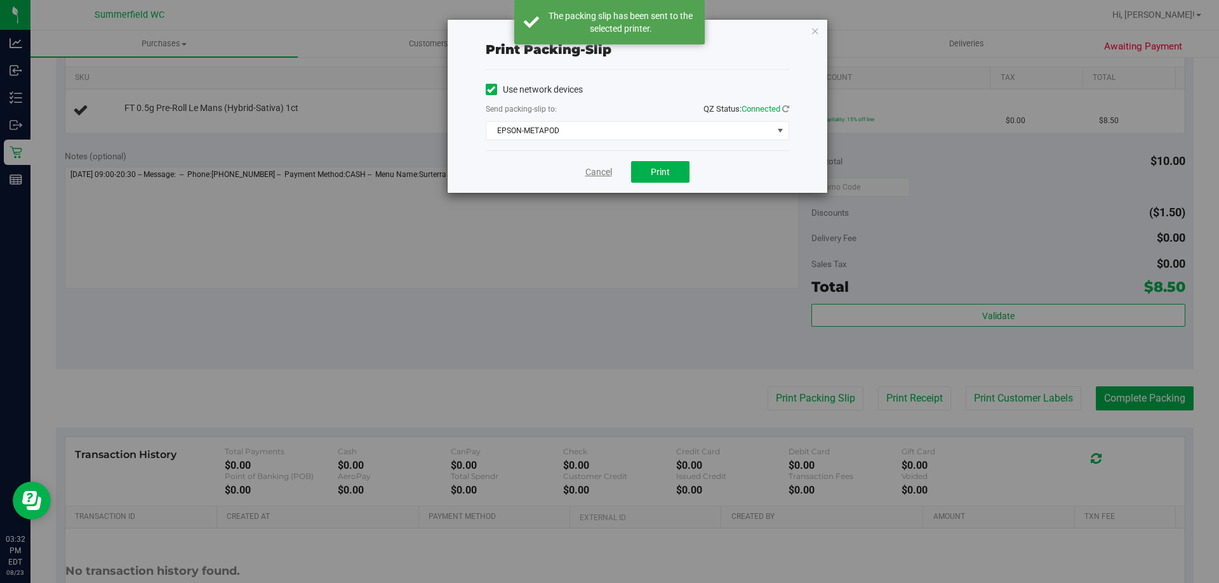
click at [593, 173] on link "Cancel" at bounding box center [598, 172] width 27 height 13
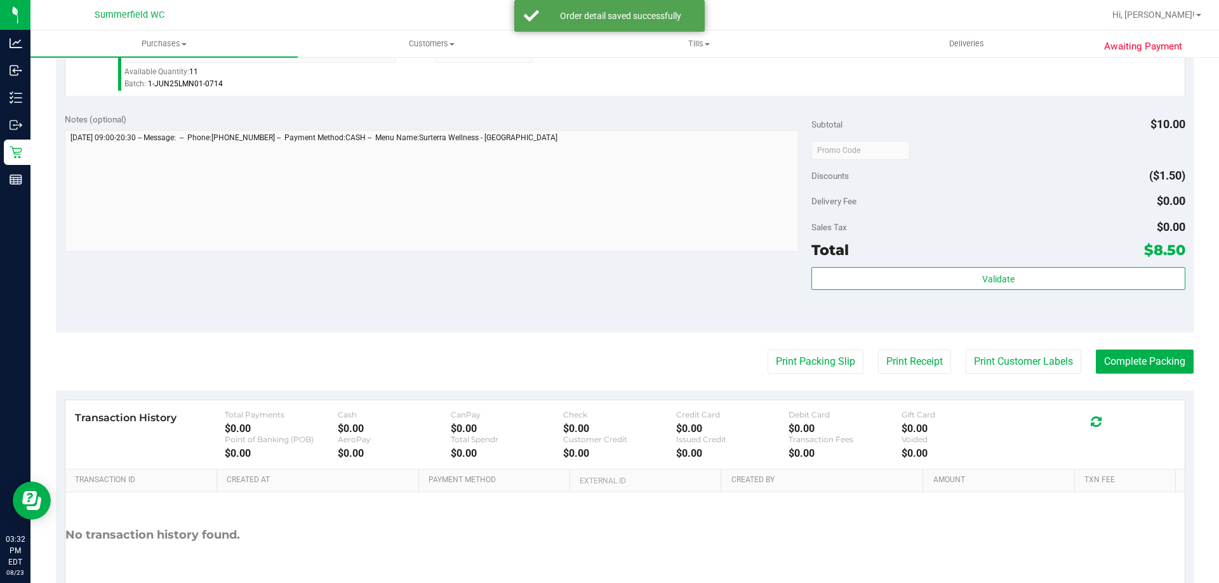
scroll to position [455, 0]
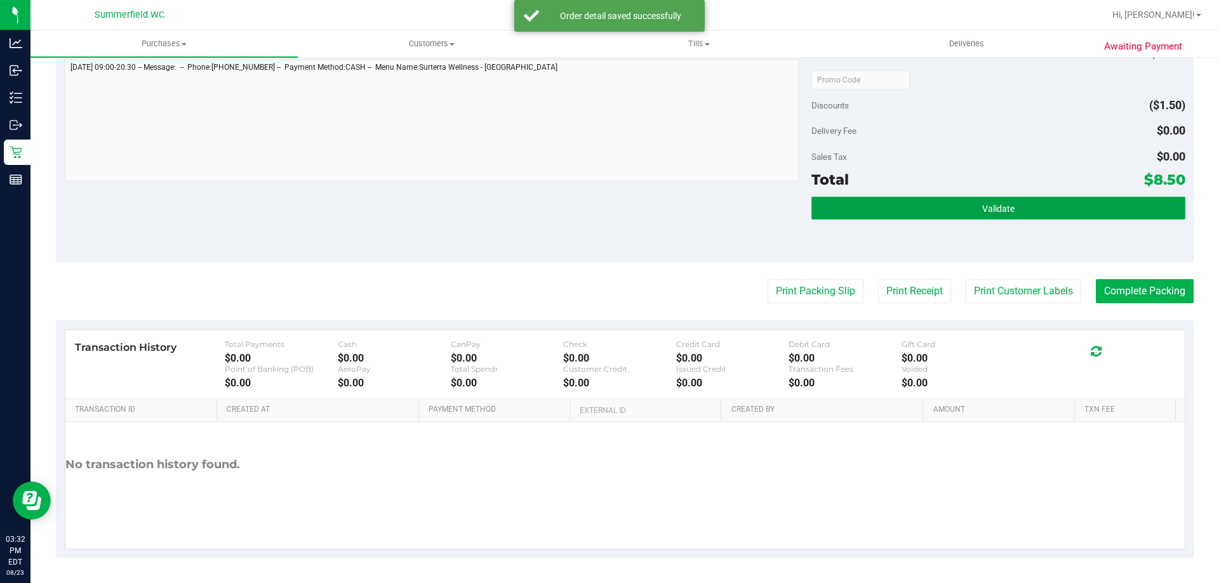
click at [1000, 202] on button "Validate" at bounding box center [997, 208] width 373 height 23
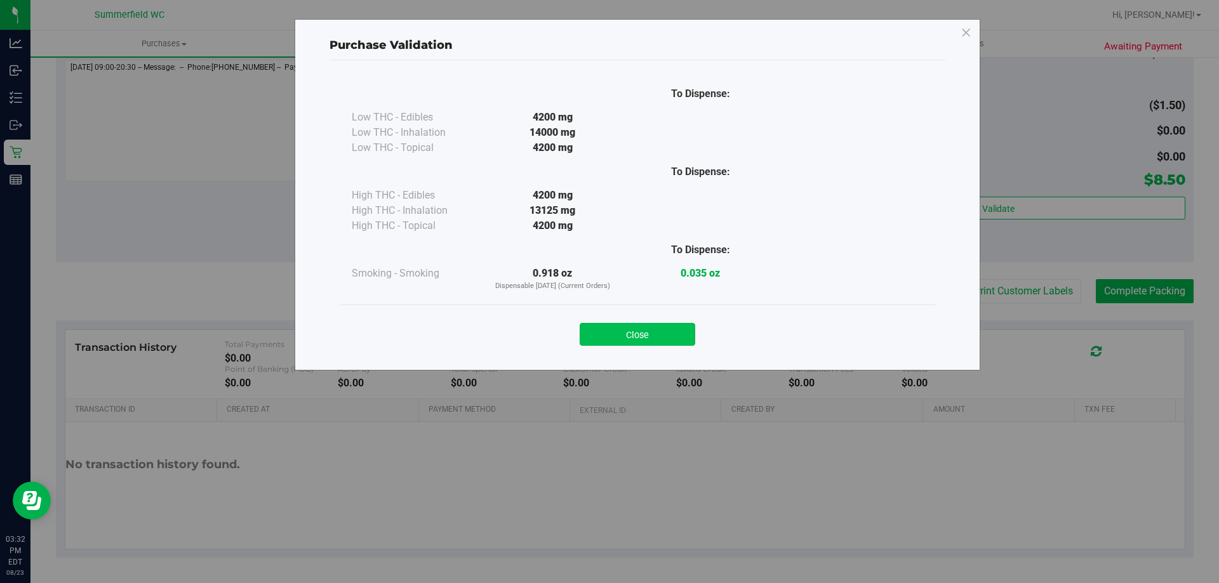
click at [666, 326] on button "Close" at bounding box center [638, 334] width 116 height 23
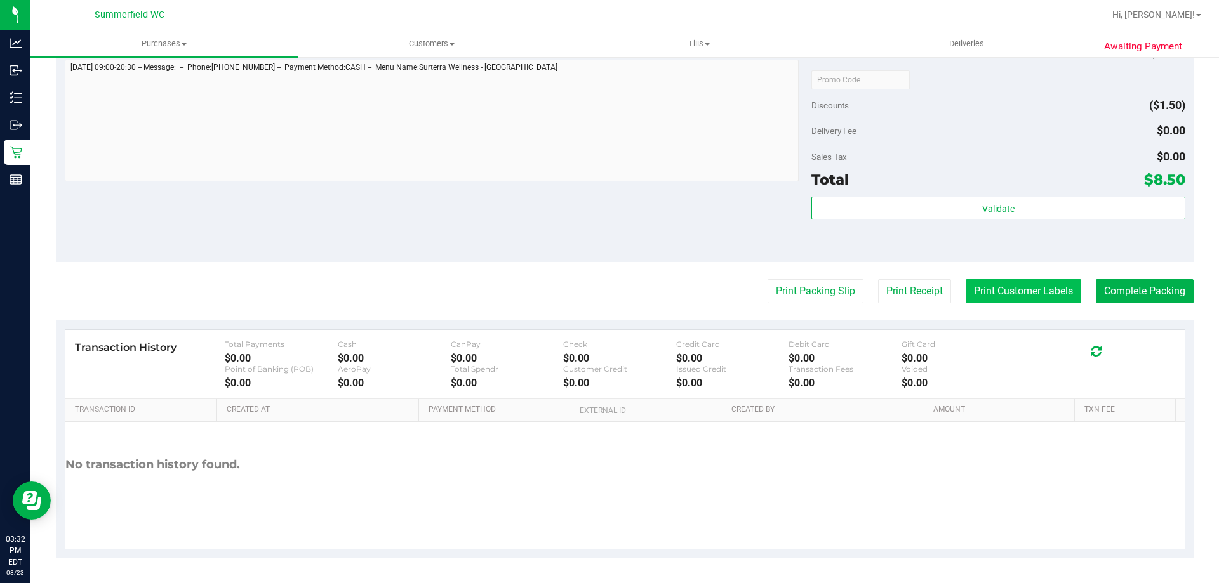
click at [1027, 284] on button "Print Customer Labels" at bounding box center [1024, 291] width 116 height 24
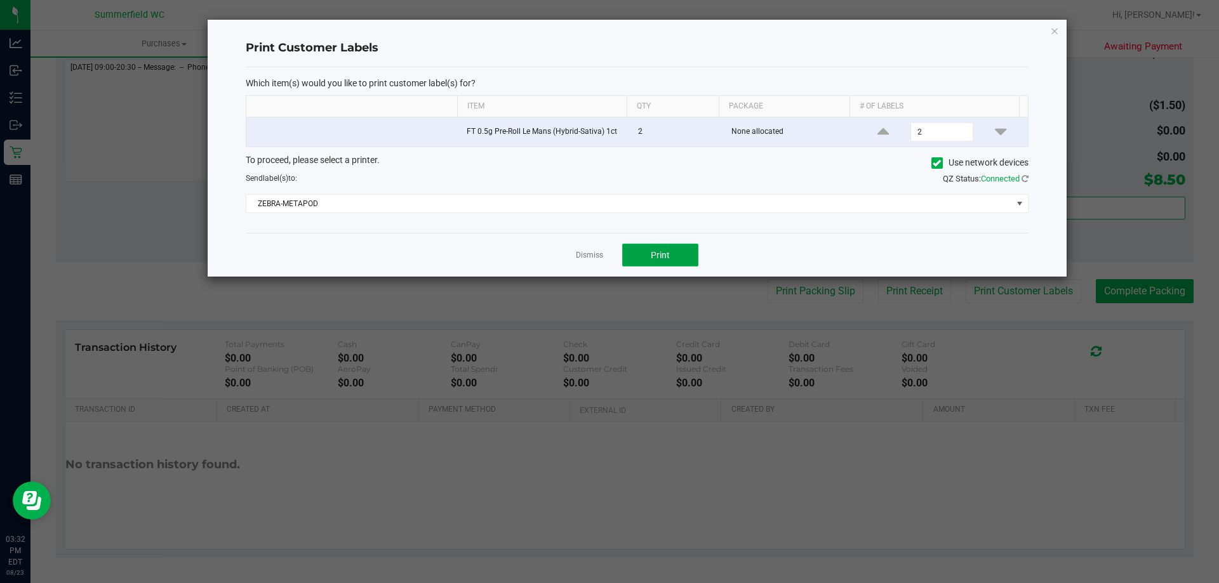
click at [687, 253] on button "Print" at bounding box center [660, 255] width 76 height 23
click at [580, 251] on link "Dismiss" at bounding box center [589, 255] width 27 height 11
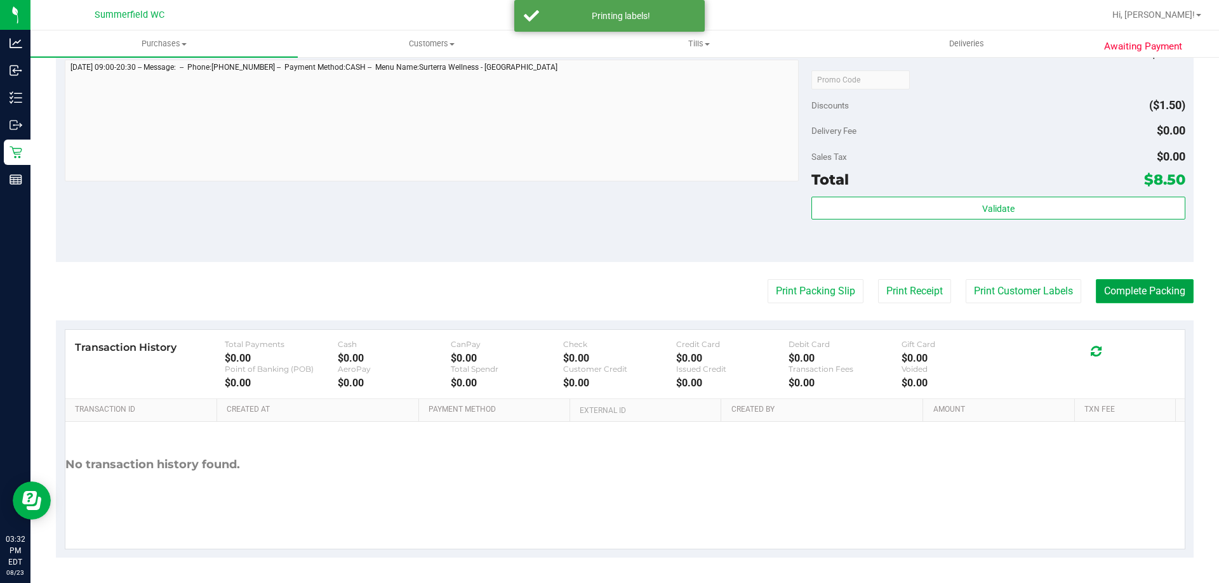
click at [1166, 295] on button "Complete Packing" at bounding box center [1145, 291] width 98 height 24
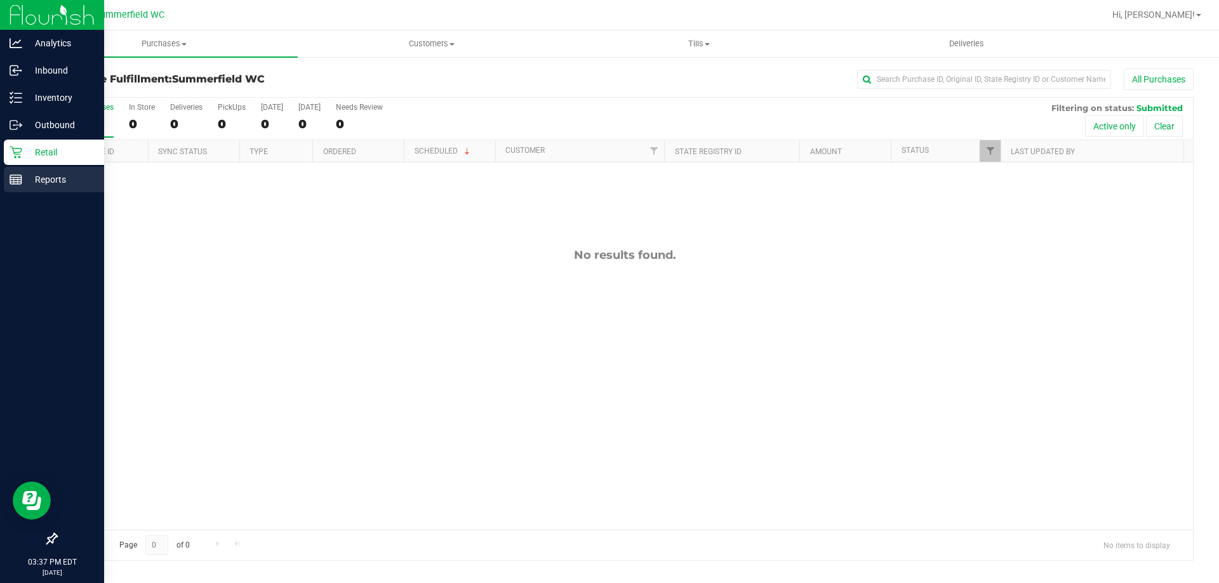
click at [39, 172] on p "Reports" at bounding box center [60, 179] width 76 height 15
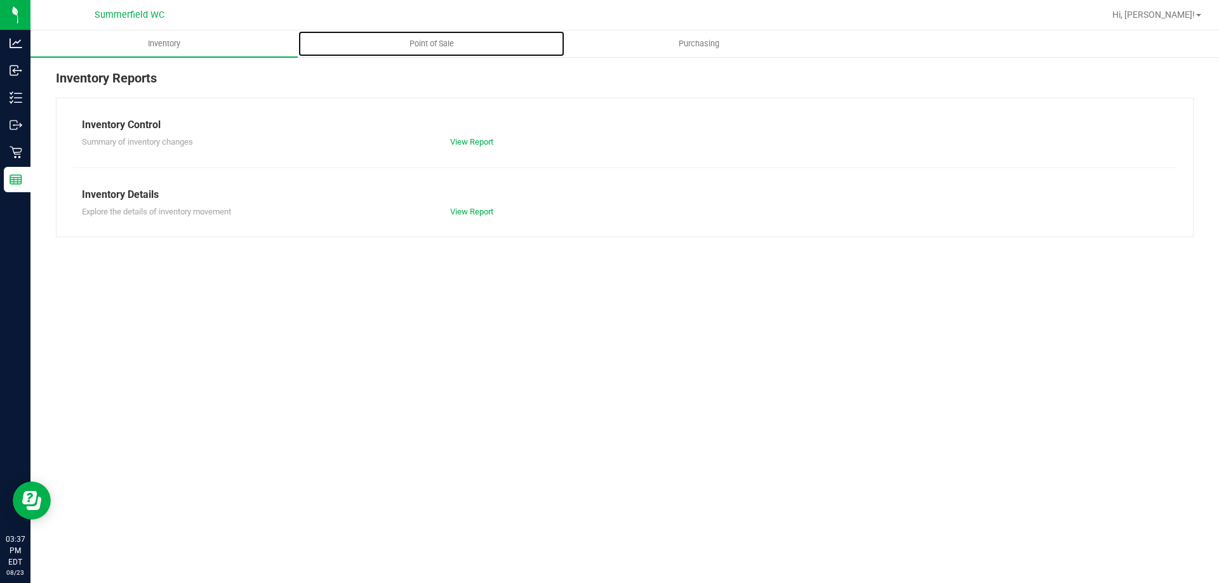
click at [437, 45] on span "Point of Sale" at bounding box center [431, 43] width 79 height 11
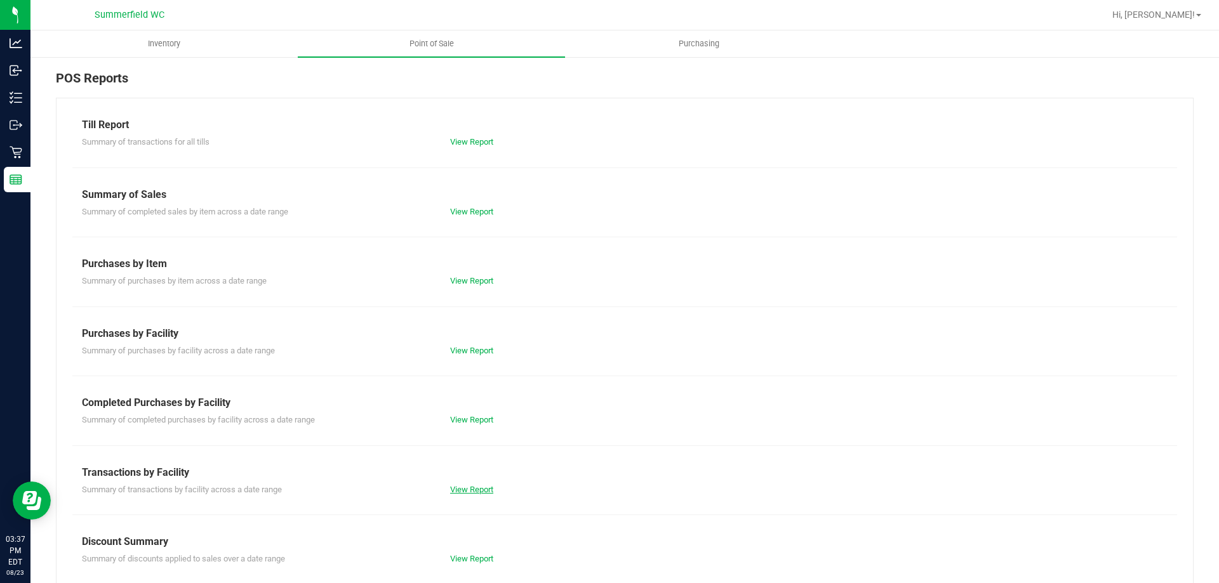
click at [475, 491] on link "View Report" at bounding box center [471, 490] width 43 height 10
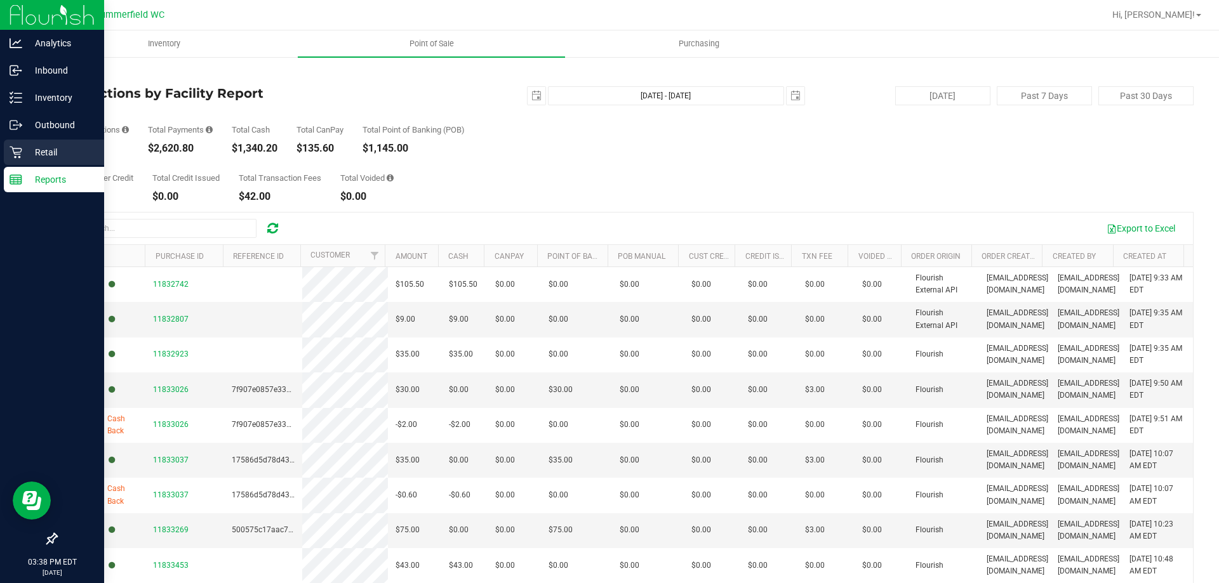
click at [44, 149] on p "Retail" at bounding box center [60, 152] width 76 height 15
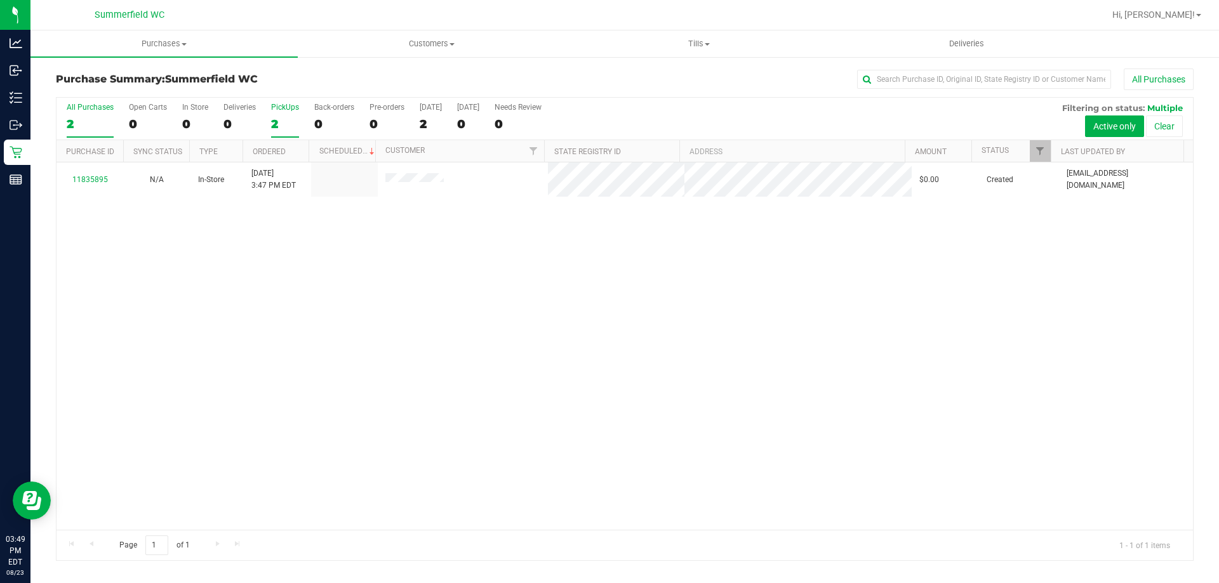
click at [288, 112] on label "PickUps 2" at bounding box center [285, 120] width 28 height 35
click at [0, 0] on input "PickUps 2" at bounding box center [0, 0] width 0 height 0
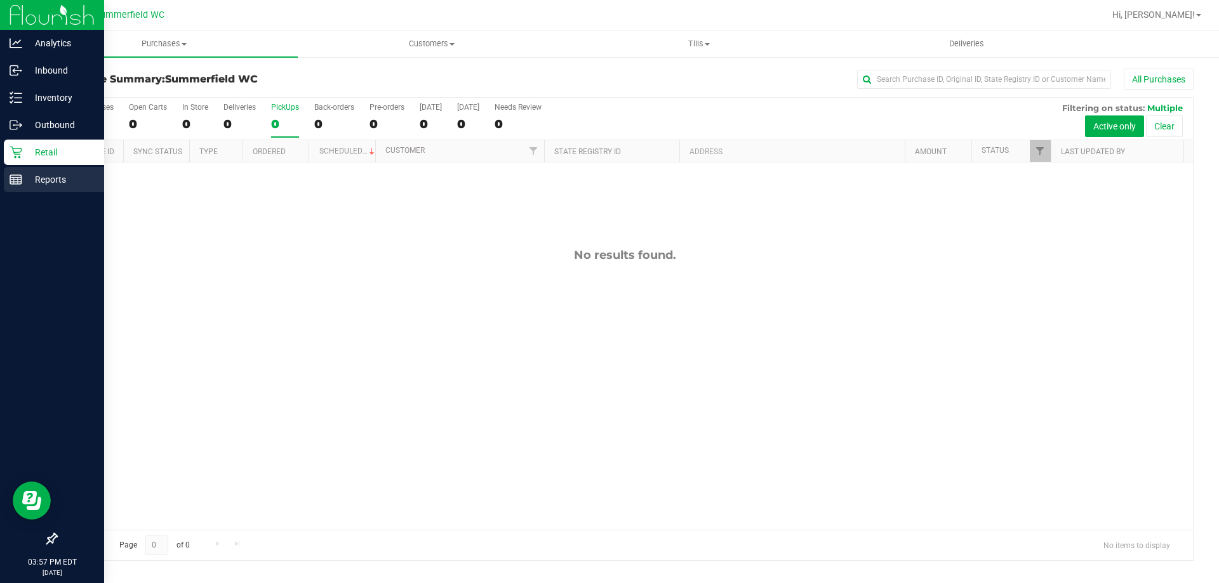
click at [50, 175] on p "Reports" at bounding box center [60, 179] width 76 height 15
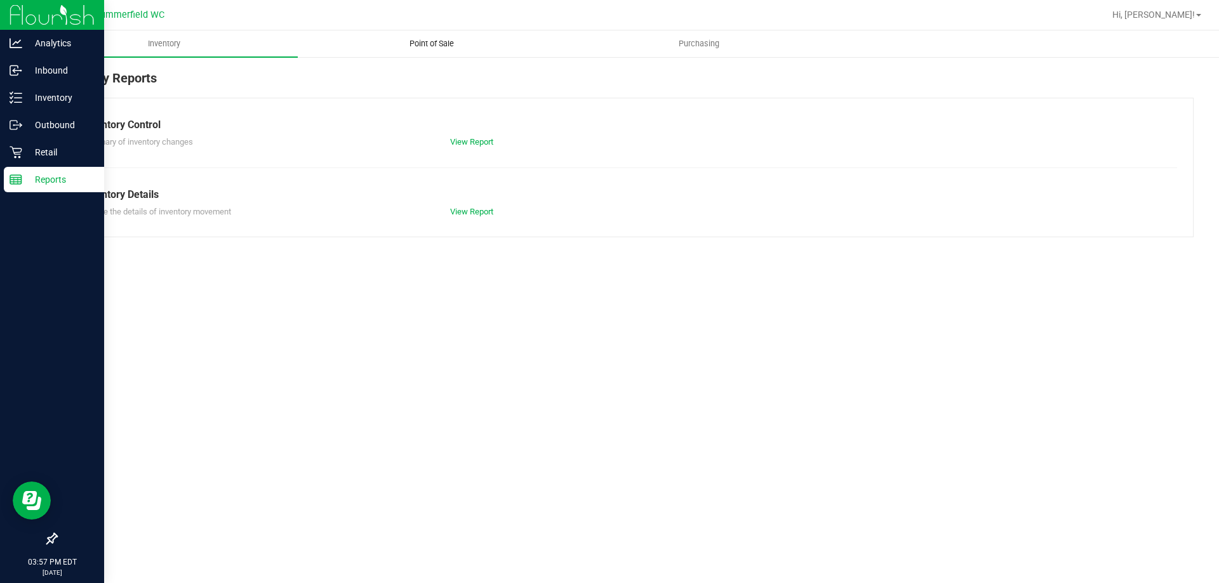
click at [450, 43] on span "Point of Sale" at bounding box center [431, 43] width 79 height 11
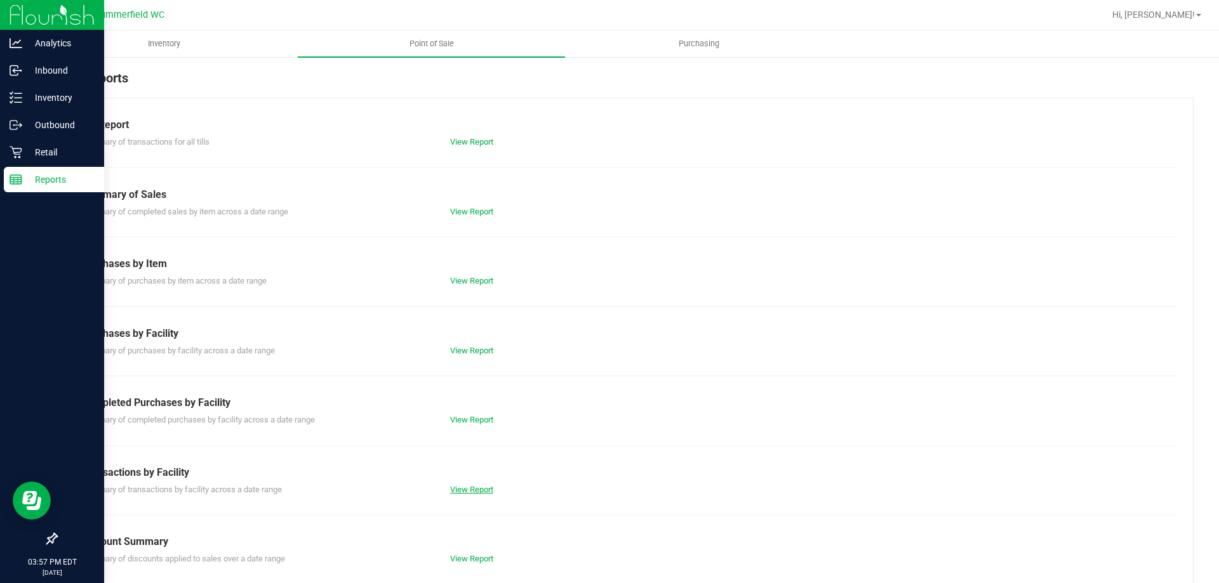
click at [461, 486] on link "View Report" at bounding box center [471, 490] width 43 height 10
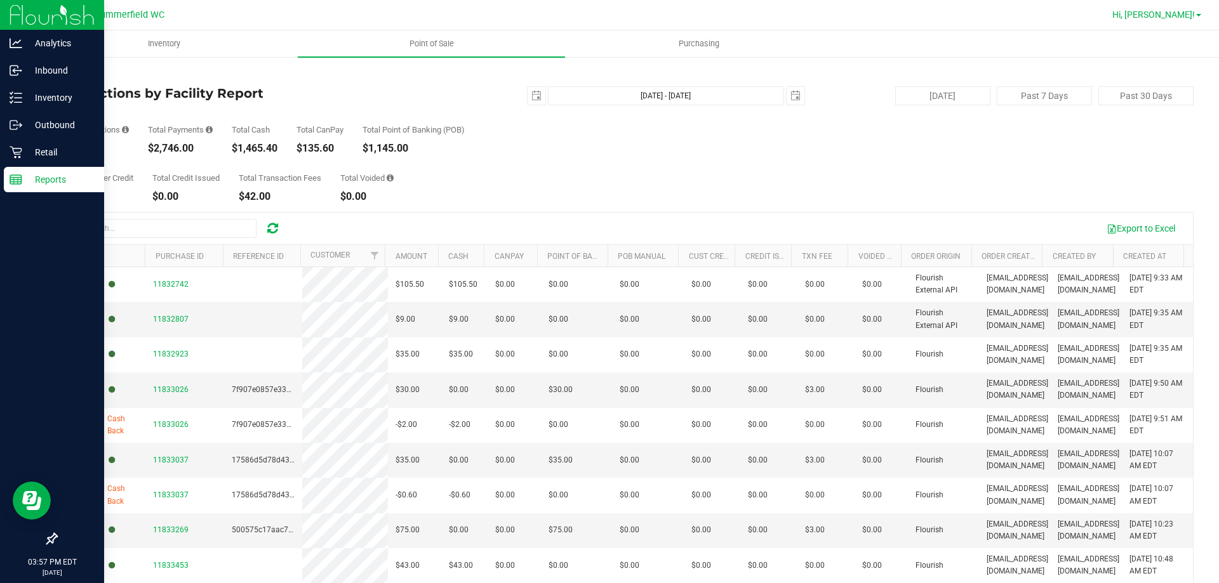
click at [1185, 17] on span "Hi, [PERSON_NAME]!" at bounding box center [1153, 15] width 83 height 10
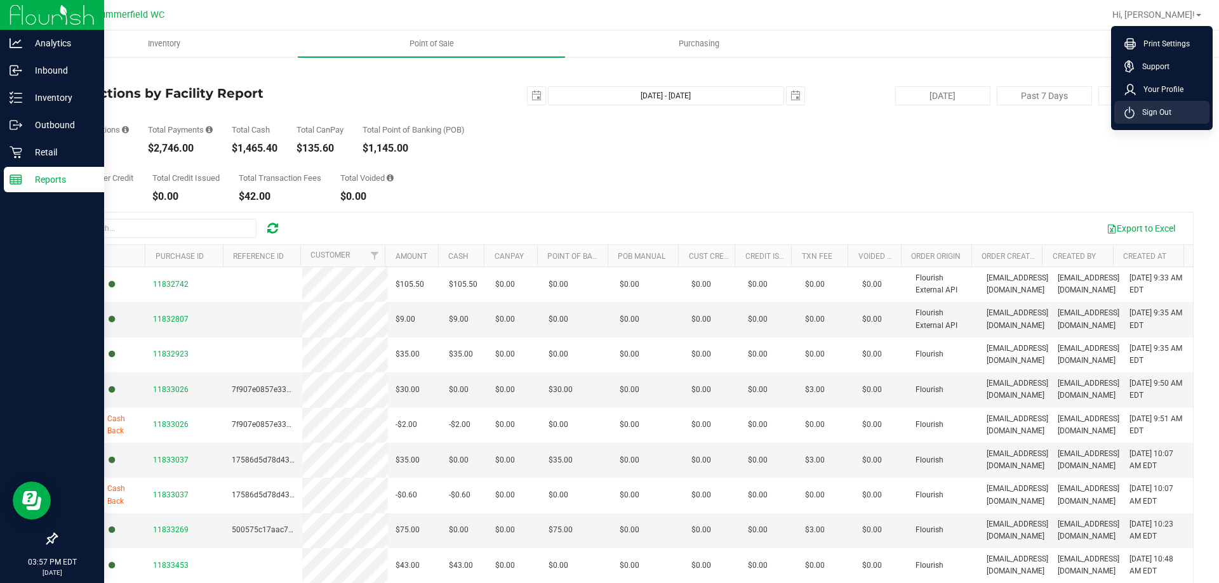
click at [1165, 110] on span "Sign Out" at bounding box center [1152, 112] width 37 height 13
